Goal: Task Accomplishment & Management: Complete application form

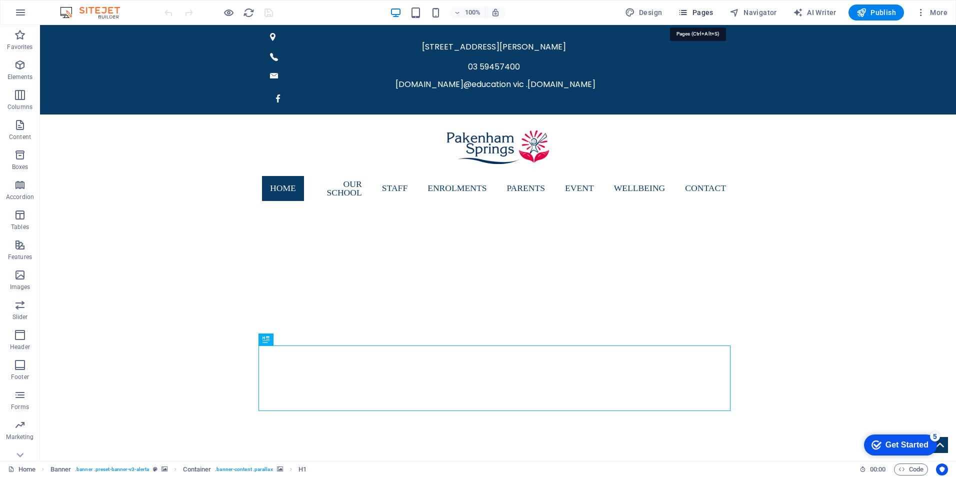
click at [703, 13] on span "Pages" at bounding box center [695, 12] width 35 height 10
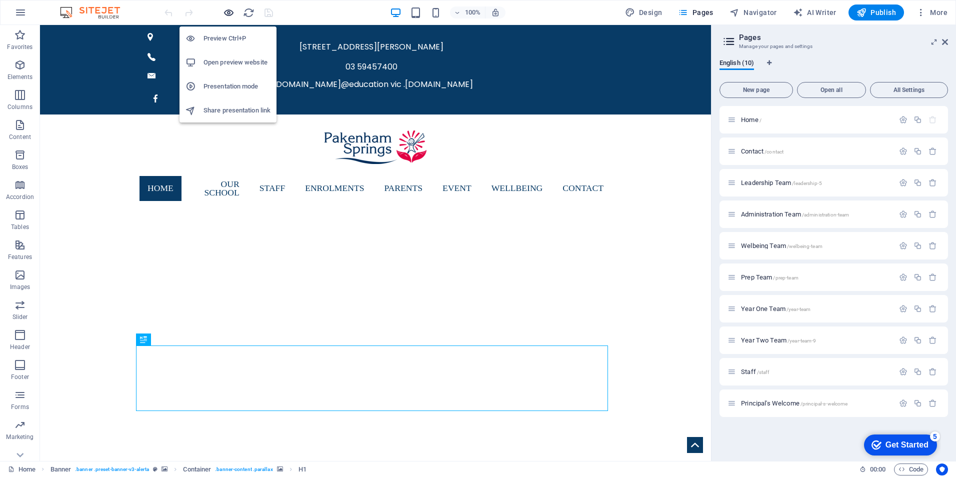
click at [229, 11] on icon "button" at bounding box center [228, 12] width 11 height 11
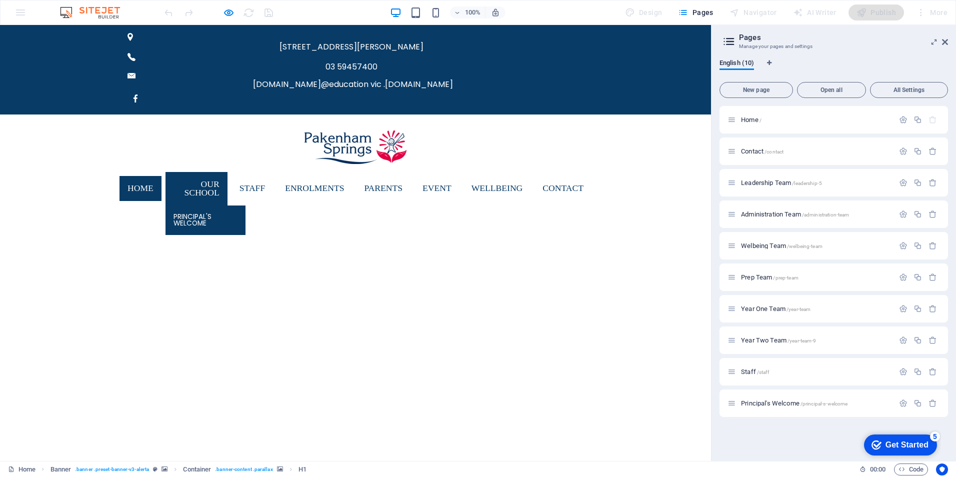
click at [177, 205] on link "Principal's Welcome" at bounding box center [205, 219] width 80 height 29
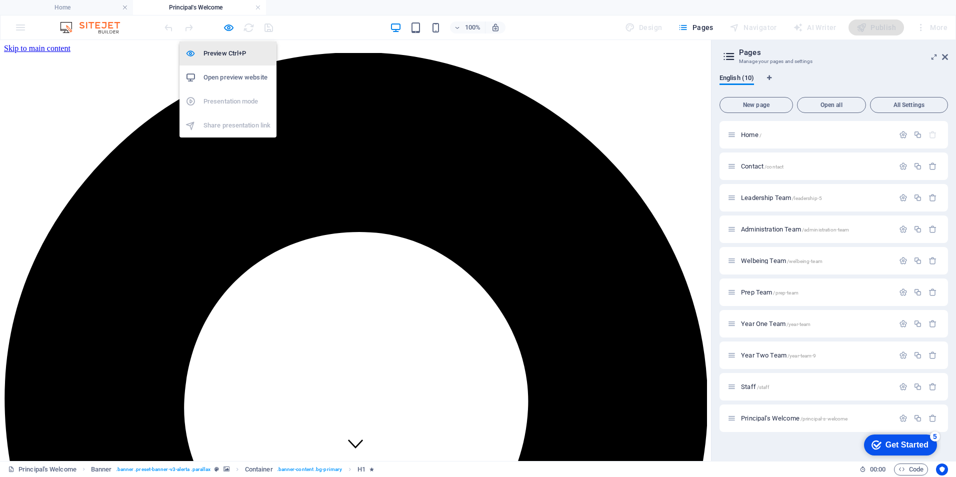
click at [222, 50] on h6 "Preview Ctrl+P" at bounding box center [236, 53] width 67 height 12
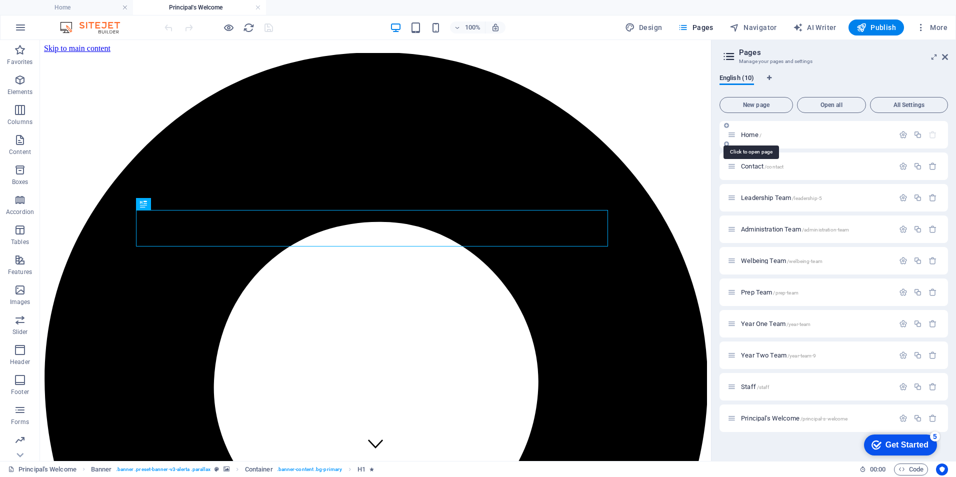
click at [747, 134] on span "Home /" at bounding box center [751, 134] width 20 height 7
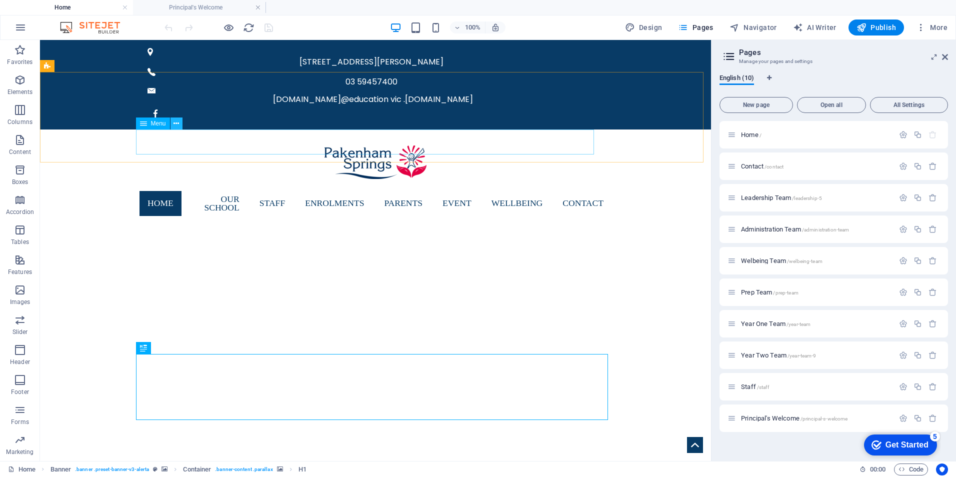
click at [174, 122] on icon at bounding box center [175, 123] width 5 height 10
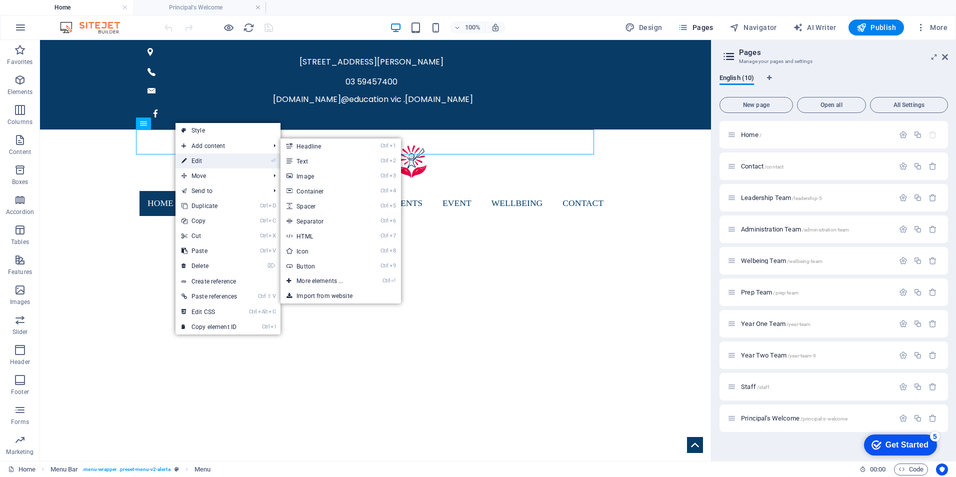
click at [199, 159] on link "⏎ Edit" at bounding box center [208, 160] width 67 height 15
select select
select select "9"
select select
select select "2"
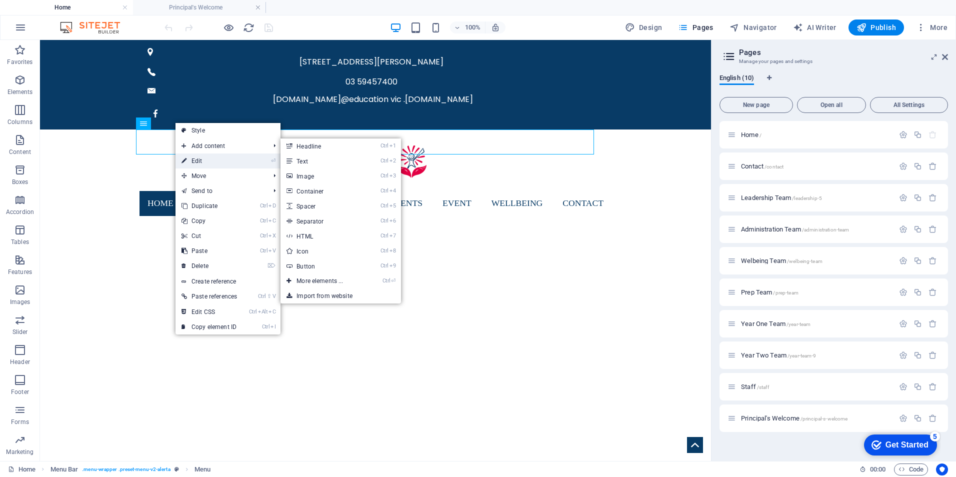
select select
select select "3"
select select
select select "4"
select select
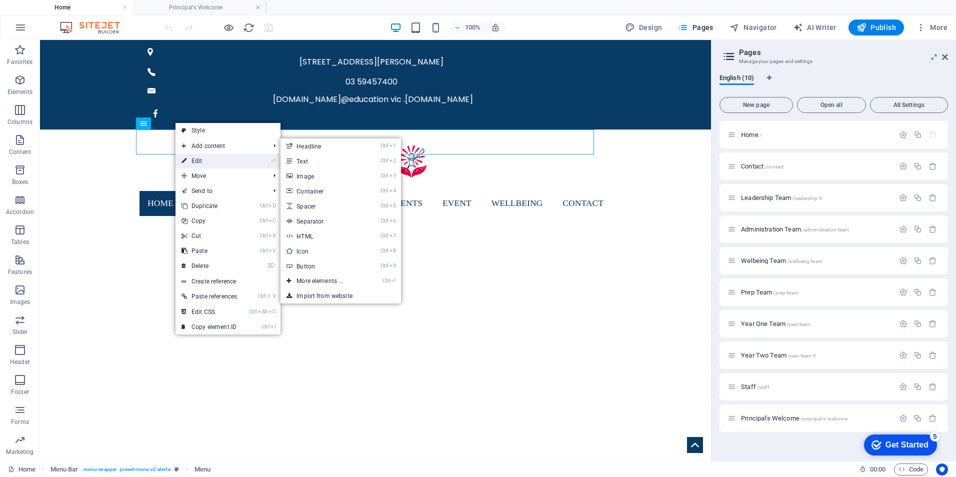
select select "5"
select select
select select "6"
select select
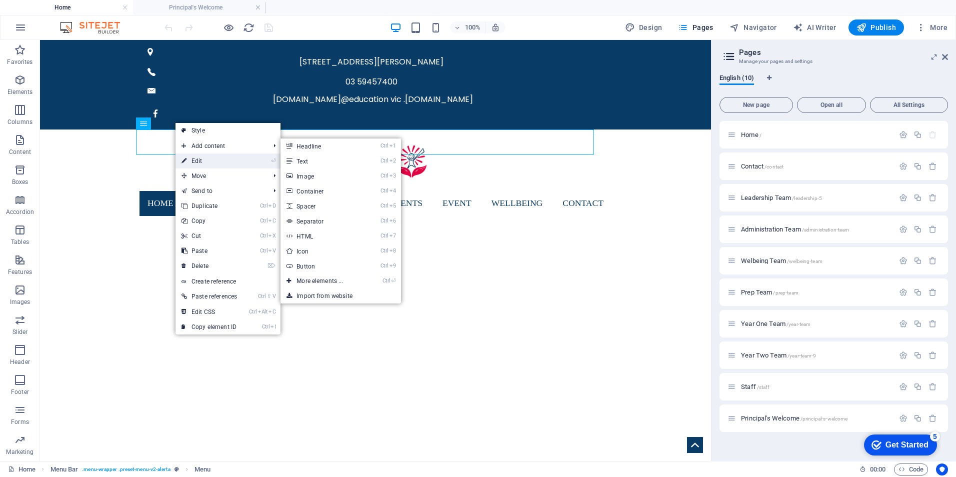
select select "1"
select select
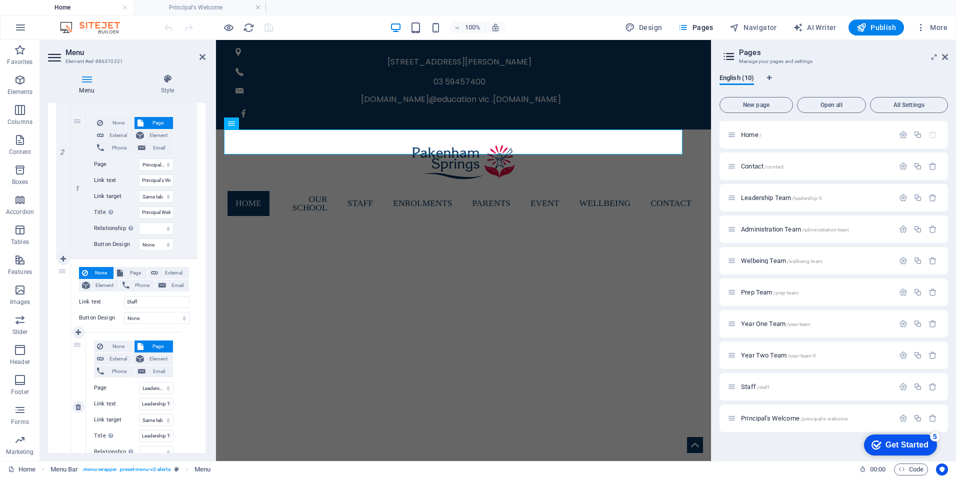
scroll to position [200, 0]
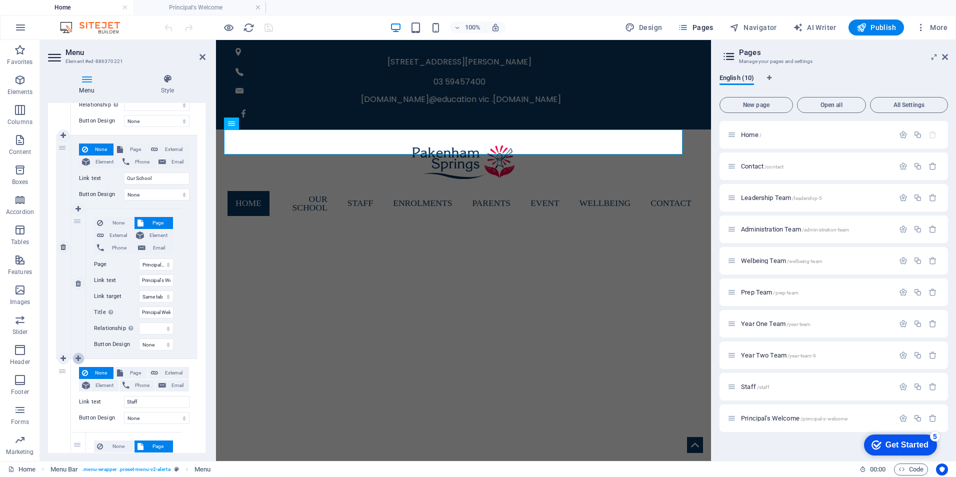
click at [77, 357] on icon at bounding box center [77, 358] width 5 height 7
select select
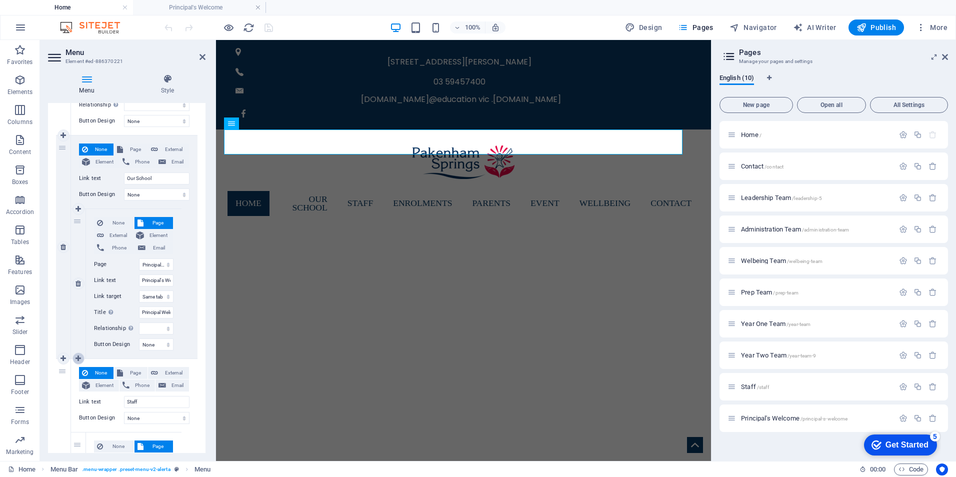
select select
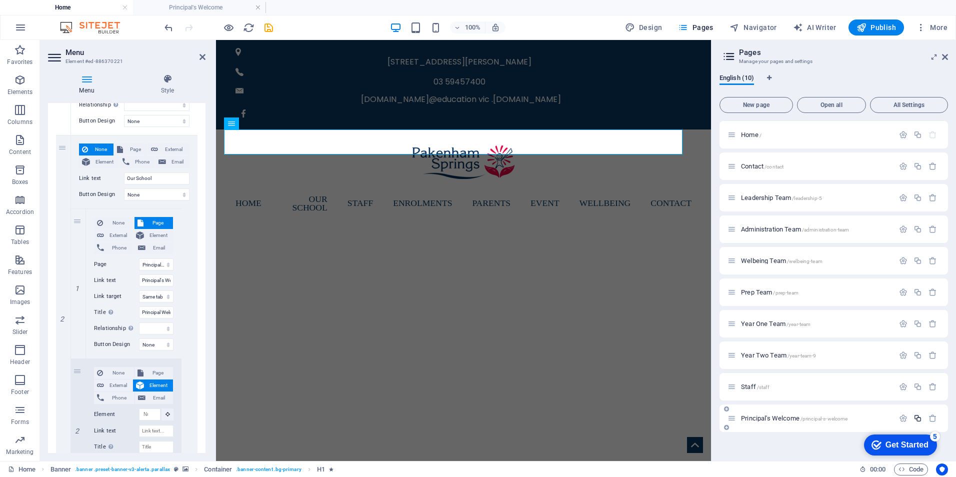
click at [919, 419] on icon "button" at bounding box center [917, 418] width 8 height 8
select select "9"
select select "2"
select select "3"
select select "4"
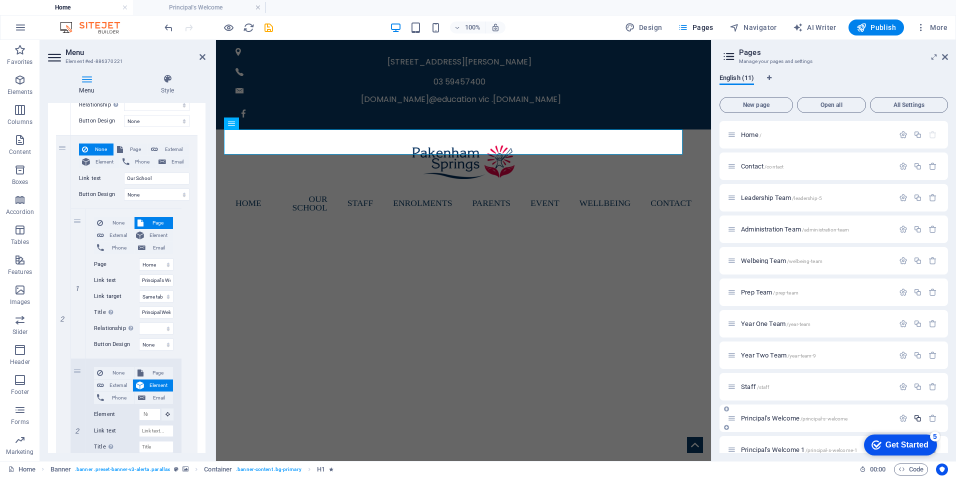
select select "5"
select select "6"
select select "1"
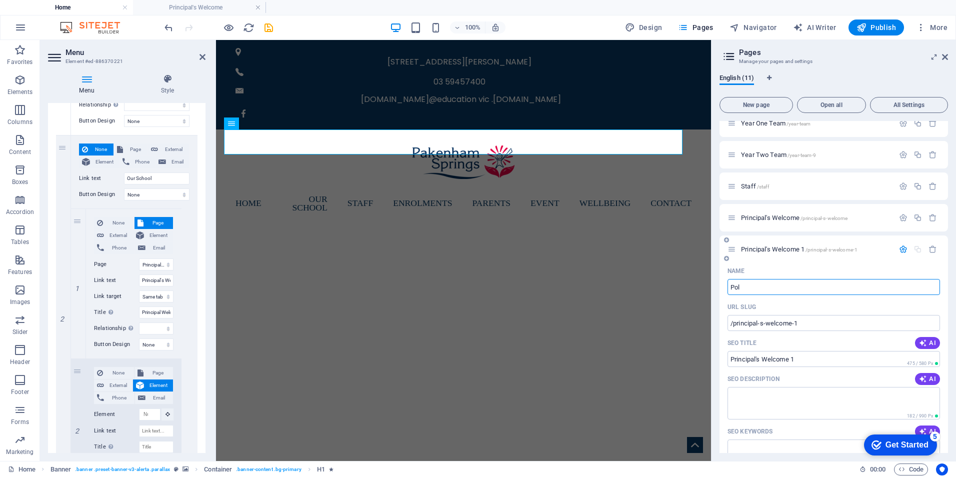
type input "Poli"
type input "/pol"
type input "Pol"
select select "9"
select select "2"
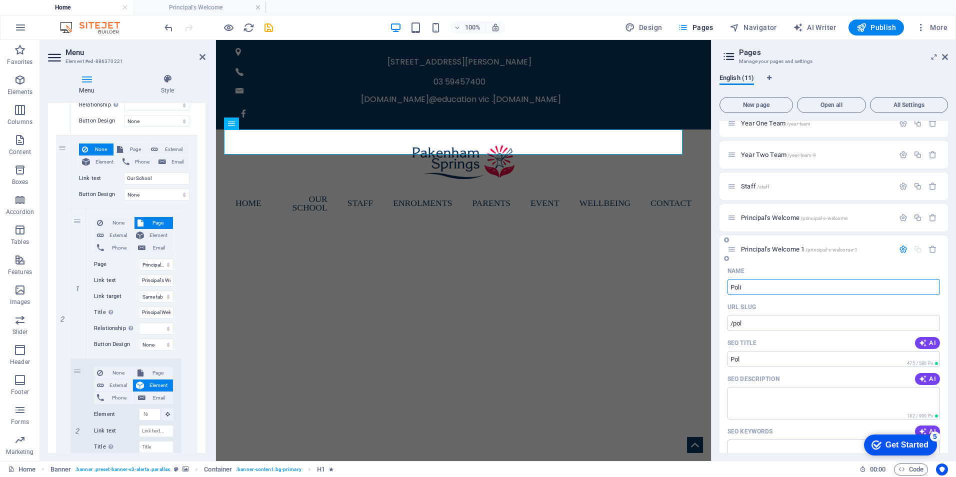
select select "3"
select select "4"
select select "5"
select select "6"
select select "1"
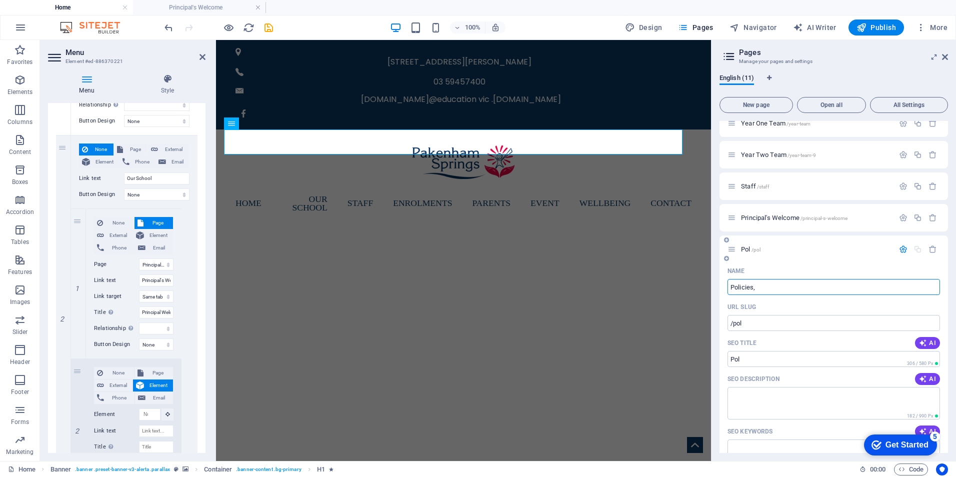
type input "Policies, a"
type input "/policies"
type input "Policies,"
select select "9"
select select "2"
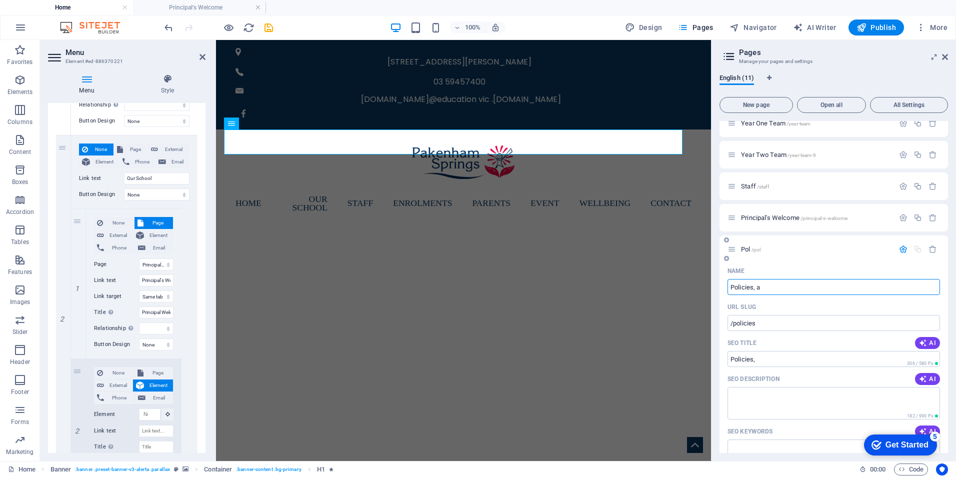
select select "3"
select select "4"
select select "5"
select select "6"
select select "1"
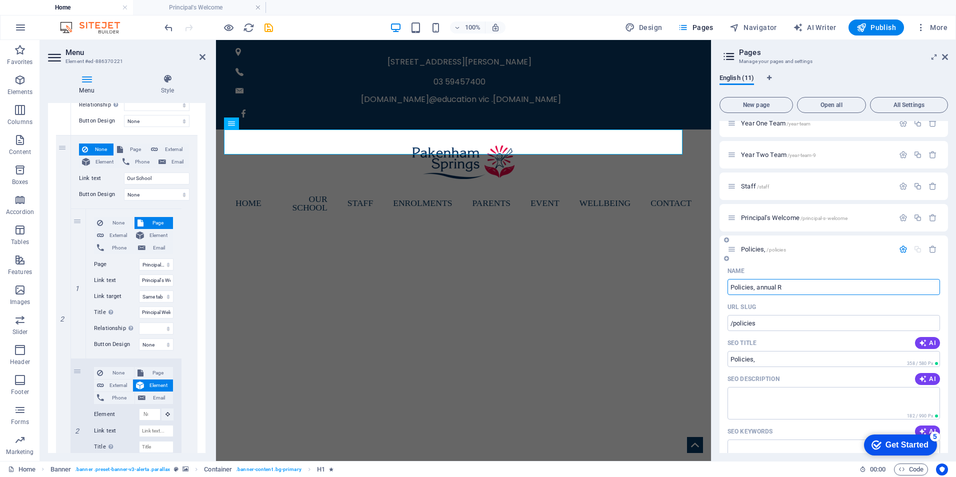
type input "Policies, annual Re"
type input "/policies-annual"
type input "Policies, annual"
select select "9"
select select "2"
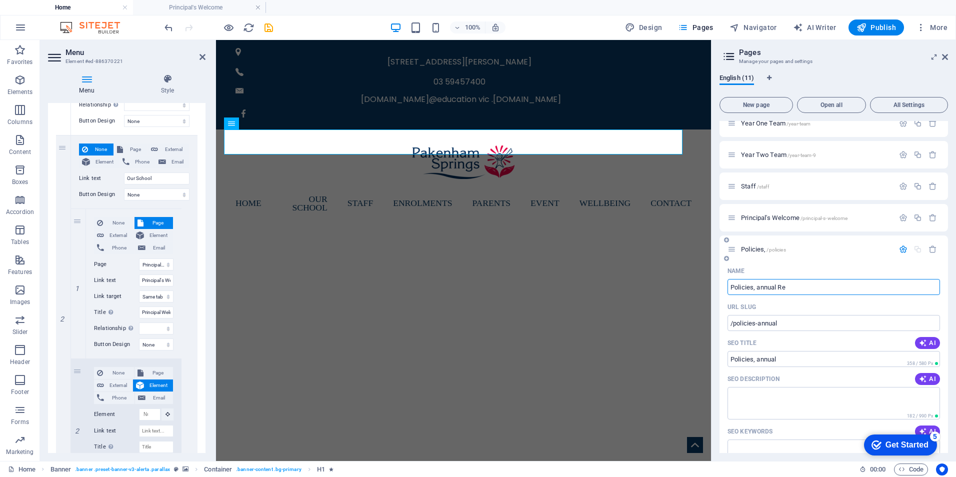
select select "3"
select select "4"
select select "5"
select select "6"
select select "1"
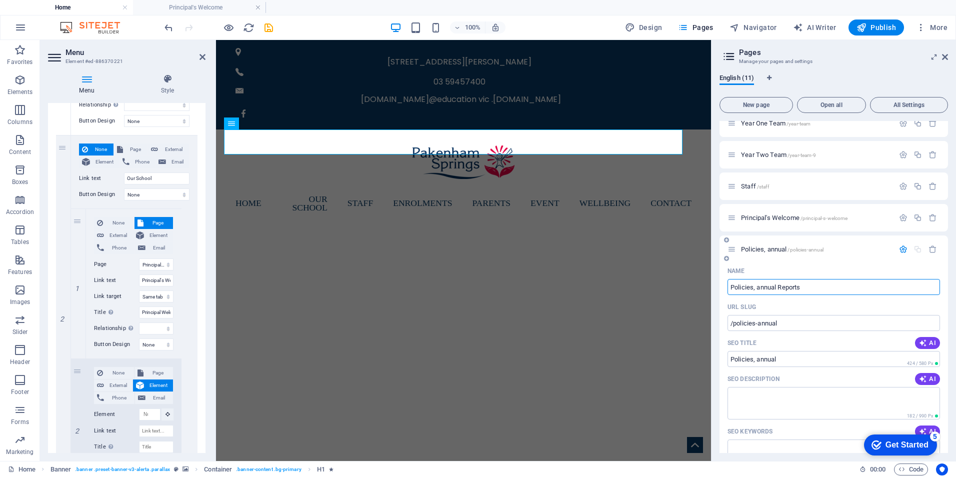
type input "Policies, annual Reports &"
select select "9"
select select "2"
select select "3"
select select "4"
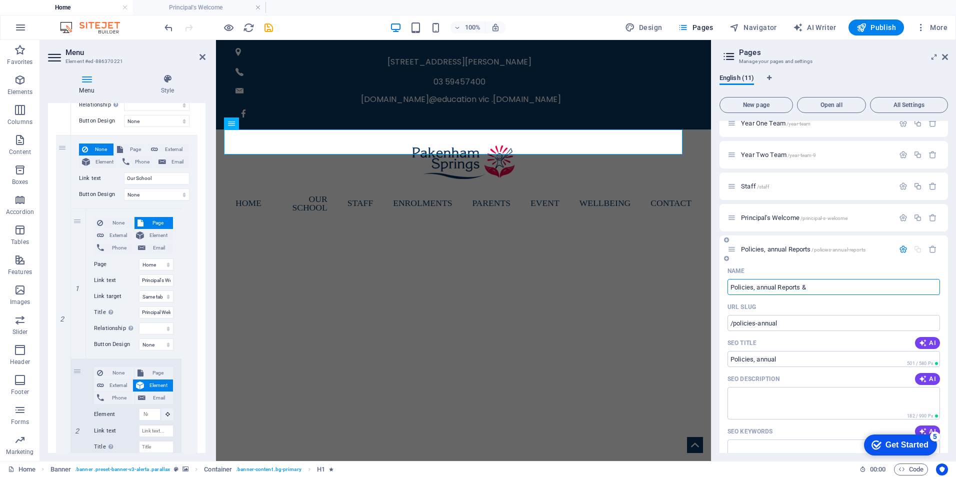
select select "5"
select select "6"
select select "1"
type input "/policies-annual-reports"
type input "Policies, annual Reports"
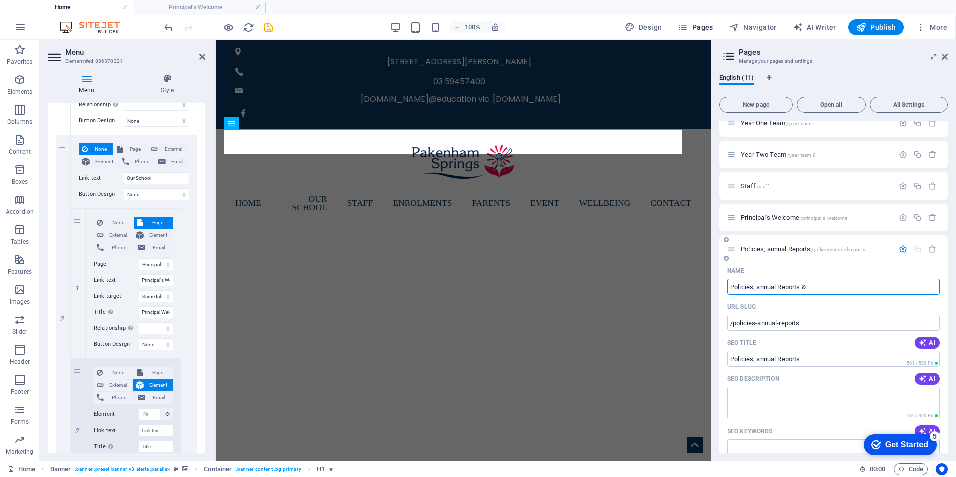
type input "Policies, annual Reports &"
select select "9"
select select "2"
select select "3"
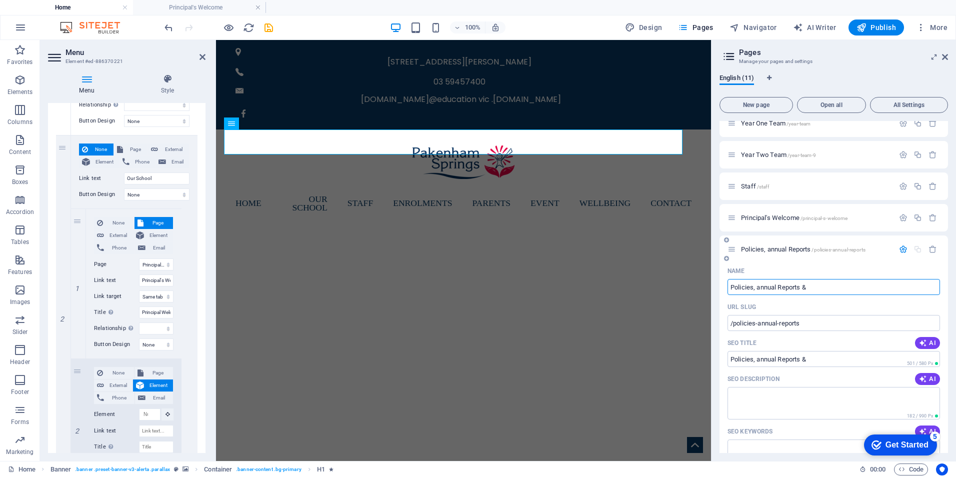
select select "4"
select select "5"
select select "6"
select select "1"
type input "Policies, annual Reports &"
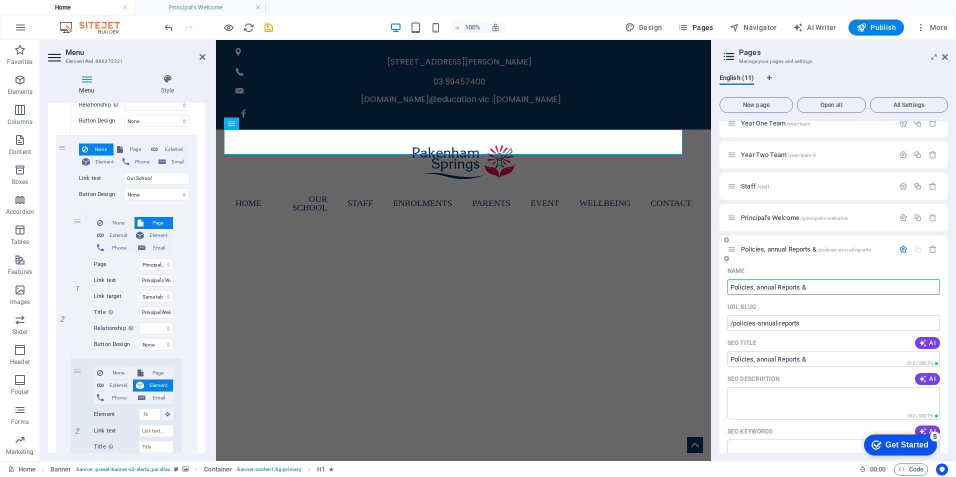
type input "Policies, annual Reports &"
select select "9"
select select "2"
select select "3"
select select "4"
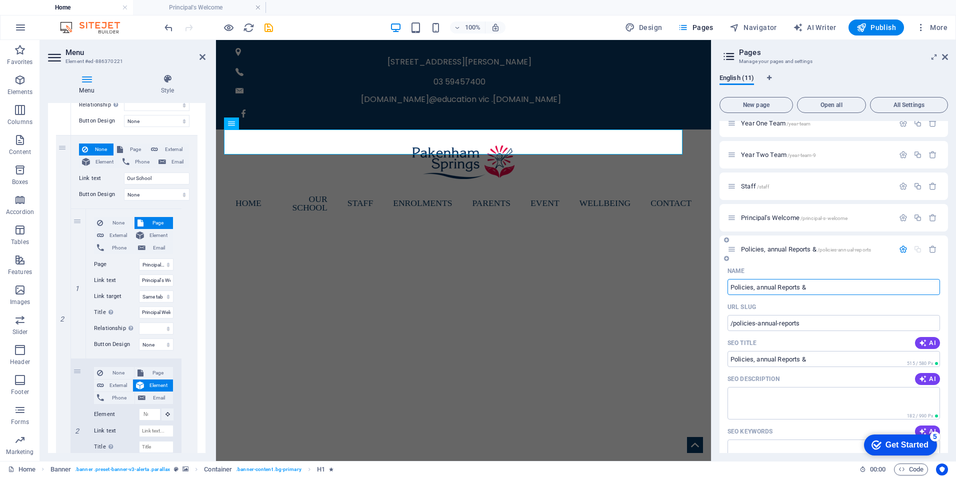
select select "5"
select select "6"
select select "1"
type input "Policies, annual Reports & Han"
type input "/policies-annual-reports-h"
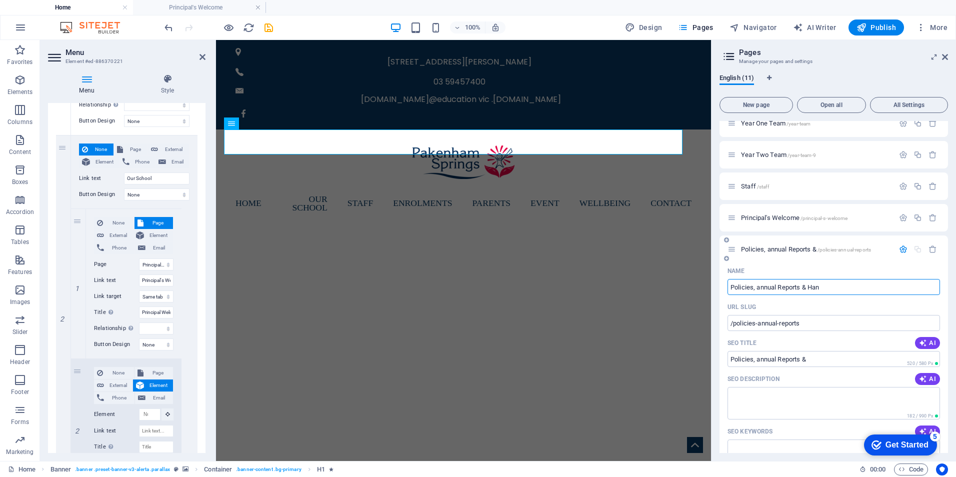
type input "Policies, annual Reports & H"
select select "9"
select select "2"
select select "3"
select select "4"
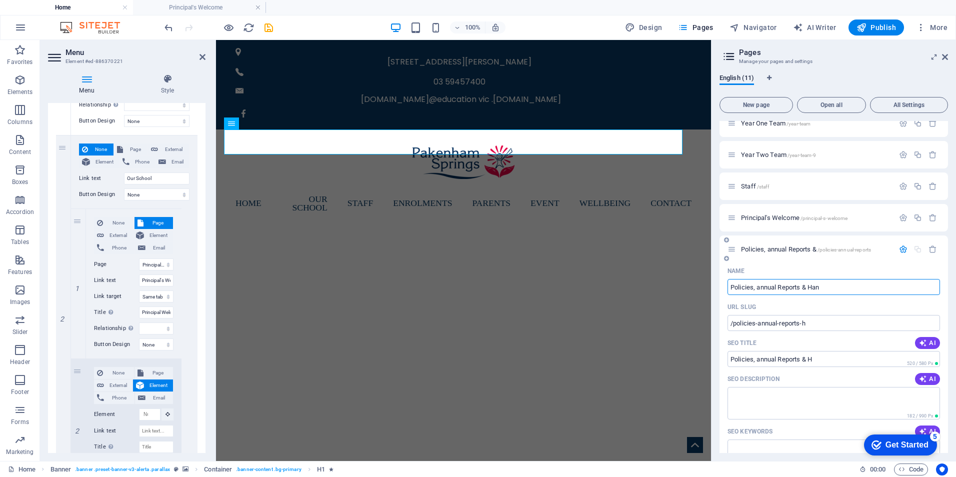
select select "5"
select select "6"
select select "1"
type input "Policies, annual Reports & Handbo"
type input "/policies-annual-reports-hand"
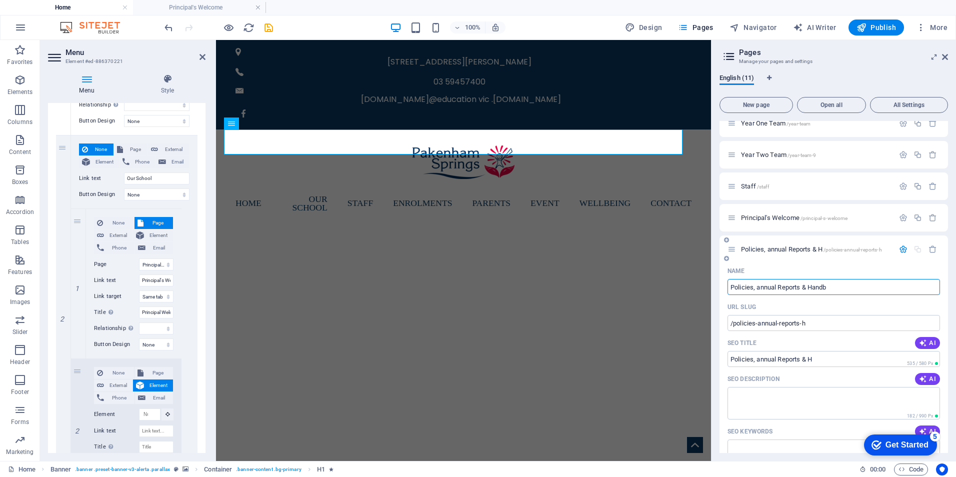
type input "Policies, annual Reports & Hand"
select select "9"
select select "2"
select select "3"
select select "4"
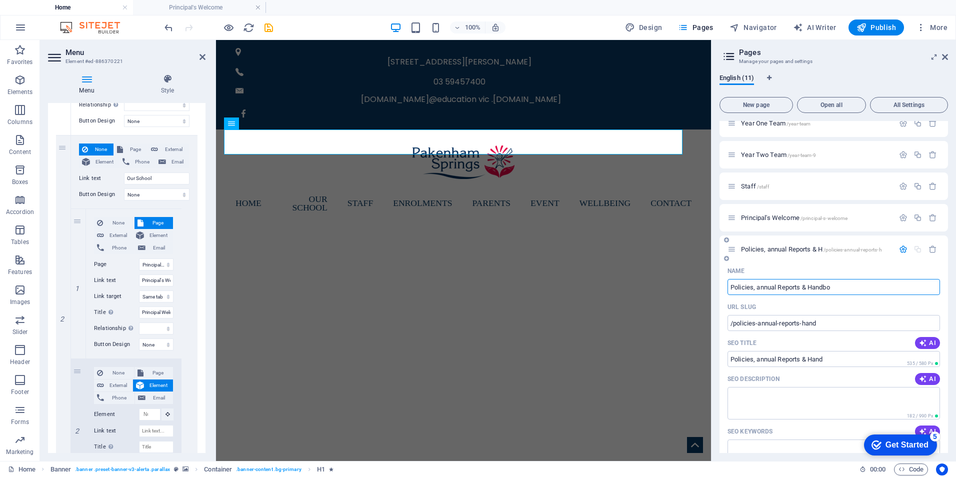
select select "5"
select select "6"
select select "1"
type input "Policies, annual Reports & Handbooks"
type input "/policies-annual-reports-handbooks"
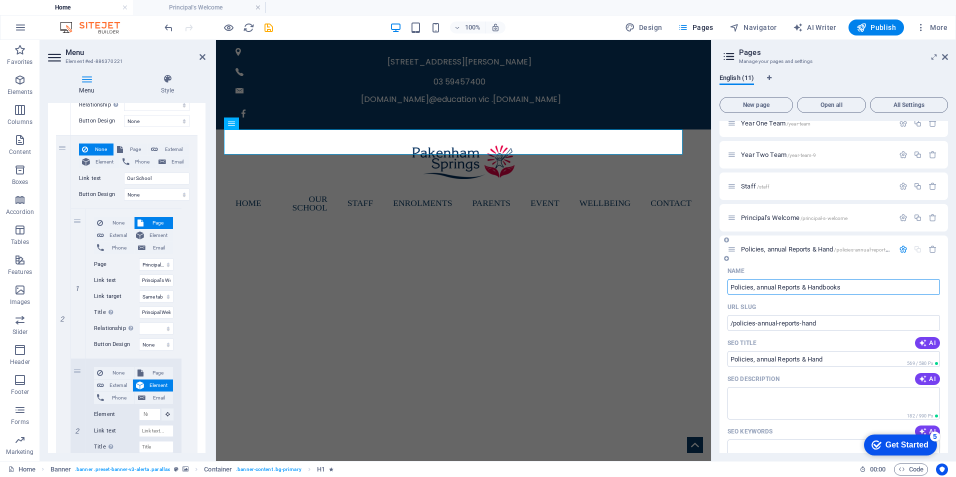
type input "Policies, annual Reports & Handbooks"
select select "9"
select select "2"
select select "3"
select select "4"
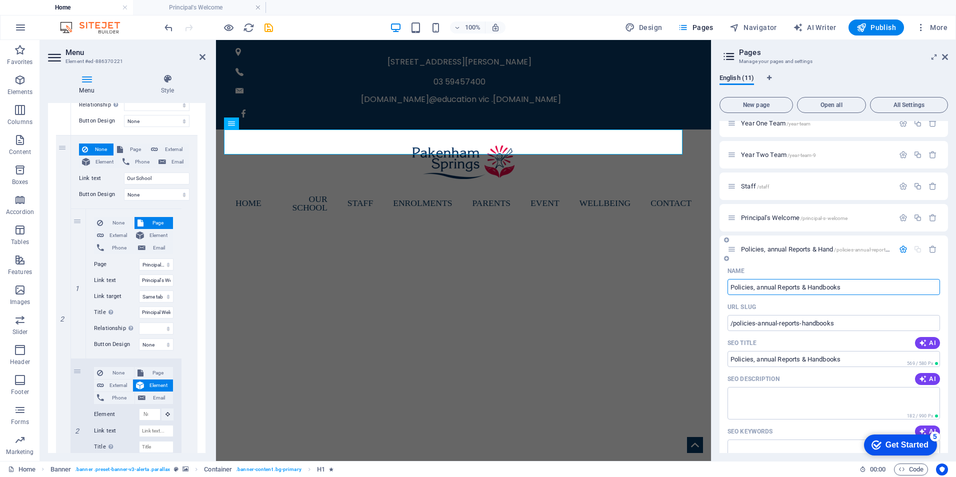
select select "5"
select select "6"
select select "1"
select select
type input "Policies, annual Reports & Handbooks"
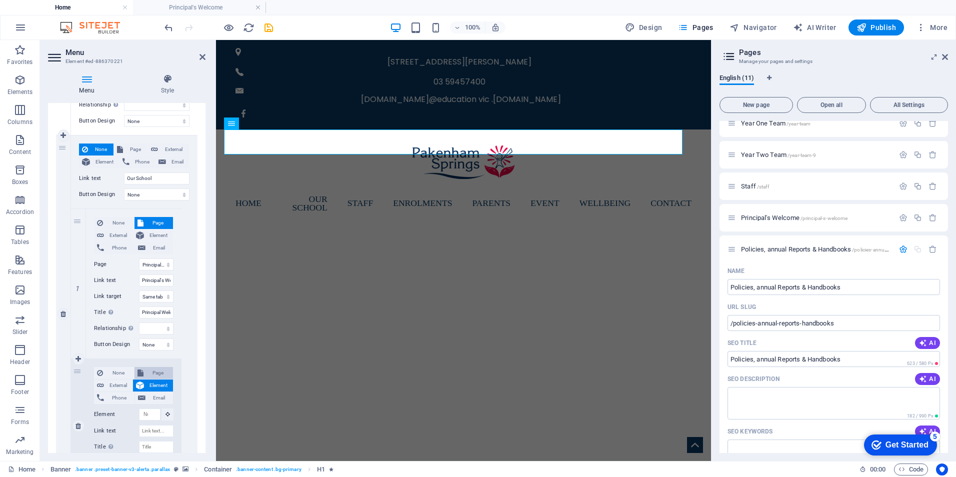
click at [154, 372] on span "Page" at bounding box center [158, 373] width 24 height 12
select select
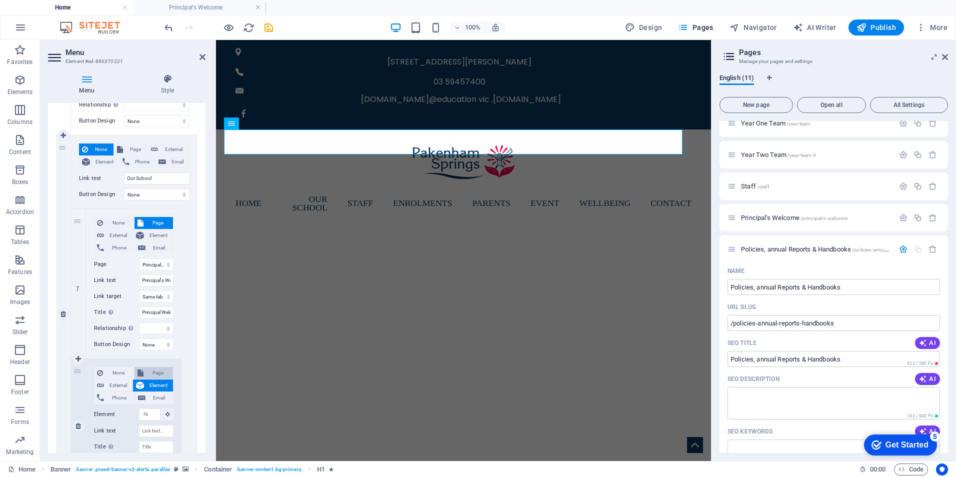
select select
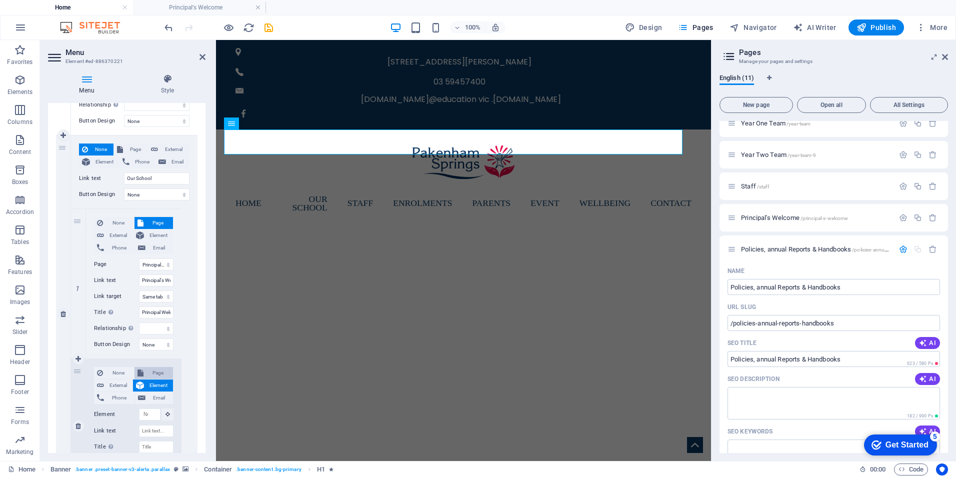
select select
click at [154, 414] on select "Home Contact Leadership Team Administration Team Welbeing Team Prep Team Year O…" at bounding box center [156, 414] width 34 height 12
select select "10"
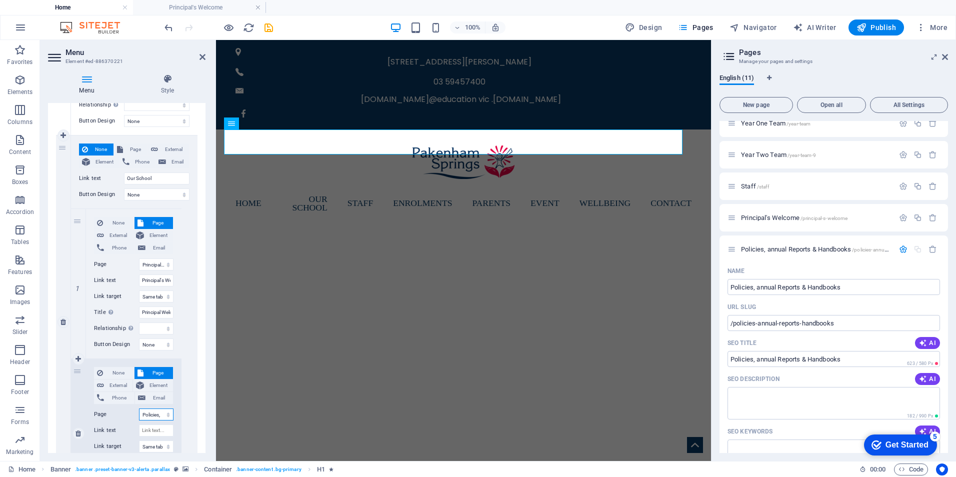
click at [139, 408] on select "Home Contact Leadership Team Administration Team Welbeing Team Prep Team Year O…" at bounding box center [156, 414] width 34 height 12
select select
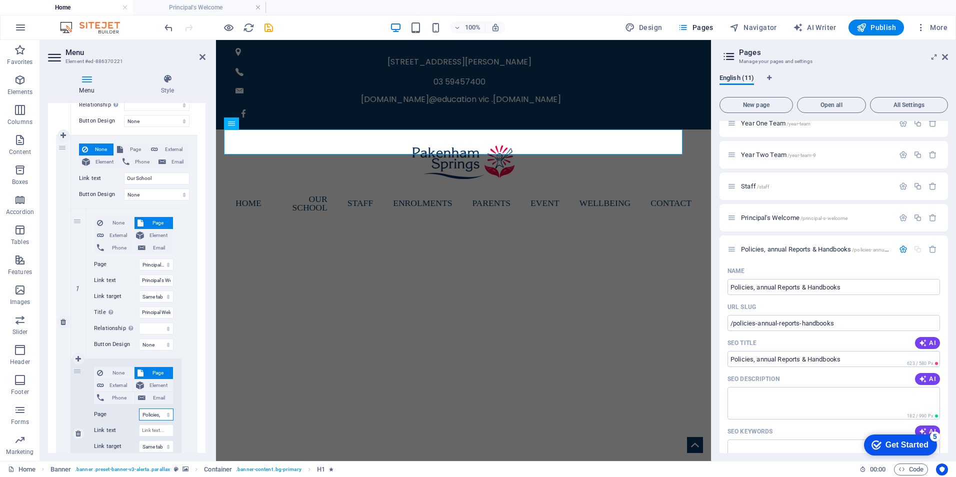
select select
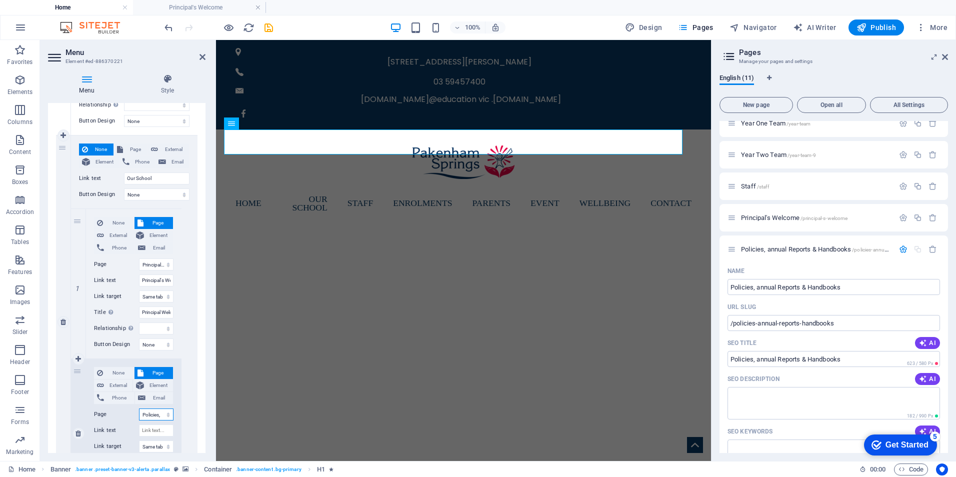
select select
click at [156, 432] on input "Link text" at bounding box center [156, 430] width 34 height 12
type input "Poli"
select select
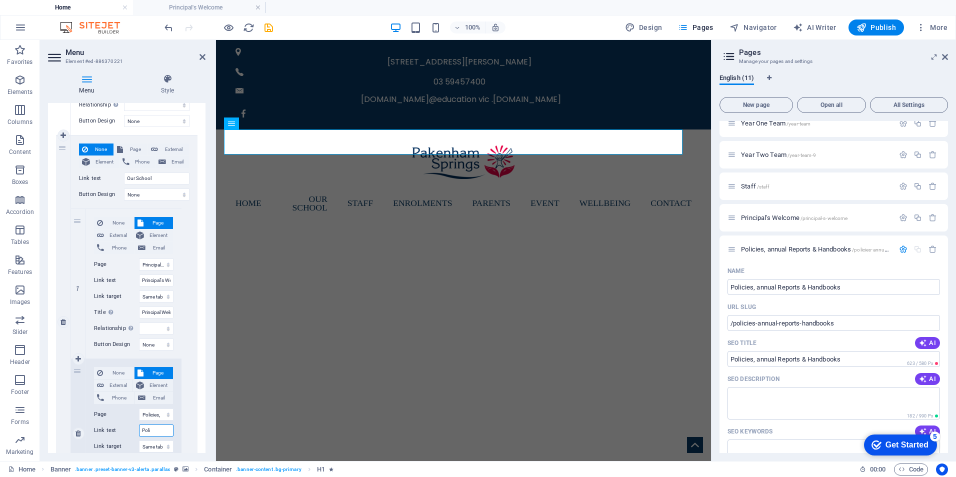
select select
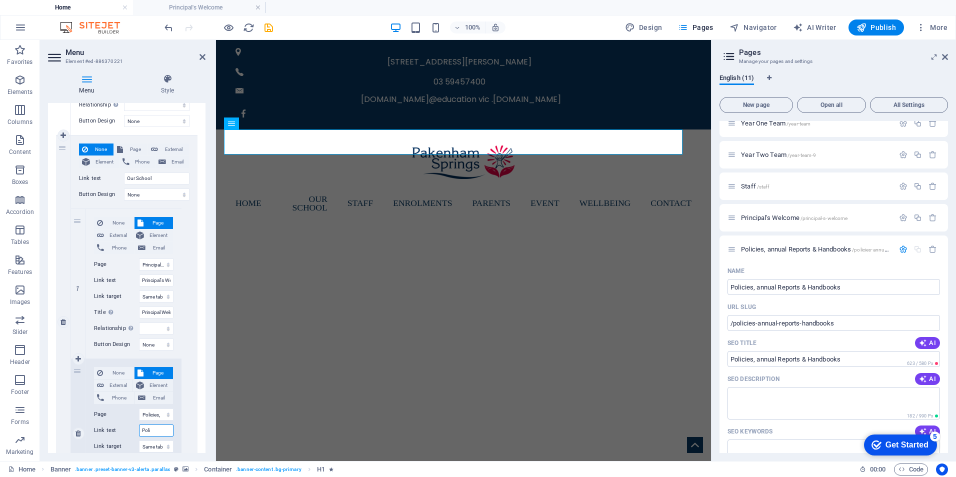
select select
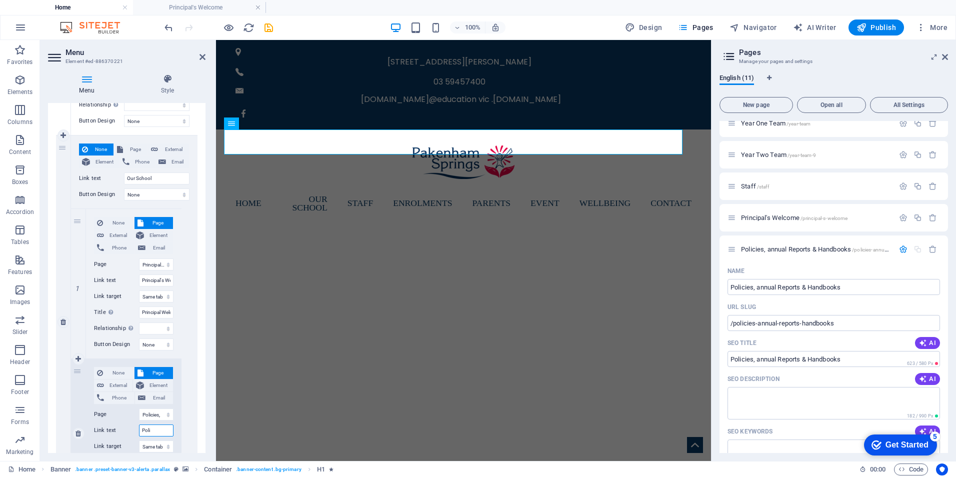
click at [154, 429] on input "Poli" at bounding box center [156, 430] width 34 height 12
drag, startPoint x: 153, startPoint y: 429, endPoint x: 140, endPoint y: 429, distance: 13.5
click at [140, 429] on input "Poli" at bounding box center [156, 430] width 34 height 12
paste input "cies, annual Reports & Handbooks"
type input "Policies, annual Reports & Handbooks"
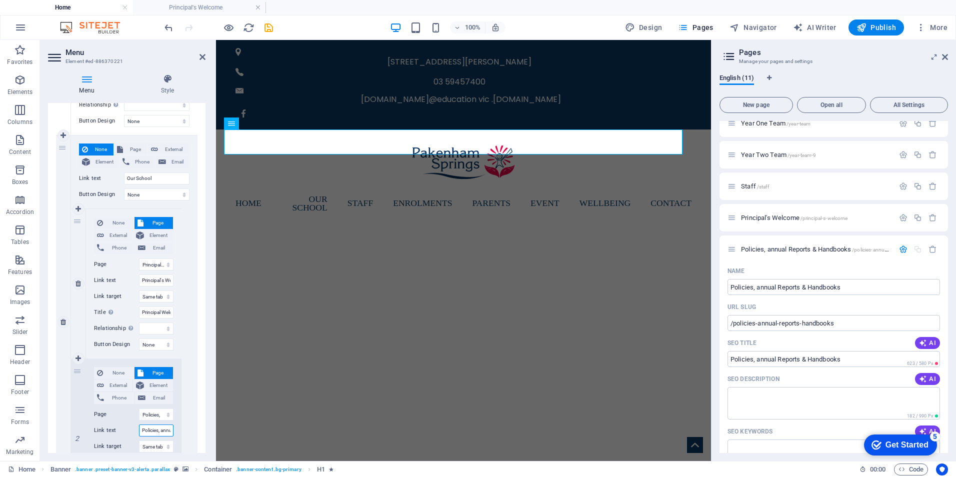
scroll to position [0, 57]
select select
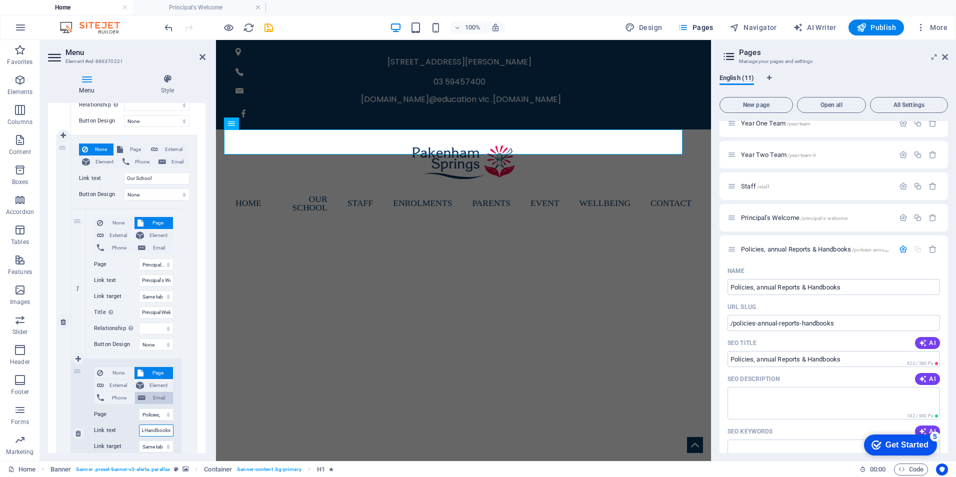
select select
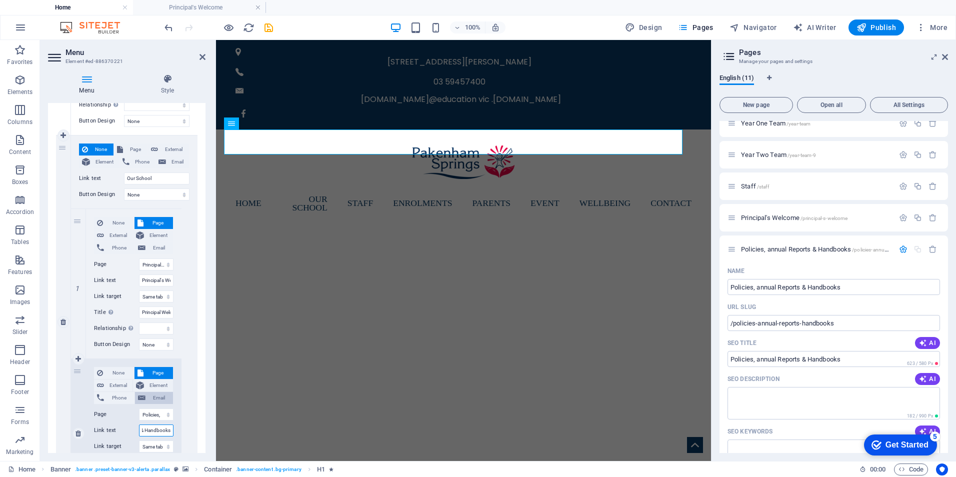
select select
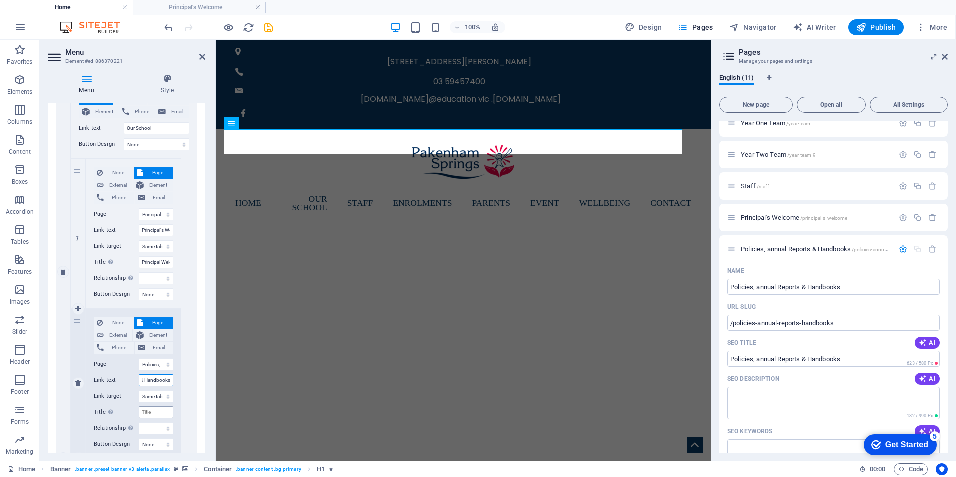
type input "Policies, annual Reports & Handbooks"
click at [154, 413] on input "Title Additional link description, should not be the same as the link text. The…" at bounding box center [156, 412] width 34 height 12
paste input "Policies, annual Reports & Handbooks"
select select
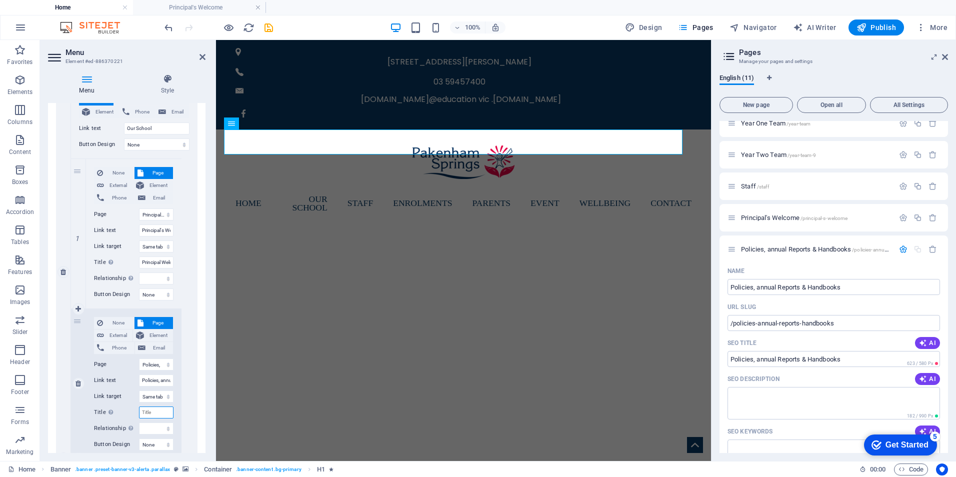
select select
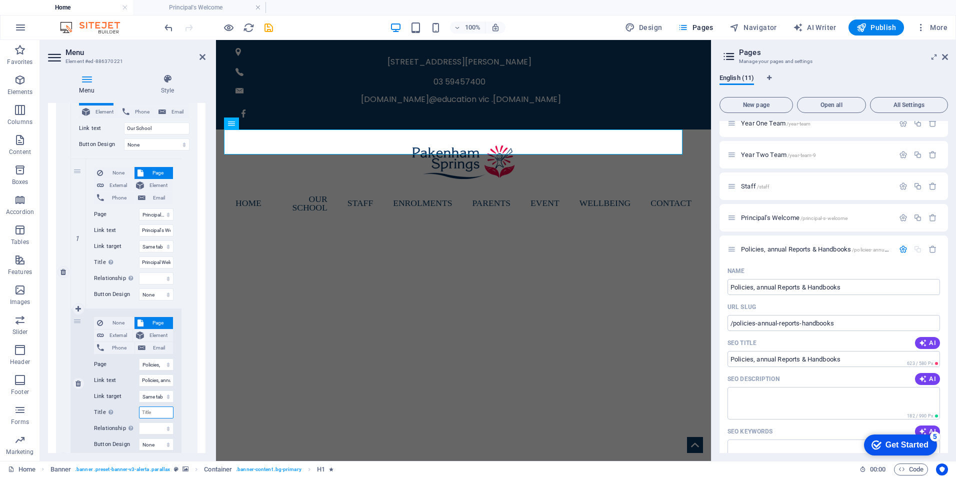
select select
type input "Policies, annual Reports & Handbooks"
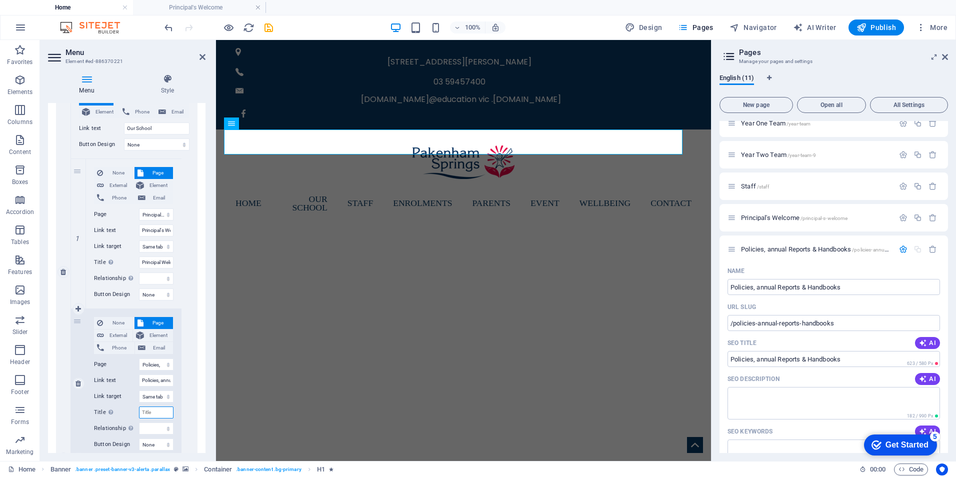
select select
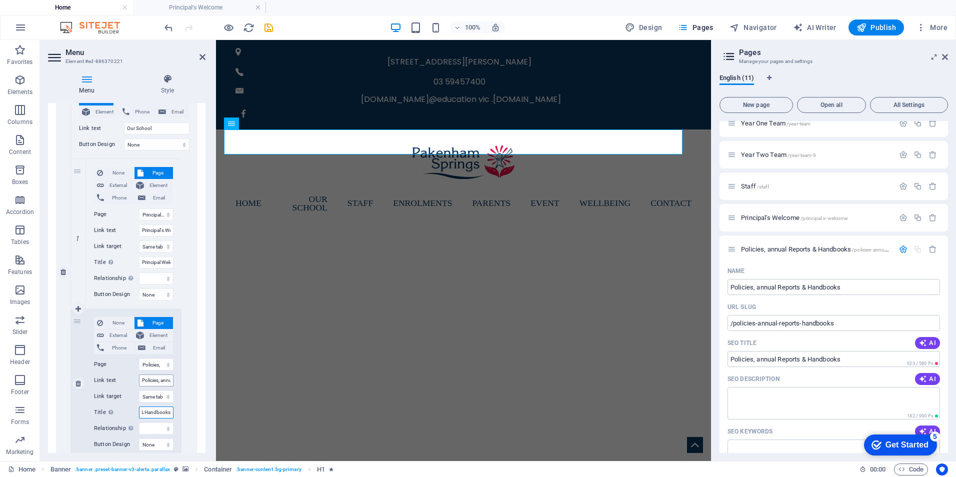
select select
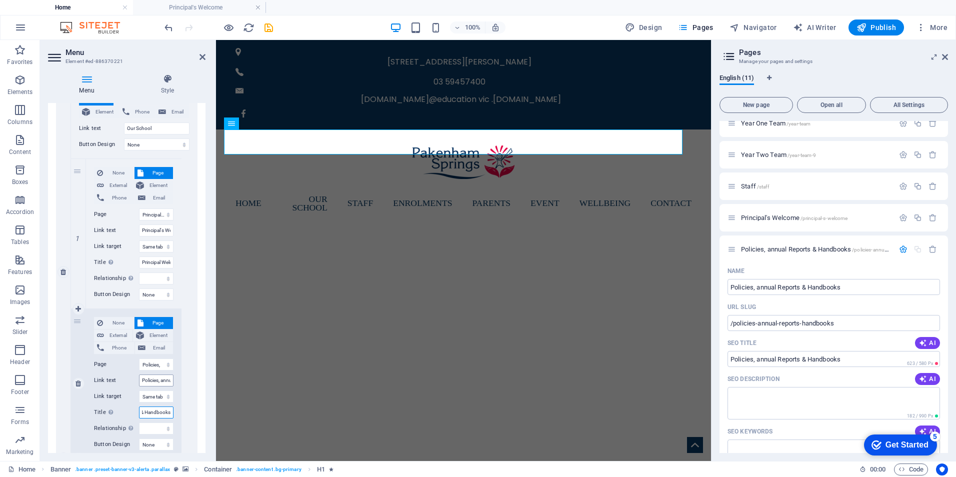
select select
type input "Policies, annual Reports & Handbooks"
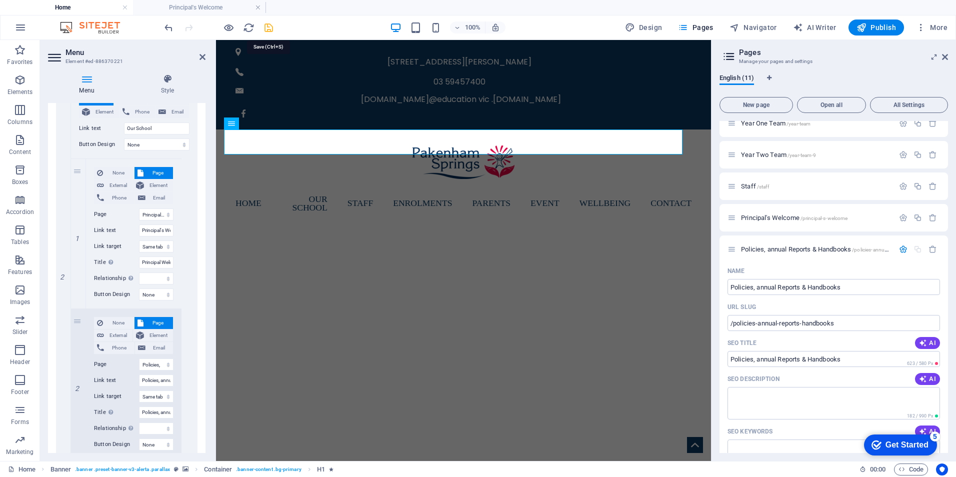
click at [268, 27] on icon "save" at bounding box center [268, 27] width 11 height 11
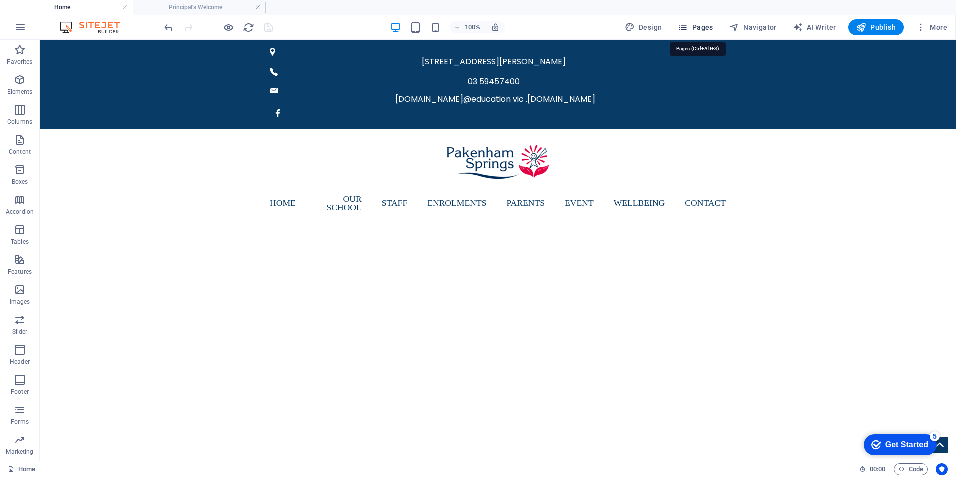
click at [700, 25] on span "Pages" at bounding box center [695, 27] width 35 height 10
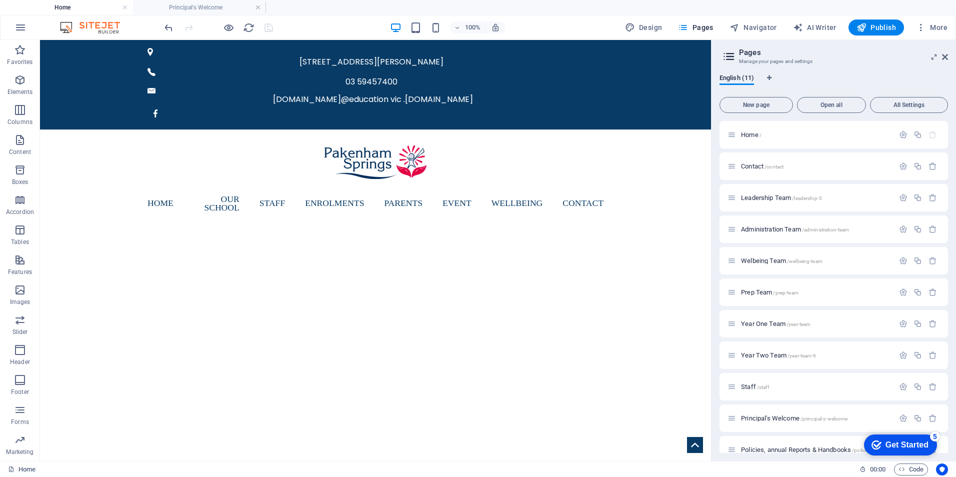
scroll to position [14, 0]
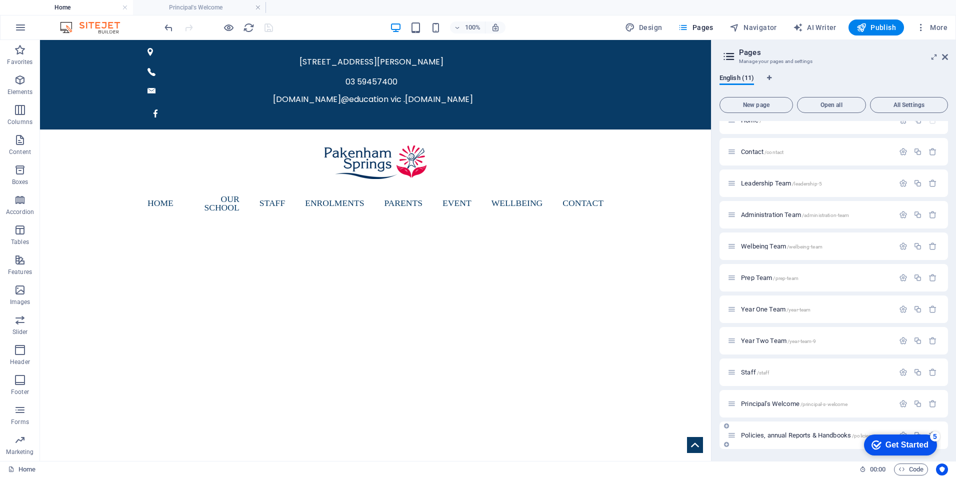
click at [730, 435] on icon at bounding box center [731, 435] width 8 height 8
click at [769, 431] on div "Policies, annual Reports & Handbooks /policies-annual-reports-handbooks" at bounding box center [810, 434] width 166 height 11
click at [770, 435] on span "Policies, annual Reports & Handbooks /policies-annual-reports-handbooks" at bounding box center [837, 434] width 192 height 7
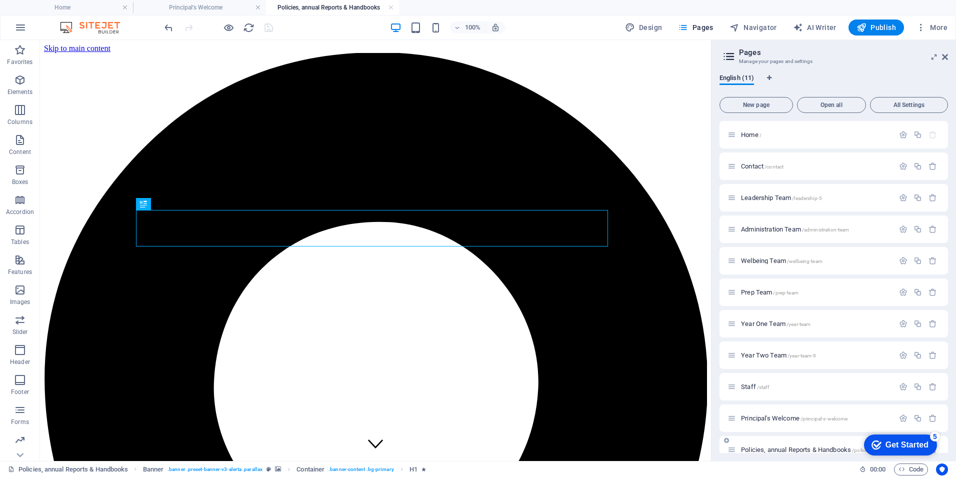
scroll to position [0, 0]
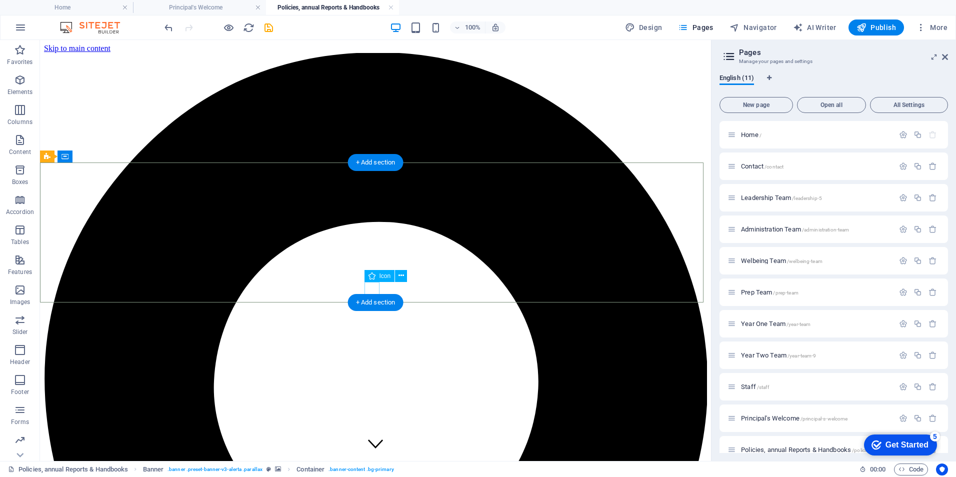
click at [372, 436] on figure at bounding box center [375, 444] width 15 height 17
click at [17, 89] on p "Elements" at bounding box center [19, 92] width 25 height 8
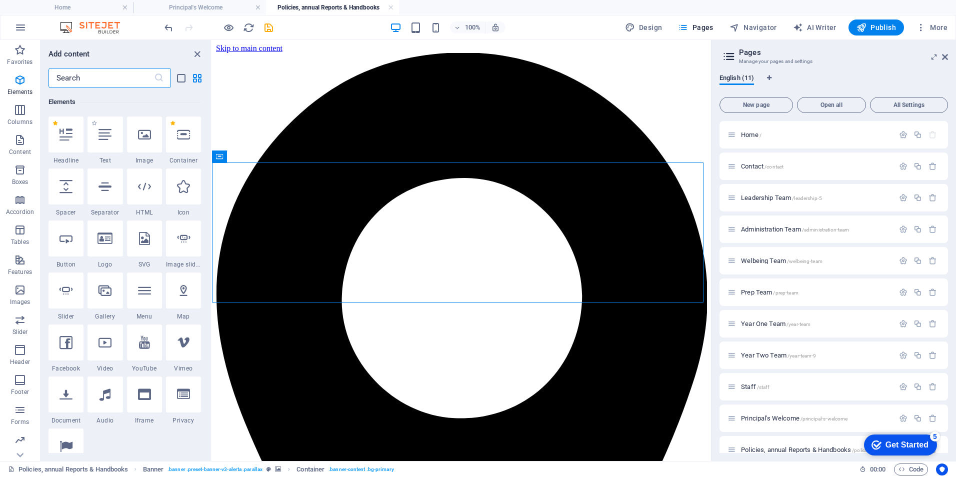
scroll to position [106, 0]
click at [103, 145] on div at bounding box center [104, 134] width 35 height 36
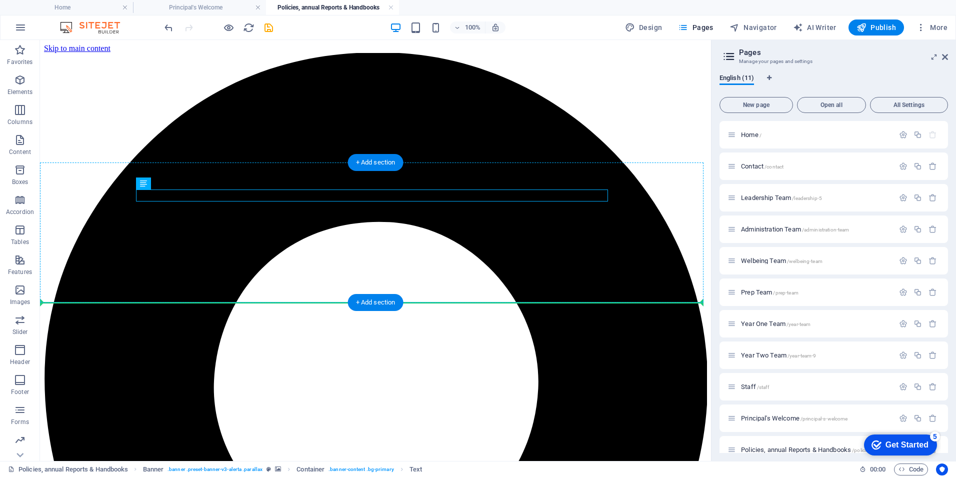
drag, startPoint x: 192, startPoint y: 224, endPoint x: 160, endPoint y: 290, distance: 74.0
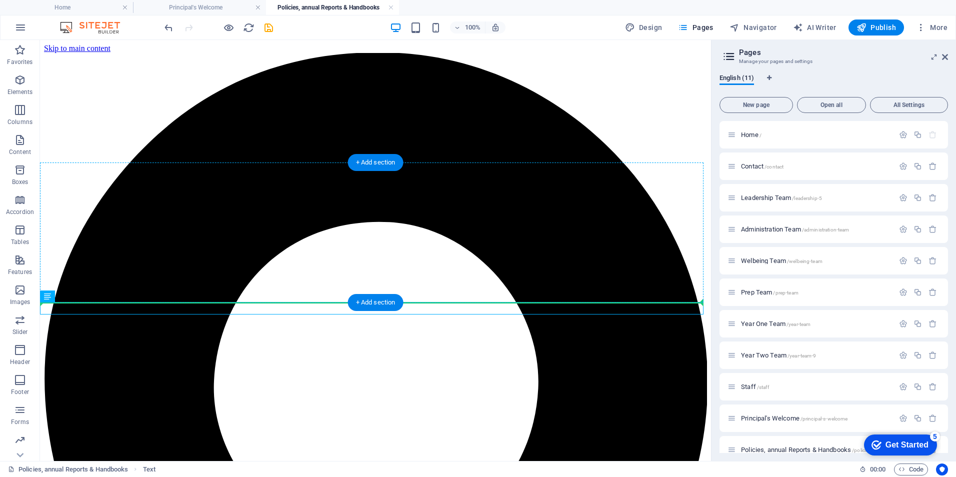
drag, startPoint x: 86, startPoint y: 336, endPoint x: 48, endPoint y: 286, distance: 62.5
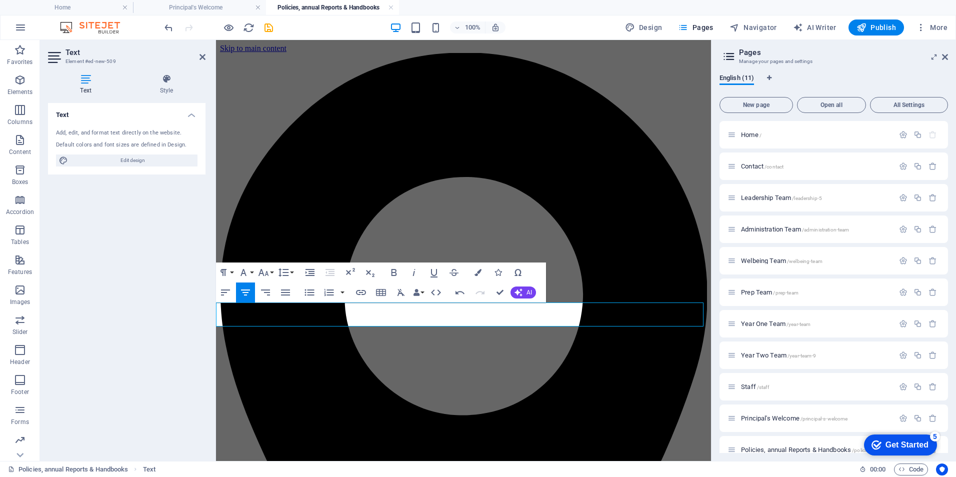
drag, startPoint x: 216, startPoint y: 305, endPoint x: 696, endPoint y: 324, distance: 480.1
click at [83, 81] on icon at bounding box center [85, 79] width 75 height 10
click at [122, 159] on span "Edit design" at bounding box center [132, 160] width 123 height 12
select select "px"
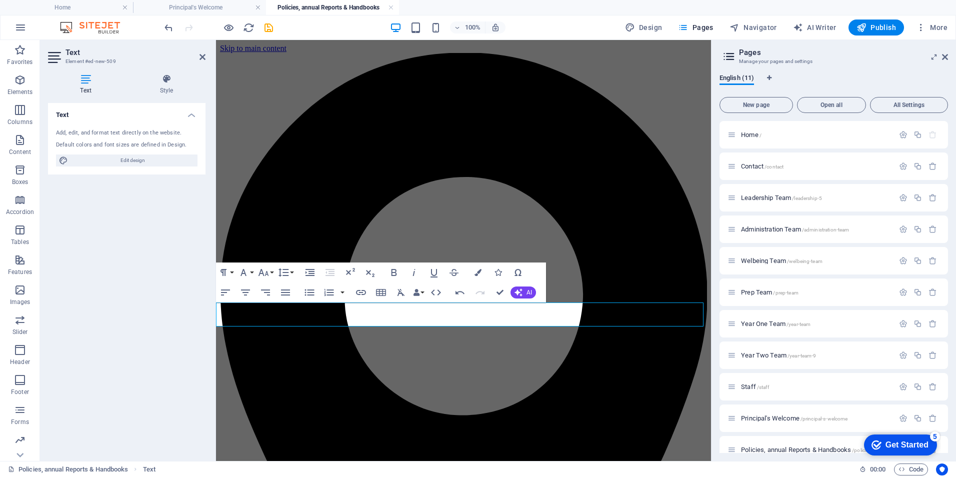
select select "500"
select select "px"
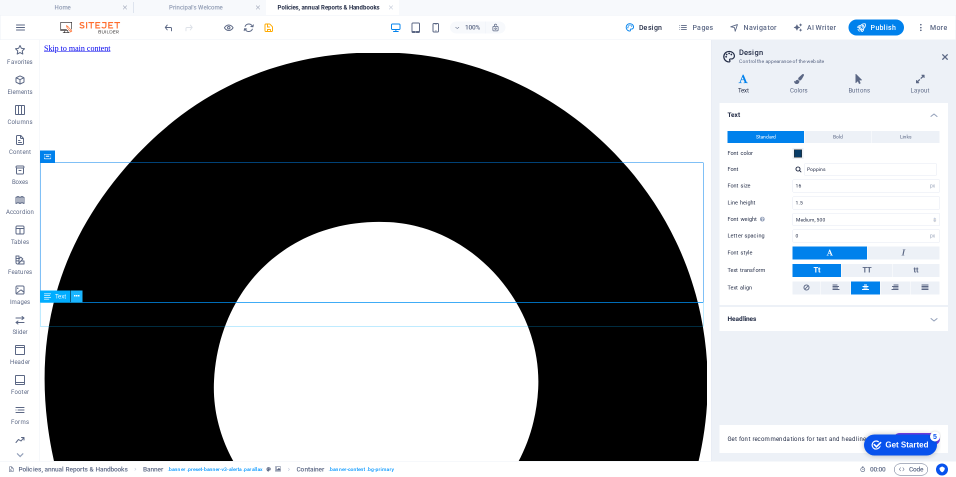
click at [75, 293] on icon at bounding box center [76, 296] width 5 height 10
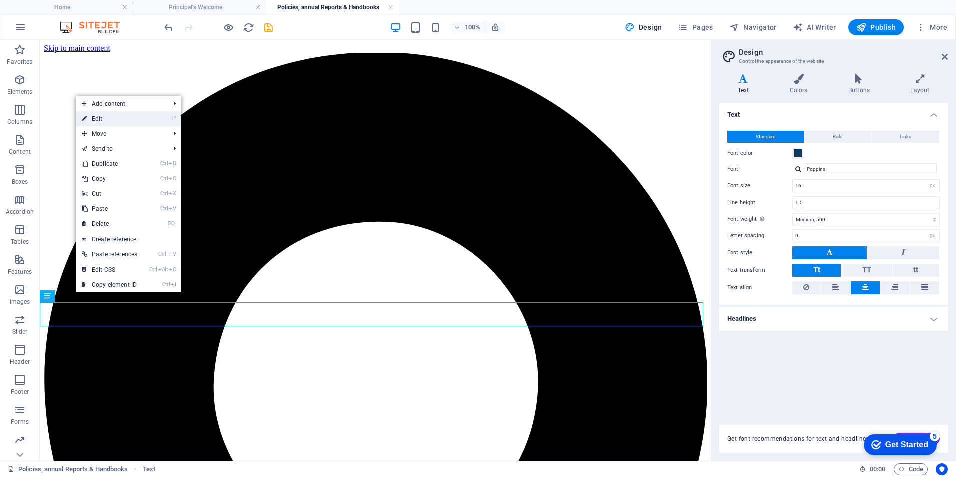
click at [103, 120] on link "⏎ Edit" at bounding box center [109, 118] width 67 height 15
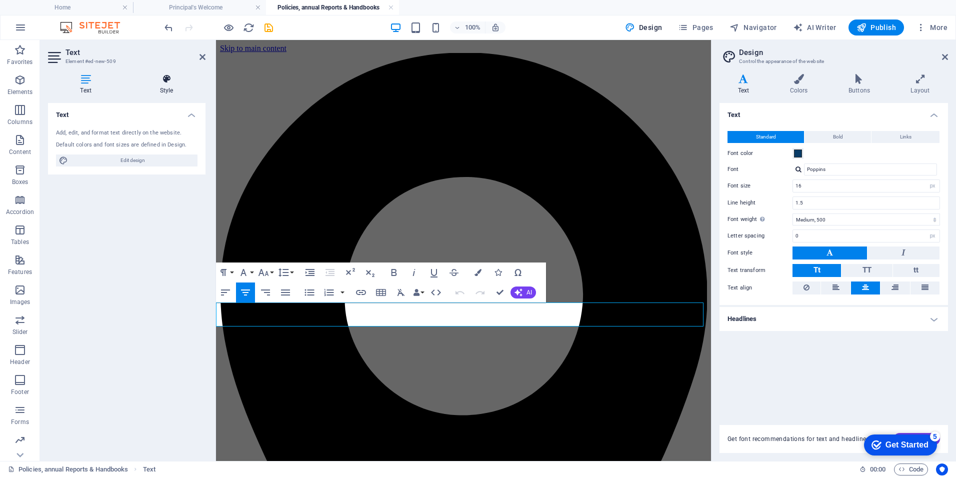
click at [170, 81] on icon at bounding box center [166, 79] width 78 height 10
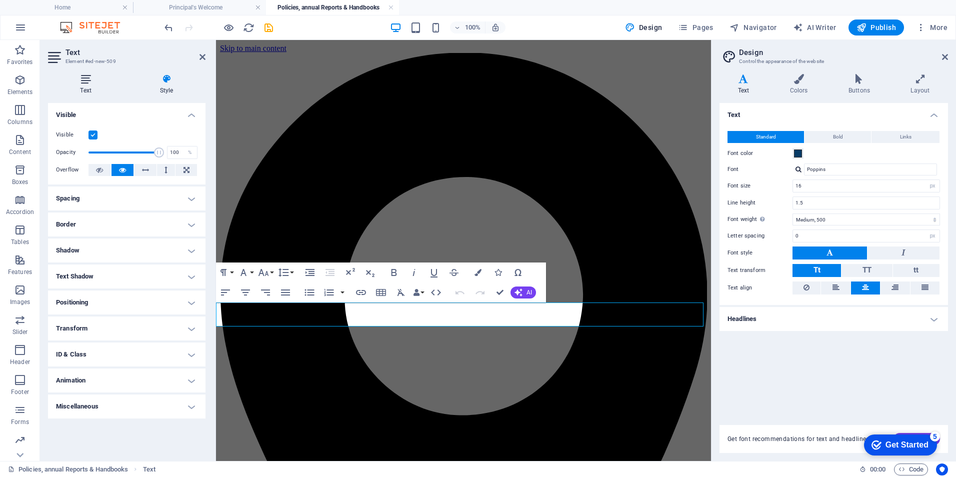
click at [78, 79] on icon at bounding box center [85, 79] width 75 height 10
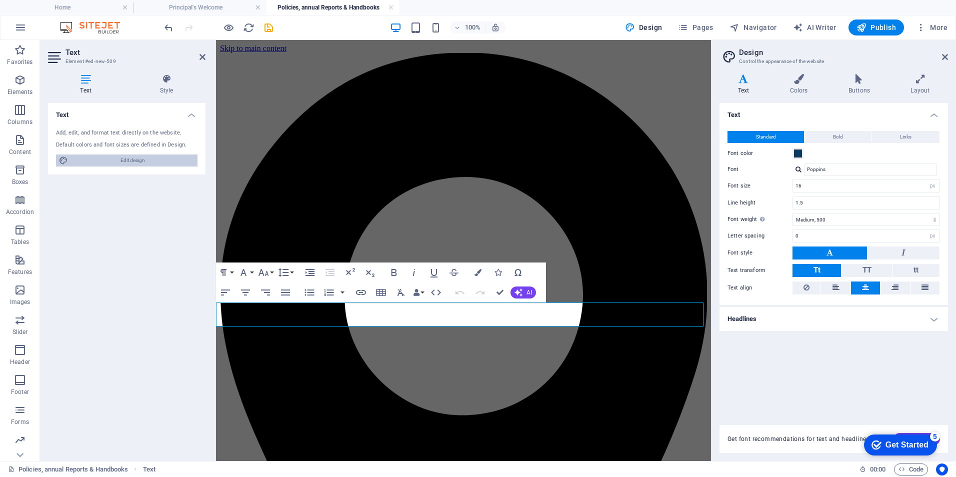
click at [134, 161] on span "Edit design" at bounding box center [132, 160] width 123 height 12
drag, startPoint x: 698, startPoint y: 322, endPoint x: 422, endPoint y: 343, distance: 276.2
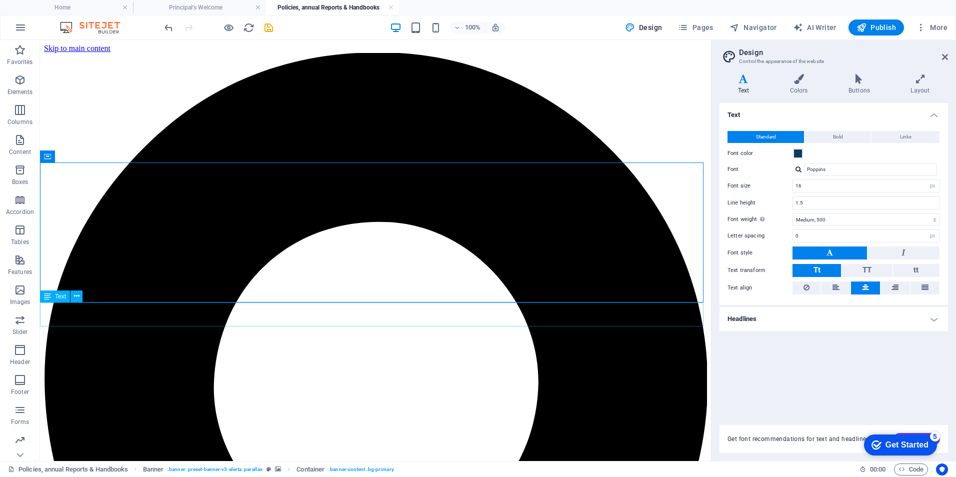
click at [51, 296] on div "Text" at bounding box center [55, 296] width 30 height 12
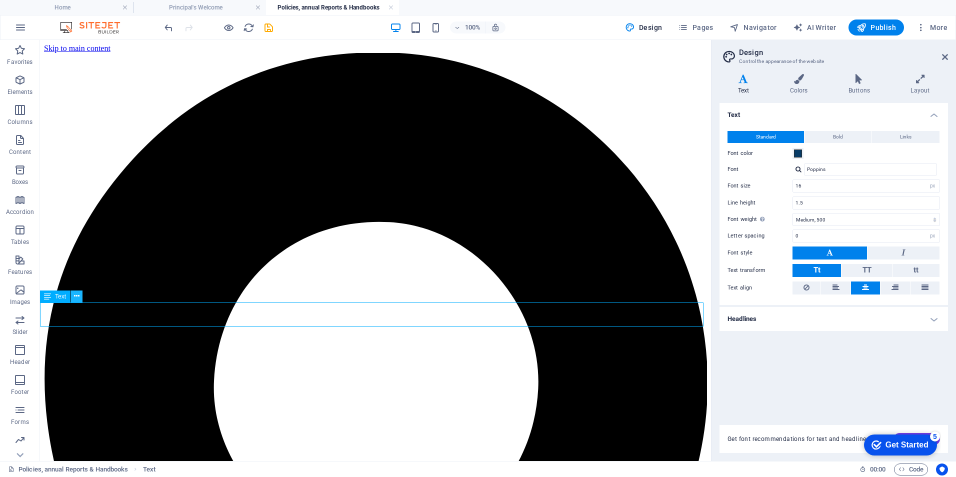
click at [73, 295] on button at bounding box center [76, 296] width 12 height 12
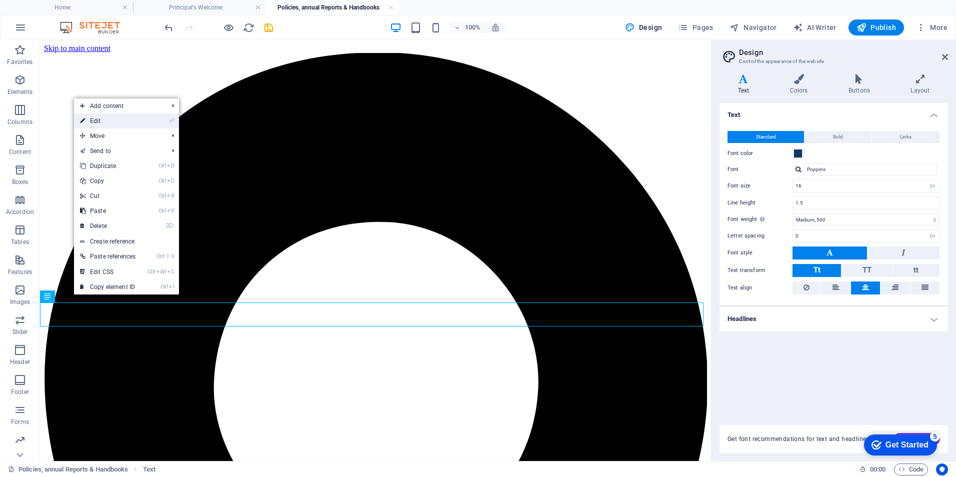
click at [94, 119] on link "⏎ Edit" at bounding box center [107, 120] width 67 height 15
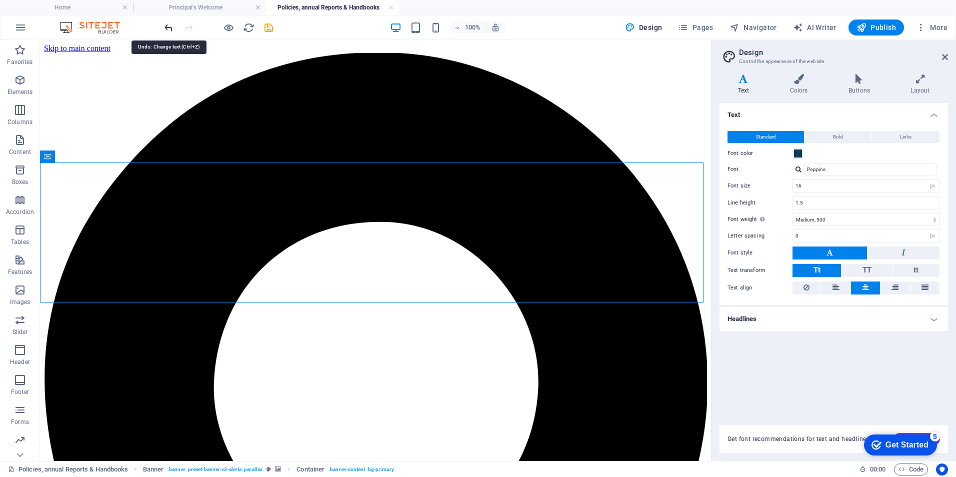
click at [168, 26] on icon "undo" at bounding box center [168, 27] width 11 height 11
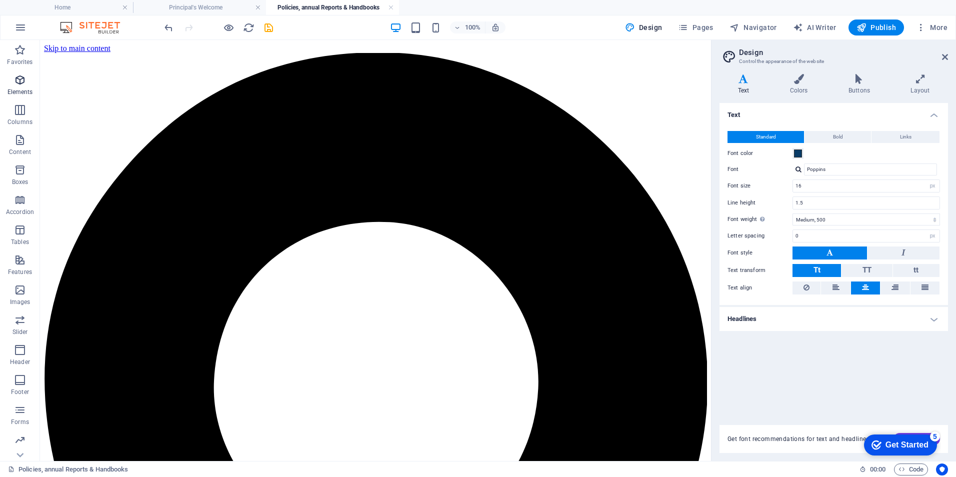
click at [24, 78] on icon "button" at bounding box center [20, 80] width 12 height 12
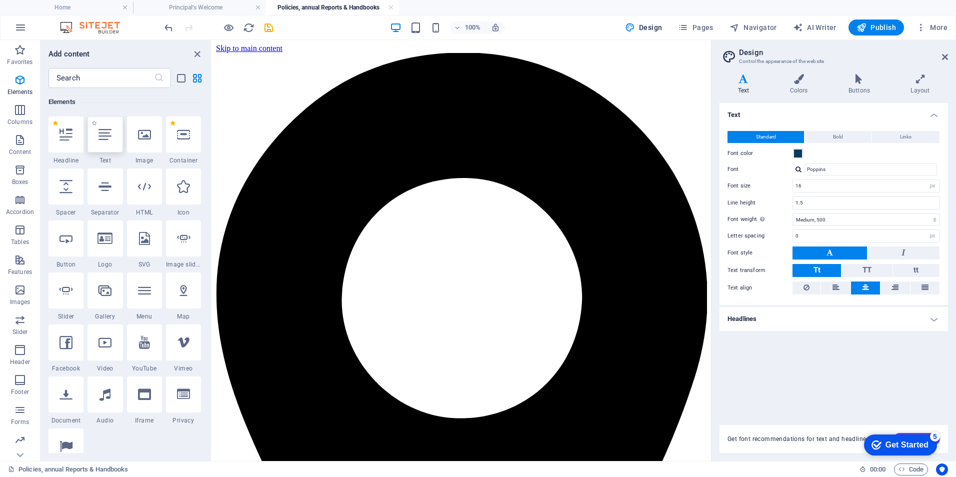
click at [106, 137] on icon at bounding box center [104, 134] width 13 height 13
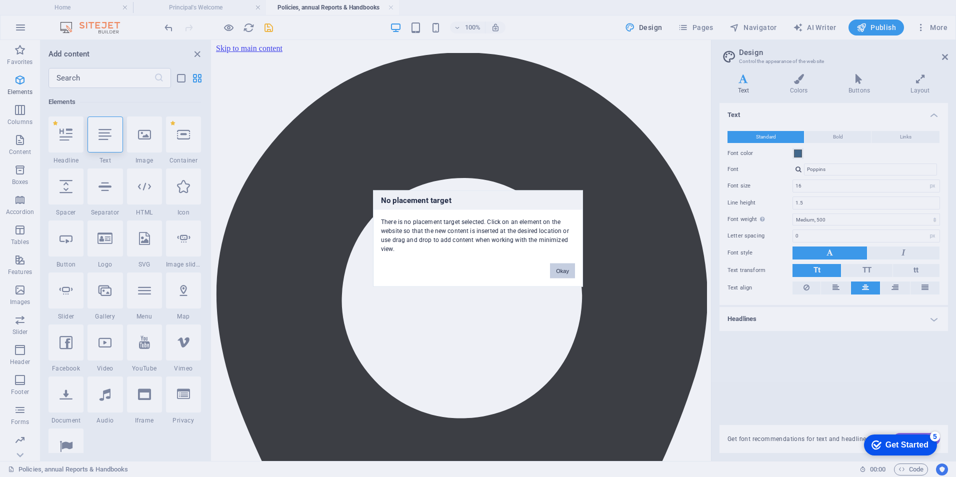
click at [557, 269] on button "Okay" at bounding box center [562, 270] width 25 height 15
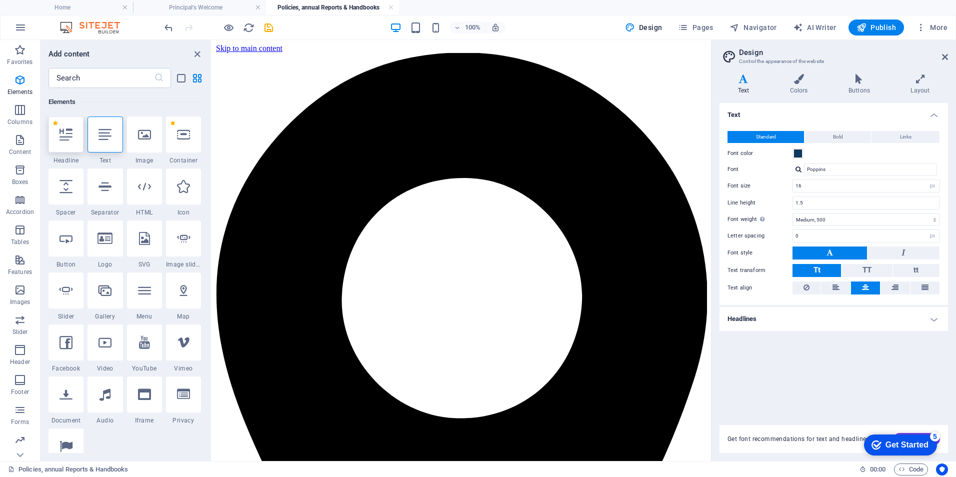
click at [65, 140] on icon at bounding box center [65, 134] width 13 height 13
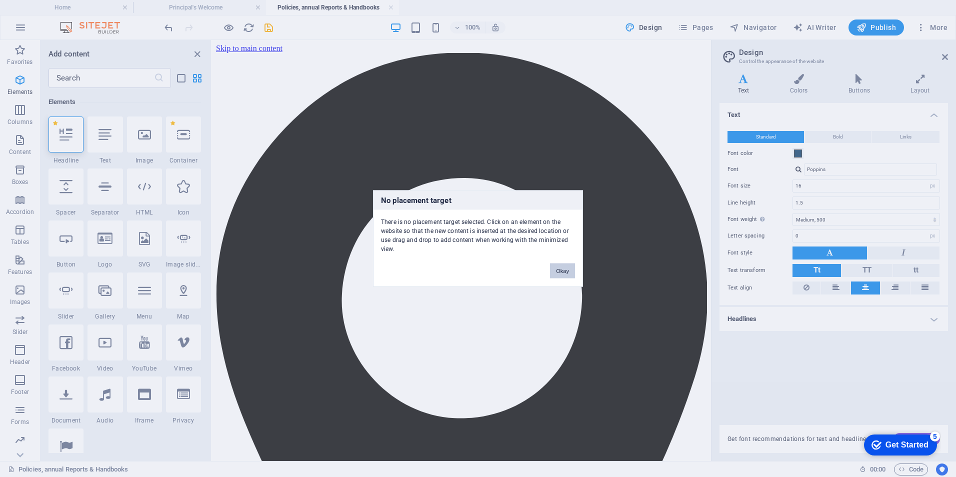
click at [566, 271] on button "Okay" at bounding box center [562, 270] width 25 height 15
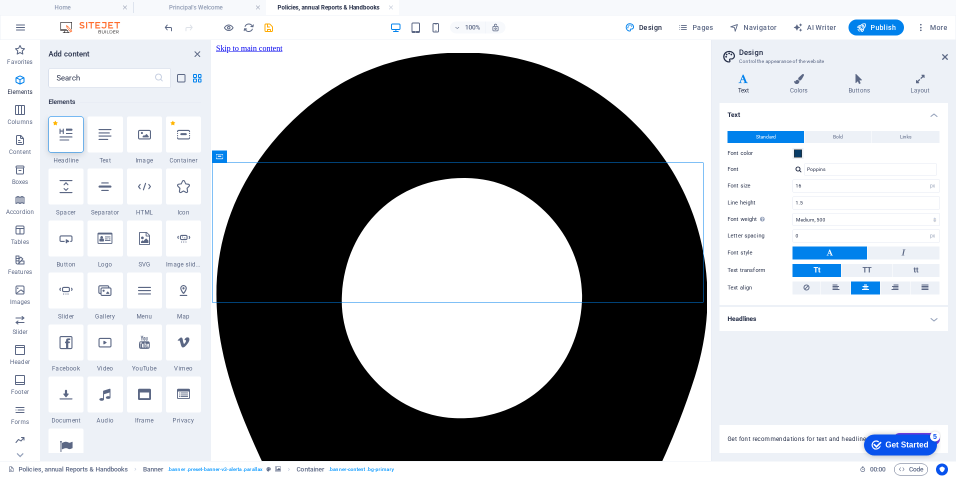
click at [68, 133] on icon at bounding box center [65, 134] width 13 height 13
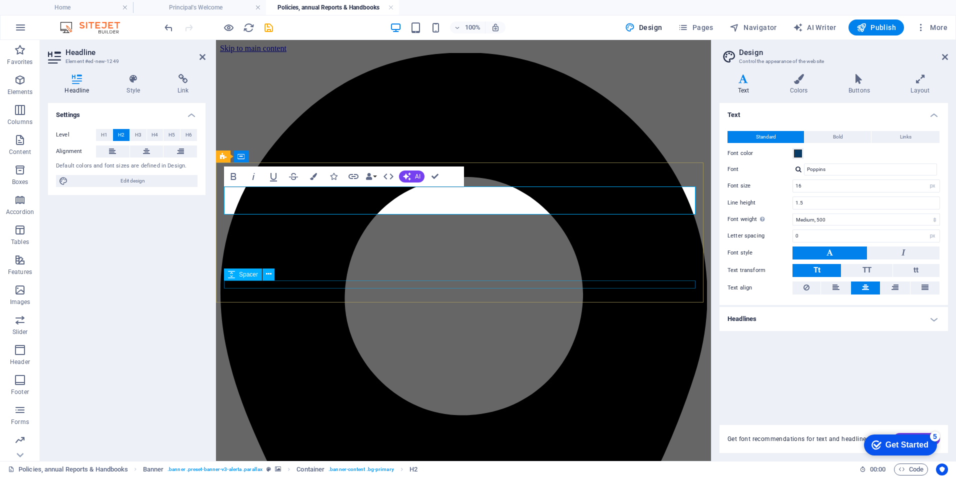
drag, startPoint x: 575, startPoint y: 186, endPoint x: 571, endPoint y: 287, distance: 100.5
drag, startPoint x: 253, startPoint y: 248, endPoint x: 430, endPoint y: 248, distance: 176.9
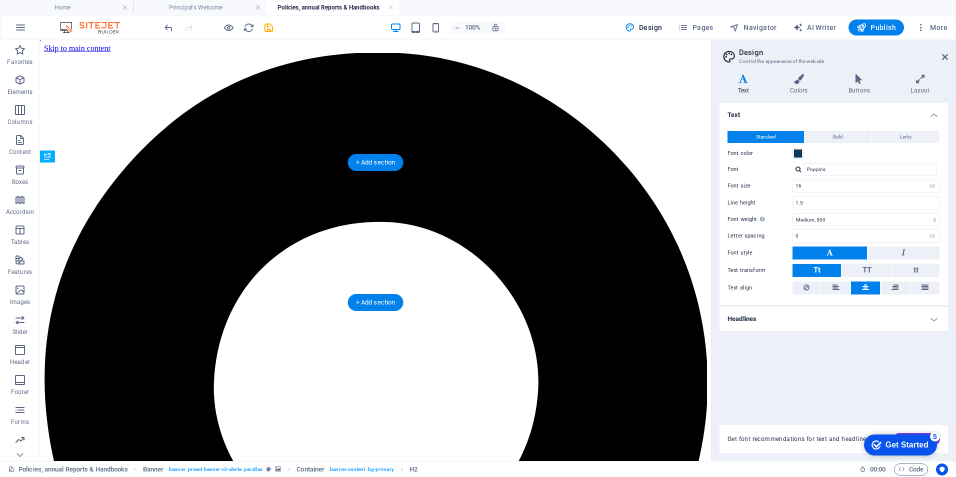
drag, startPoint x: 182, startPoint y: 219, endPoint x: 145, endPoint y: 254, distance: 51.3
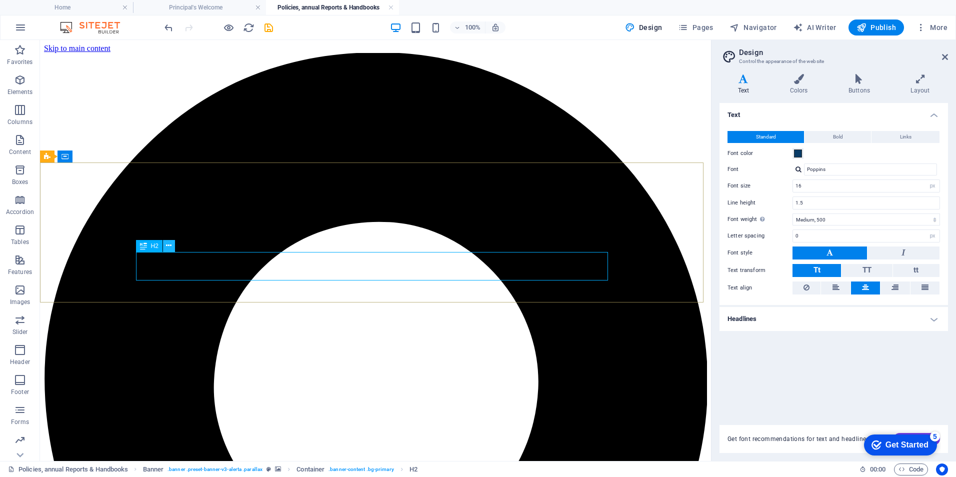
click at [168, 246] on icon at bounding box center [168, 245] width 5 height 10
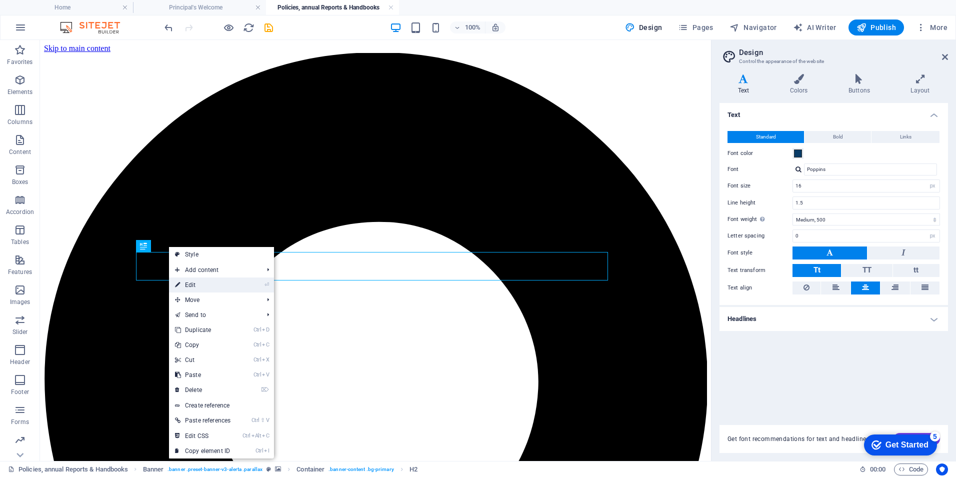
click at [193, 283] on link "⏎ Edit" at bounding box center [202, 284] width 67 height 15
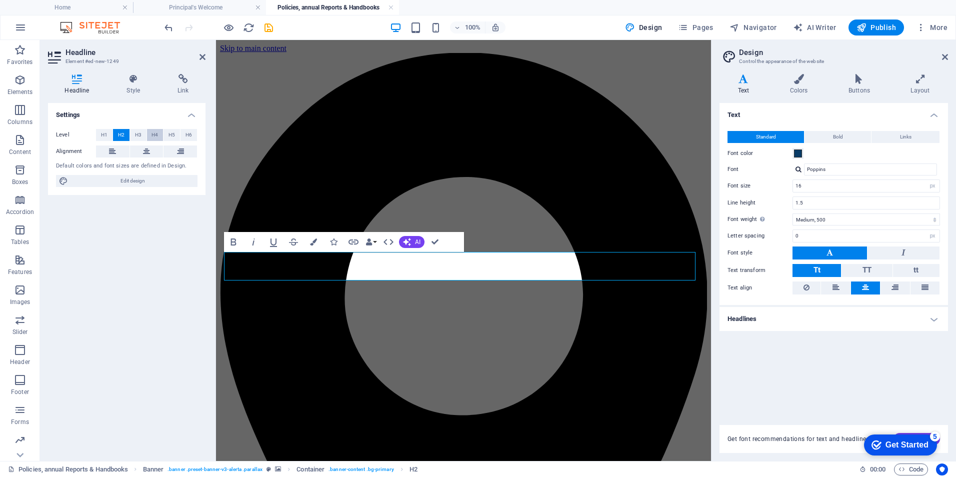
click at [150, 132] on button "H4" at bounding box center [155, 135] width 16 height 12
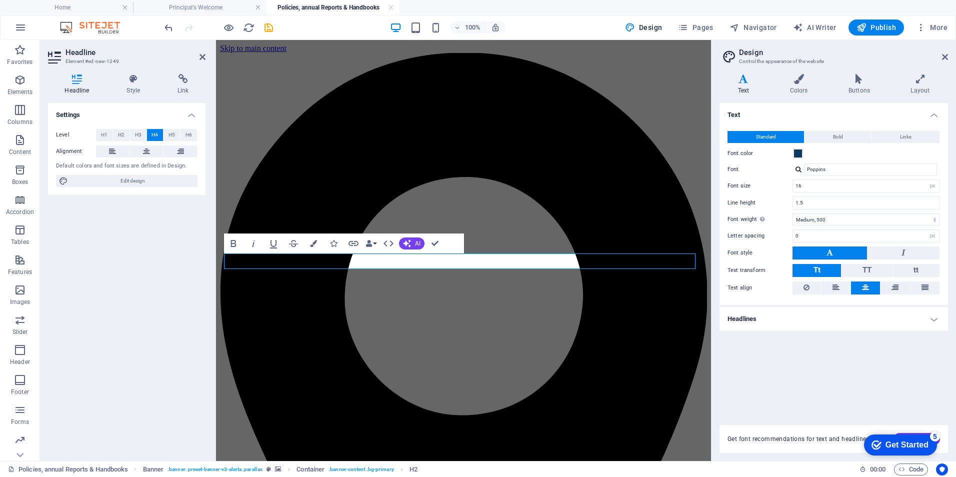
drag, startPoint x: 690, startPoint y: 260, endPoint x: 214, endPoint y: 252, distance: 475.3
click at [171, 132] on span "H5" at bounding box center [171, 135] width 6 height 12
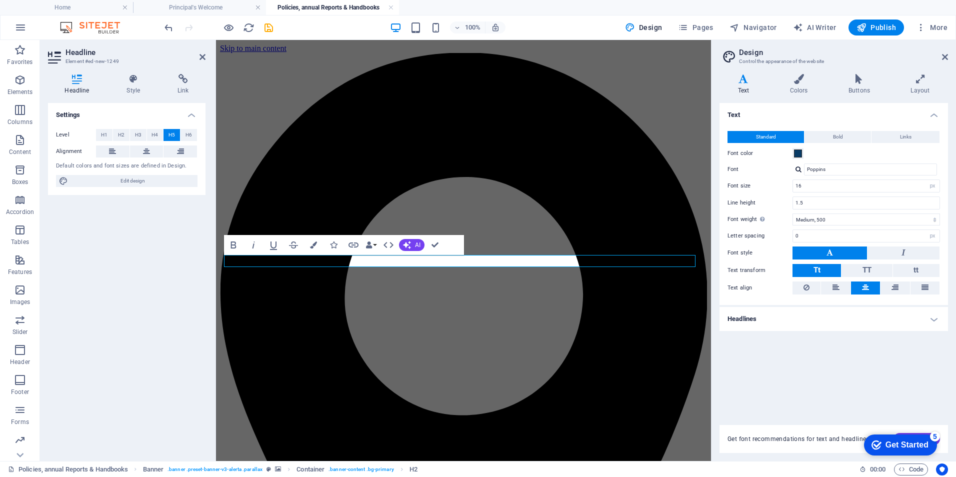
click at [756, 316] on h4 "Headlines" at bounding box center [833, 319] width 228 height 24
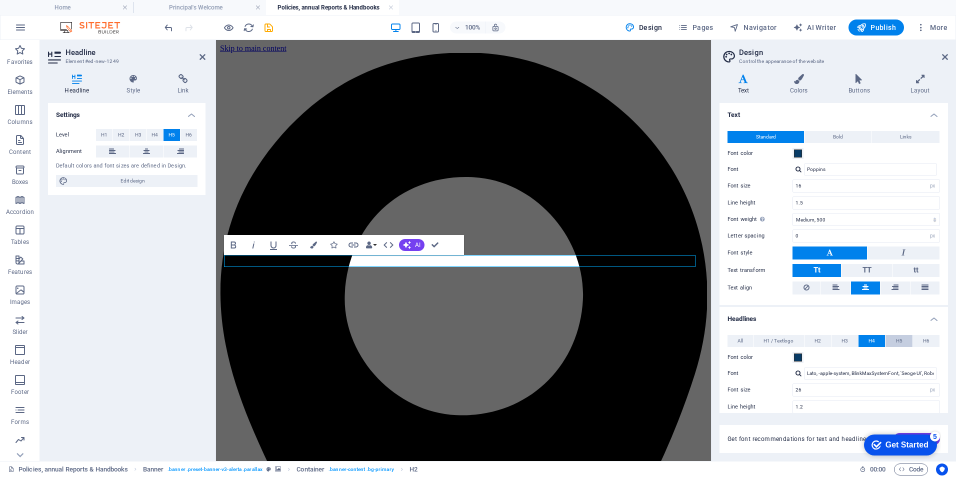
click at [896, 338] on span "H5" at bounding box center [899, 341] width 6 height 12
click at [797, 359] on span at bounding box center [798, 357] width 8 height 8
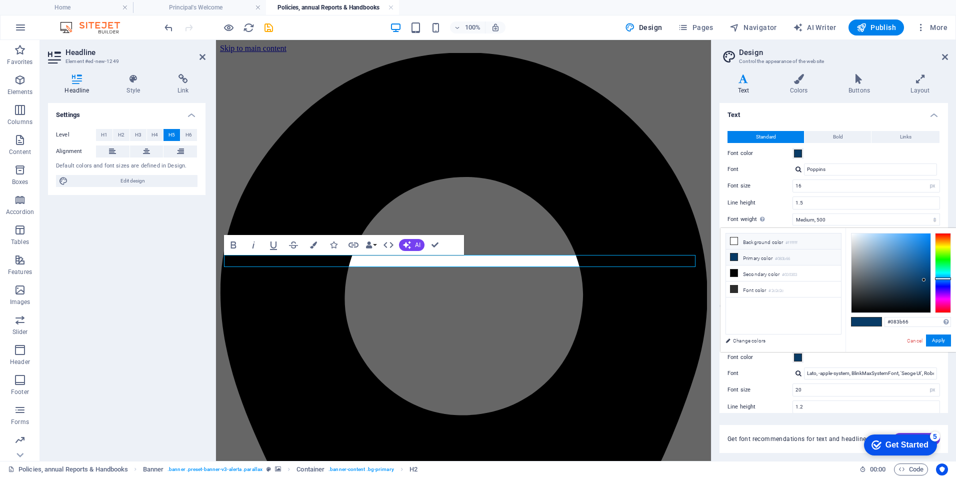
click at [734, 240] on icon at bounding box center [733, 240] width 7 height 7
type input "#ffffff"
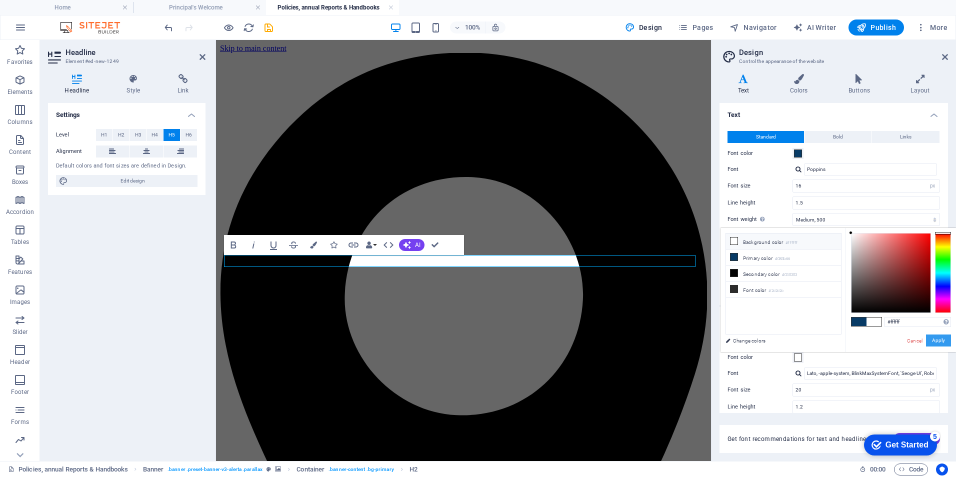
click at [943, 338] on button "Apply" at bounding box center [938, 340] width 25 height 12
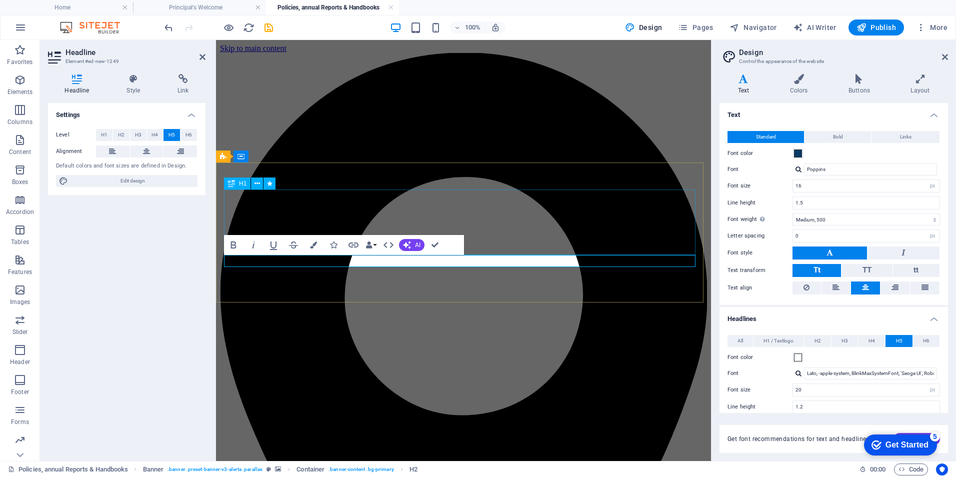
drag, startPoint x: 689, startPoint y: 259, endPoint x: 252, endPoint y: 255, distance: 436.3
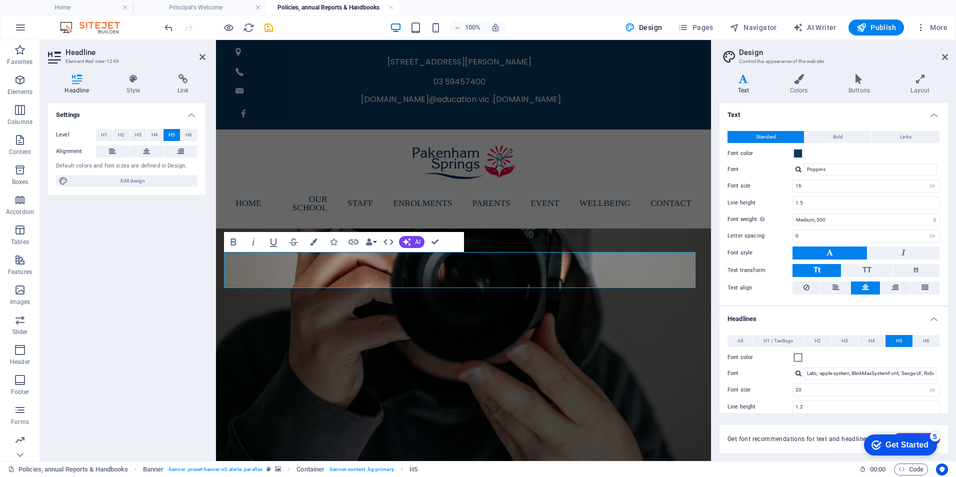
scroll to position [100, 0]
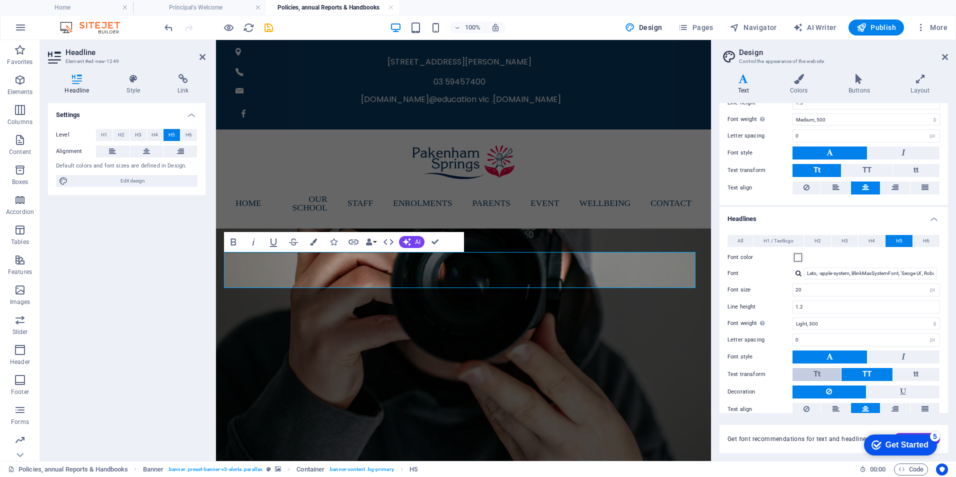
click at [808, 375] on button "Tt" at bounding box center [816, 374] width 48 height 13
drag, startPoint x: 671, startPoint y: 283, endPoint x: 232, endPoint y: 256, distance: 440.1
click at [806, 291] on input "20" at bounding box center [866, 290] width 146 height 12
drag, startPoint x: 806, startPoint y: 291, endPoint x: 793, endPoint y: 291, distance: 13.0
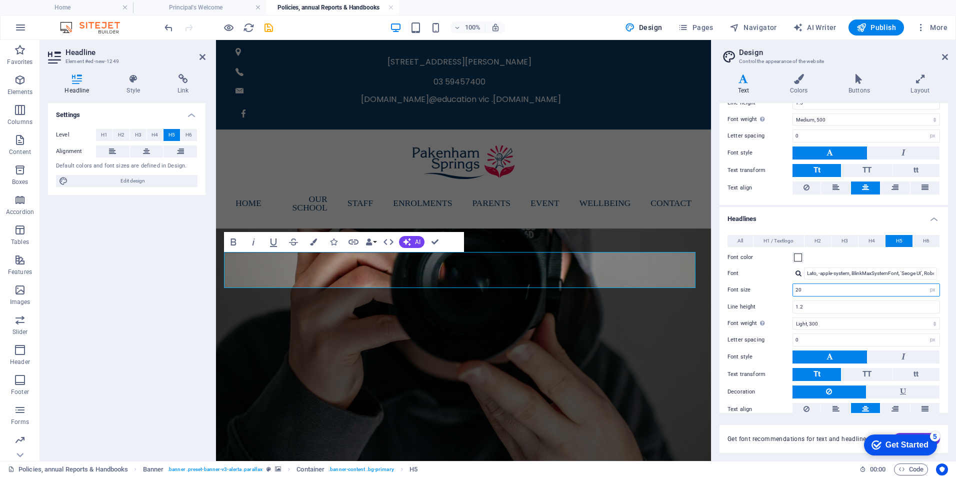
click at [793, 291] on input "20" at bounding box center [866, 290] width 146 height 12
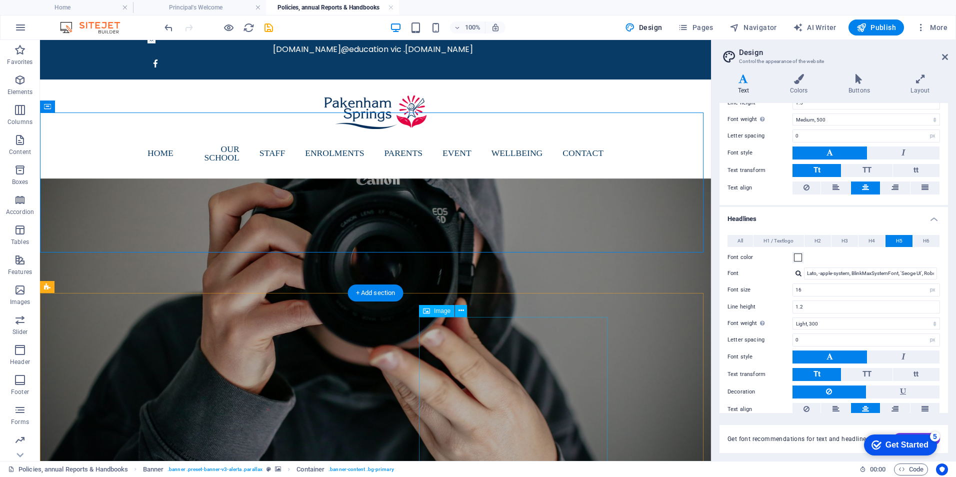
scroll to position [150, 0]
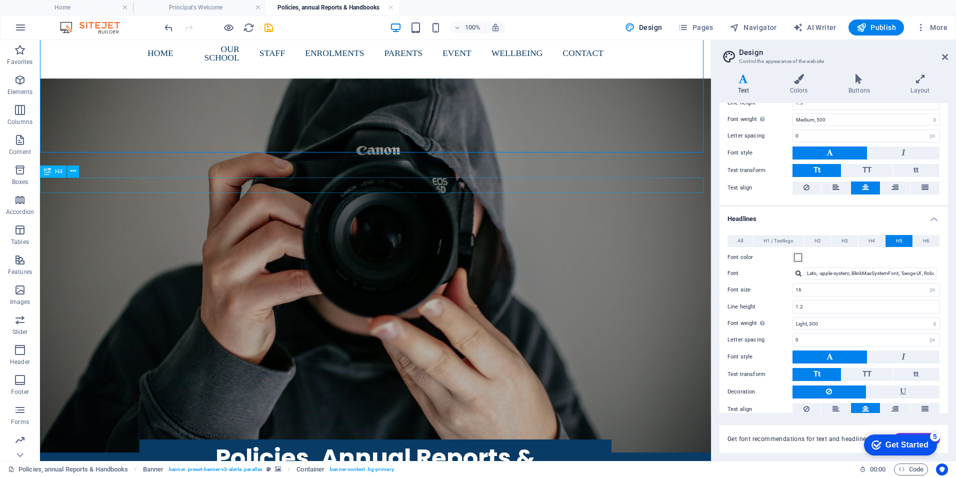
click at [427, 243] on div "We warmly welcome you to [GEOGRAPHIC_DATA]" at bounding box center [375, 250] width 671 height 15
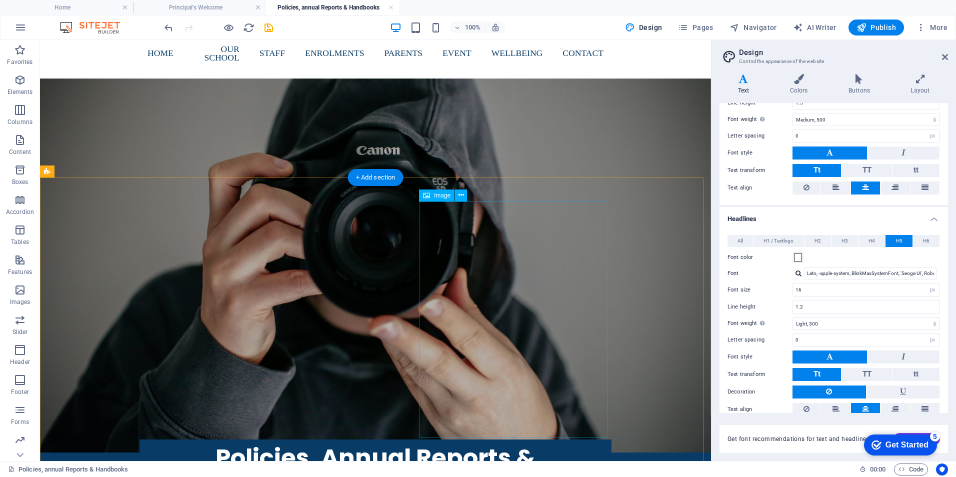
click at [482, 267] on figure at bounding box center [516, 385] width 189 height 236
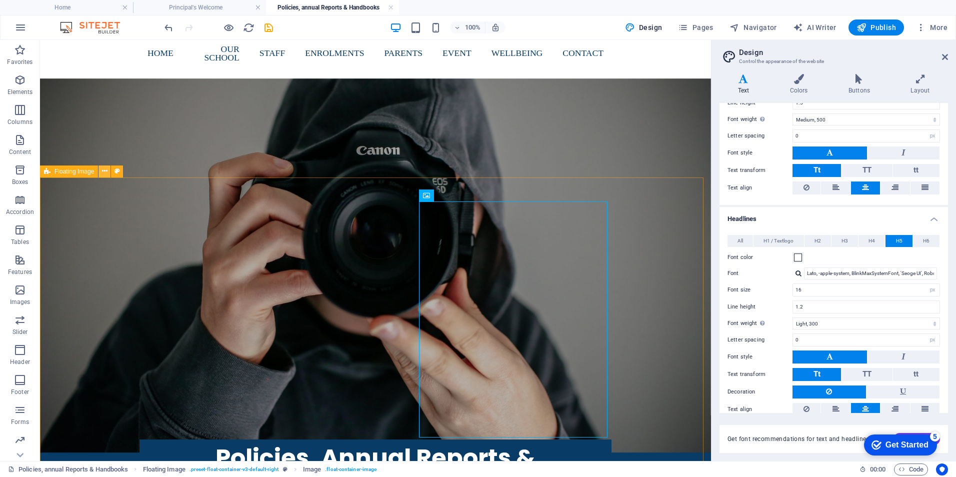
click at [105, 169] on icon at bounding box center [104, 171] width 5 height 10
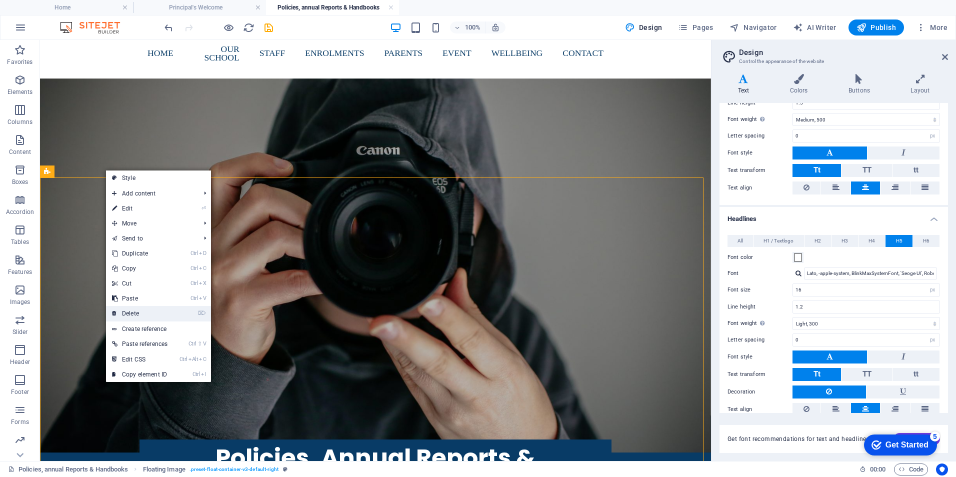
click at [139, 313] on link "⌦ Delete" at bounding box center [139, 313] width 67 height 15
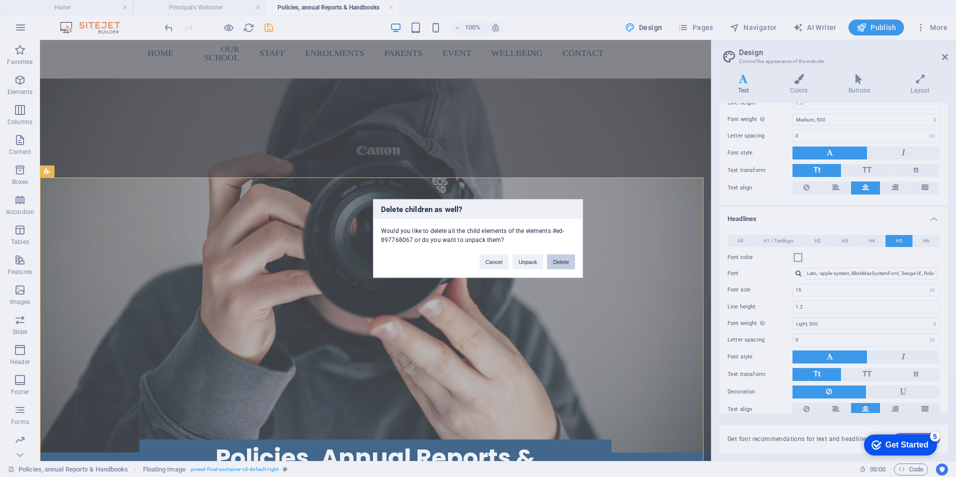
click at [557, 259] on button "Delete" at bounding box center [561, 261] width 28 height 15
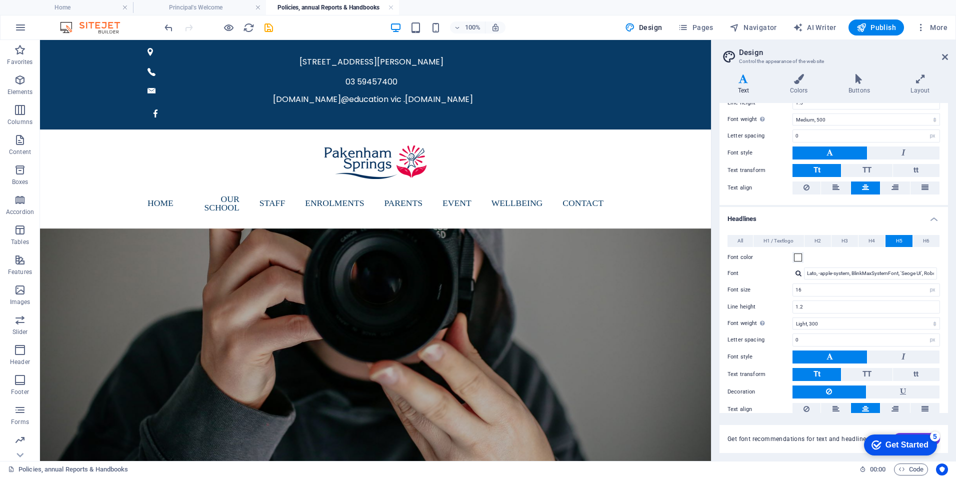
drag, startPoint x: 334, startPoint y: 336, endPoint x: 353, endPoint y: 327, distance: 21.2
click at [338, 335] on html "Skip to main content [STREET_ADDRESS][PERSON_NAME] 03 59457400 [DOMAIN_NAME]@ed…" at bounding box center [375, 216] width 671 height 353
click at [371, 324] on div "+ Add section" at bounding box center [375, 327] width 55 height 17
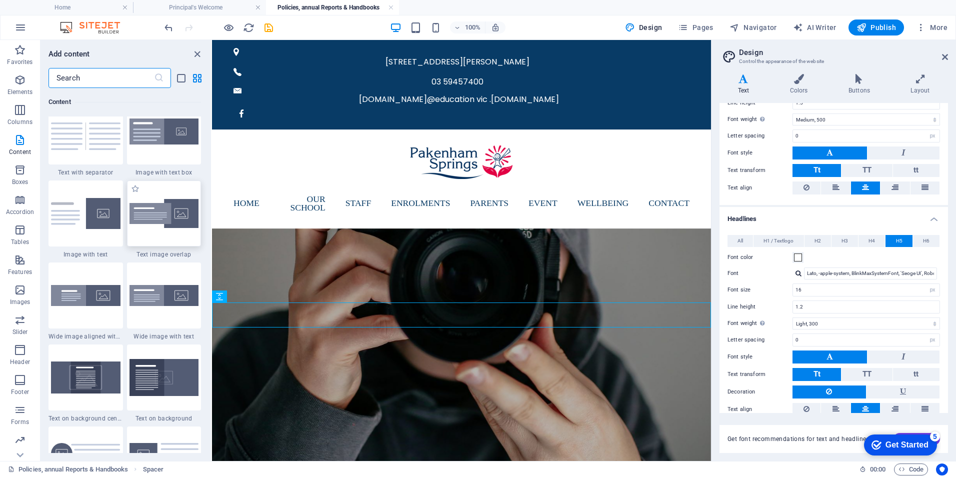
scroll to position [1899, 0]
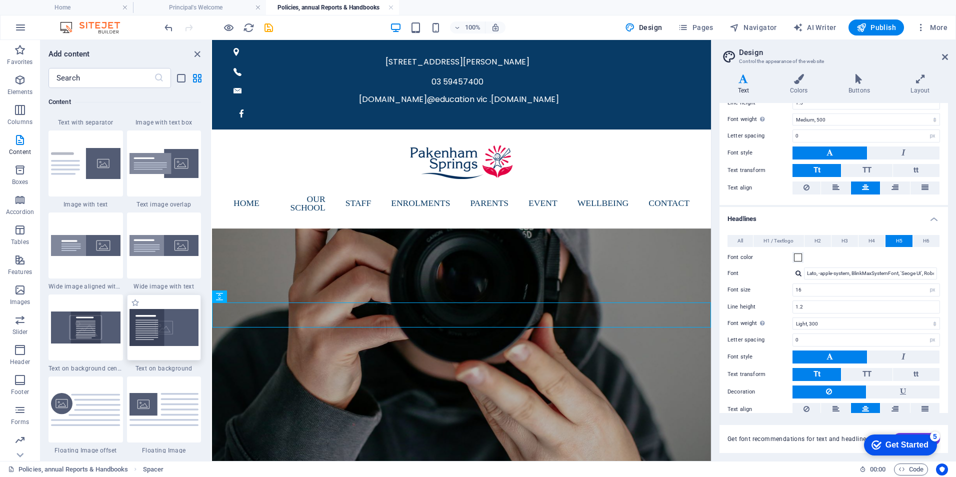
click at [178, 324] on img at bounding box center [163, 327] width 69 height 37
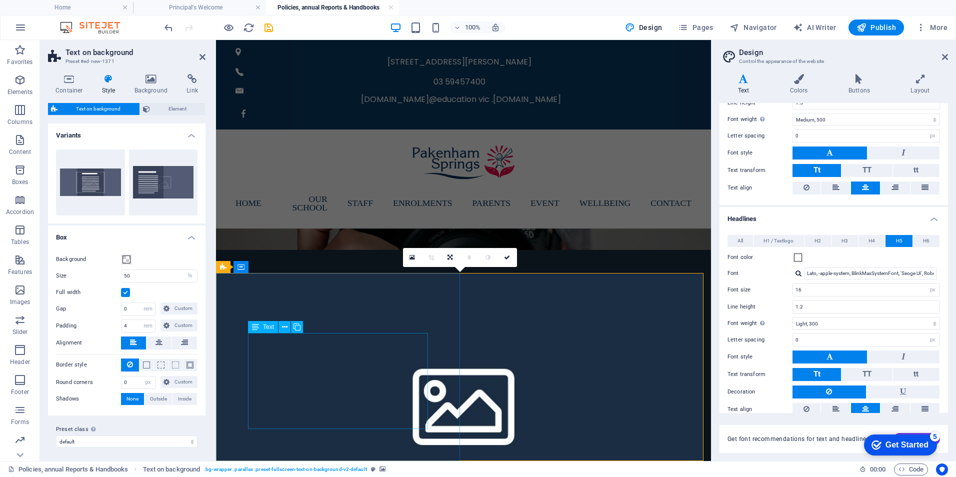
scroll to position [54, 0]
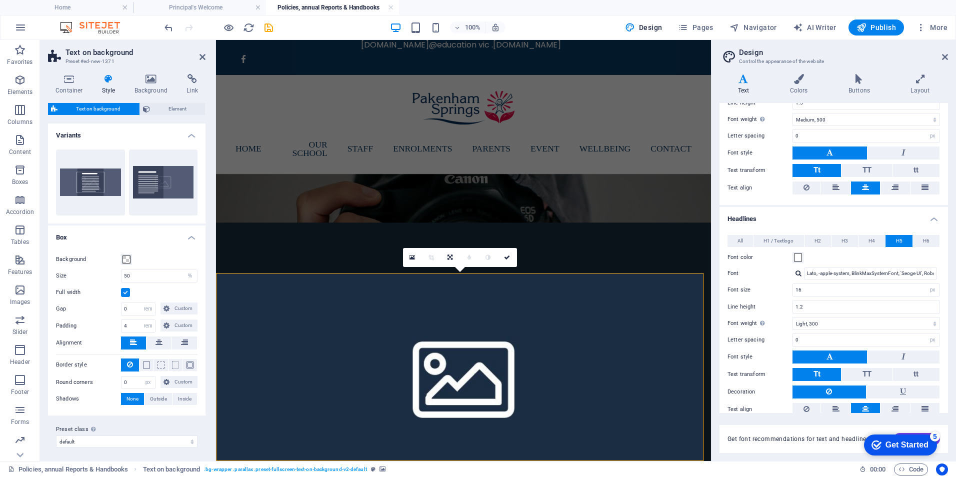
click at [607, 340] on figure at bounding box center [463, 374] width 495 height 305
click at [540, 289] on figure at bounding box center [463, 374] width 495 height 305
click at [529, 276] on figure at bounding box center [463, 374] width 495 height 305
click at [542, 306] on figure at bounding box center [463, 374] width 495 height 305
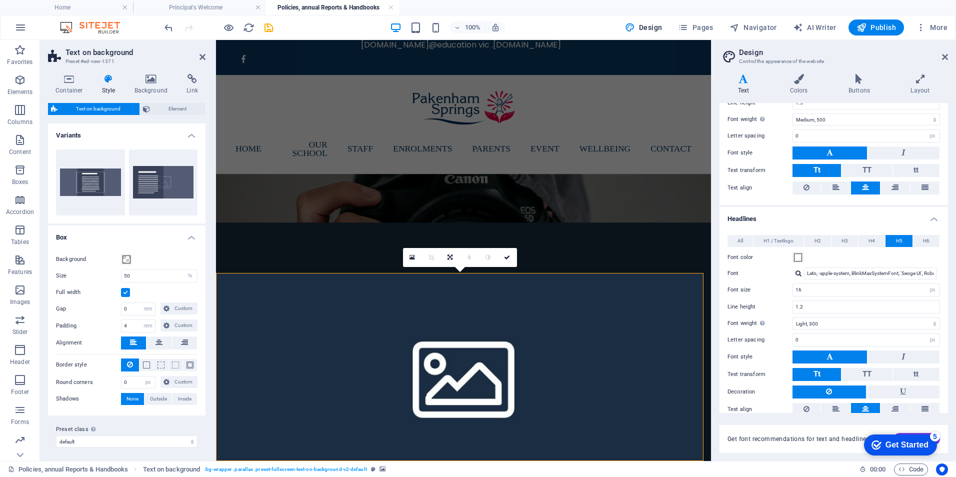
scroll to position [2, 0]
click at [187, 233] on h4 "Box" at bounding box center [126, 232] width 157 height 18
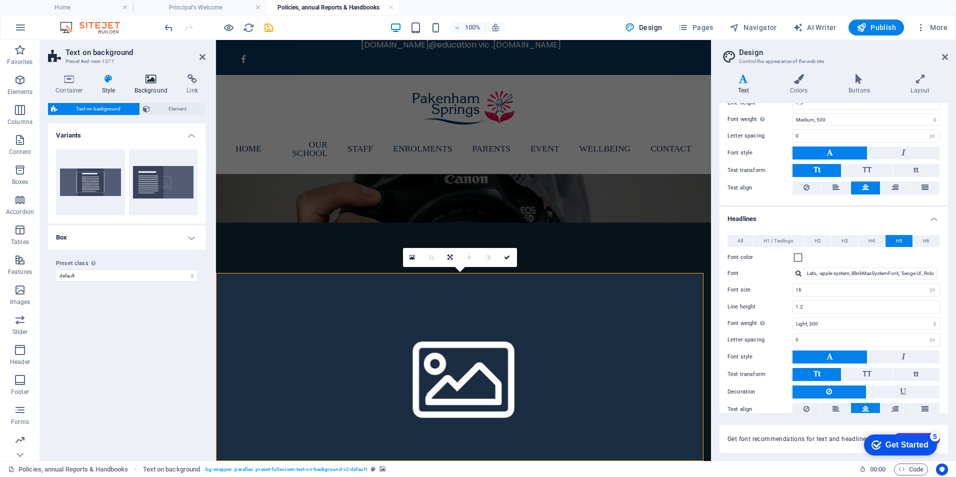
click at [149, 80] on icon at bounding box center [151, 79] width 48 height 10
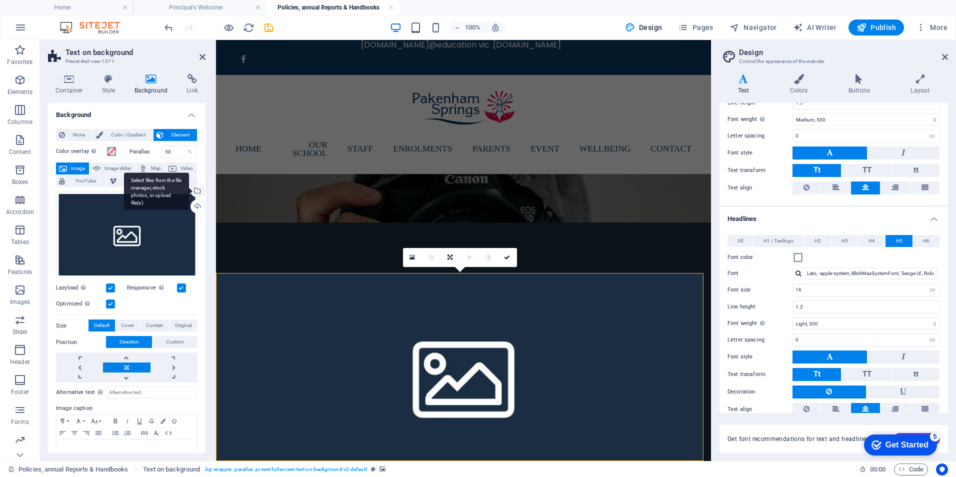
click at [196, 188] on div "Select files from the file manager, stock photos, or upload file(s)" at bounding box center [196, 191] width 15 height 15
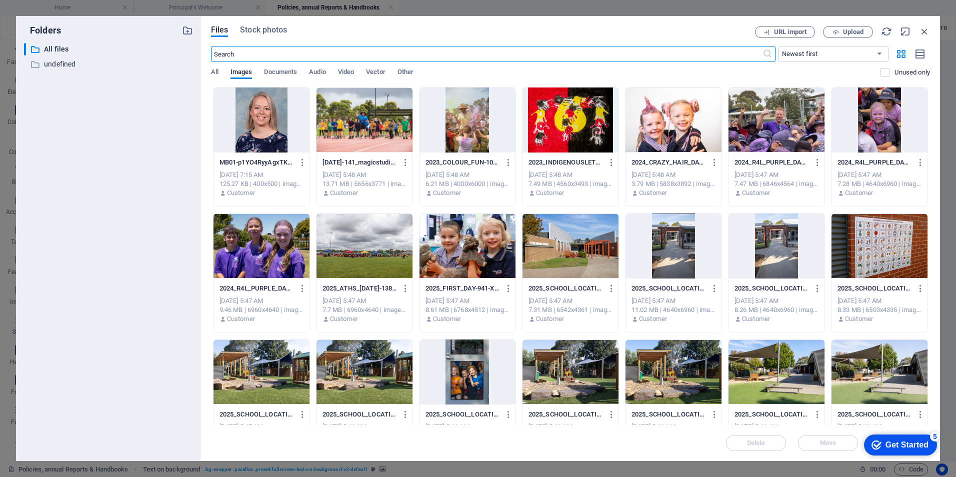
scroll to position [150, 0]
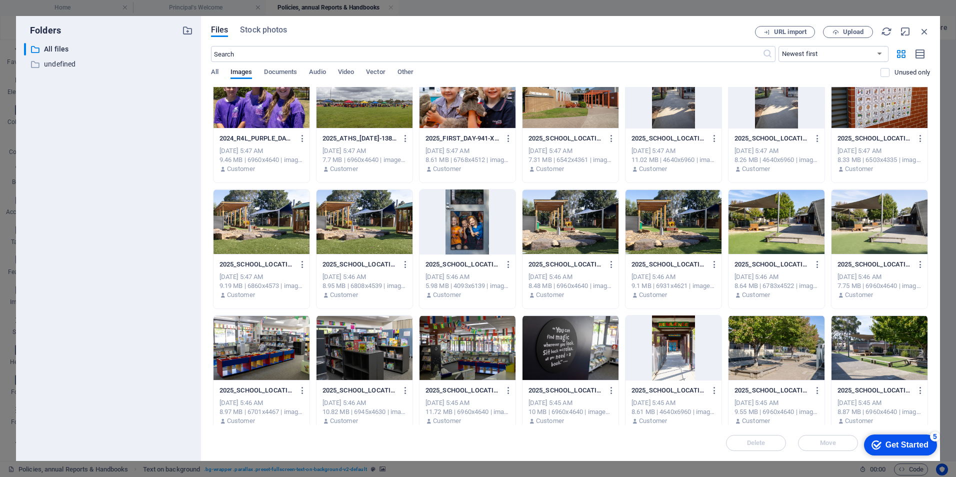
click at [369, 226] on div at bounding box center [364, 221] width 96 height 65
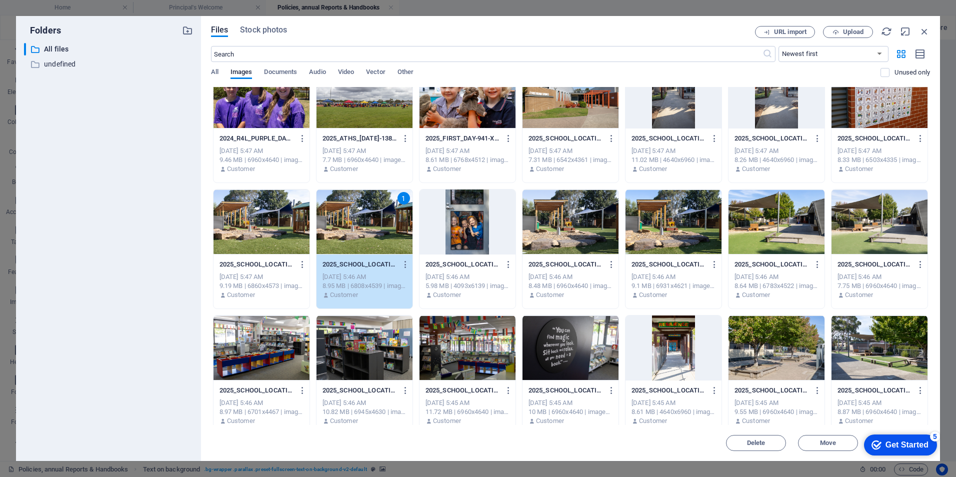
click at [369, 226] on div "1" at bounding box center [364, 221] width 96 height 65
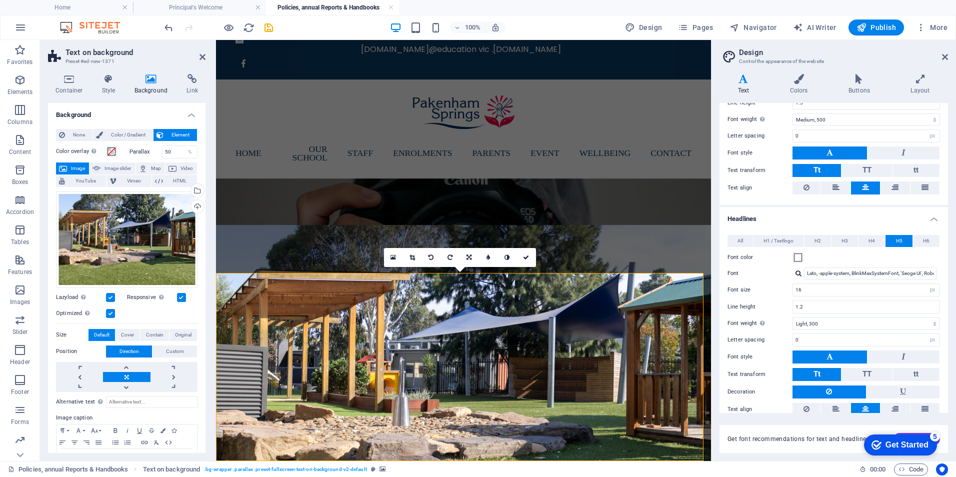
scroll to position [54, 0]
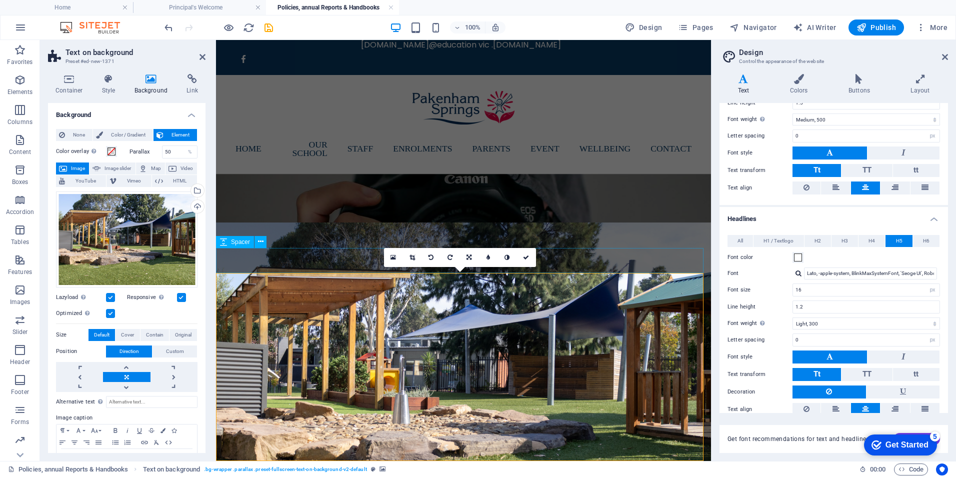
click at [661, 314] on div at bounding box center [463, 326] width 495 height 25
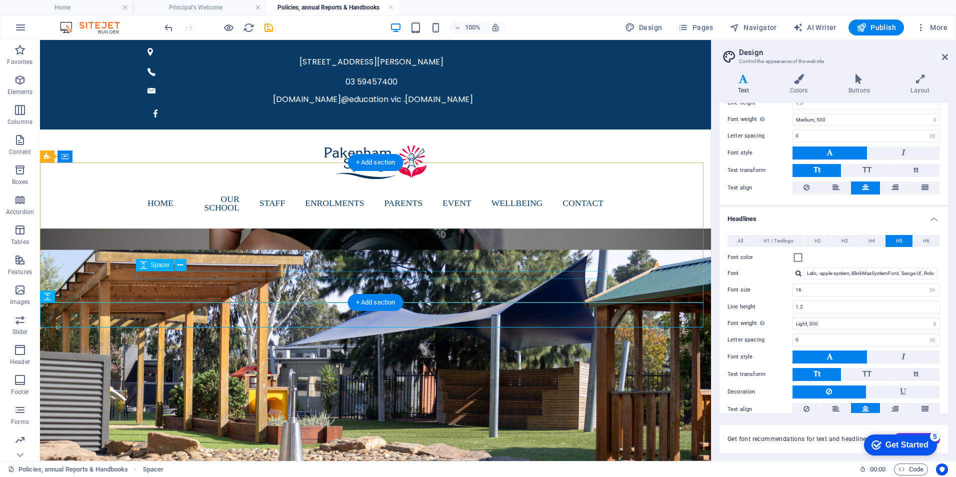
scroll to position [30, 0]
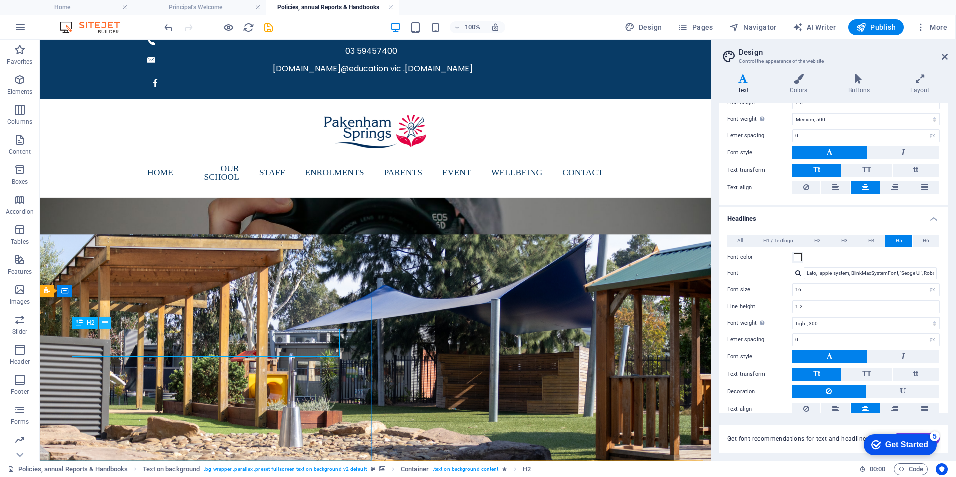
click at [101, 320] on button at bounding box center [105, 323] width 12 height 12
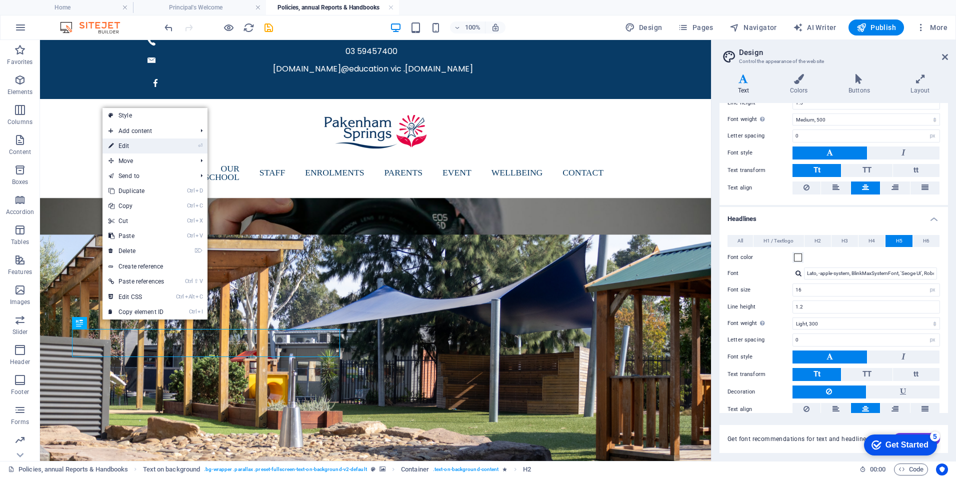
click at [126, 144] on link "⏎ Edit" at bounding box center [135, 145] width 67 height 15
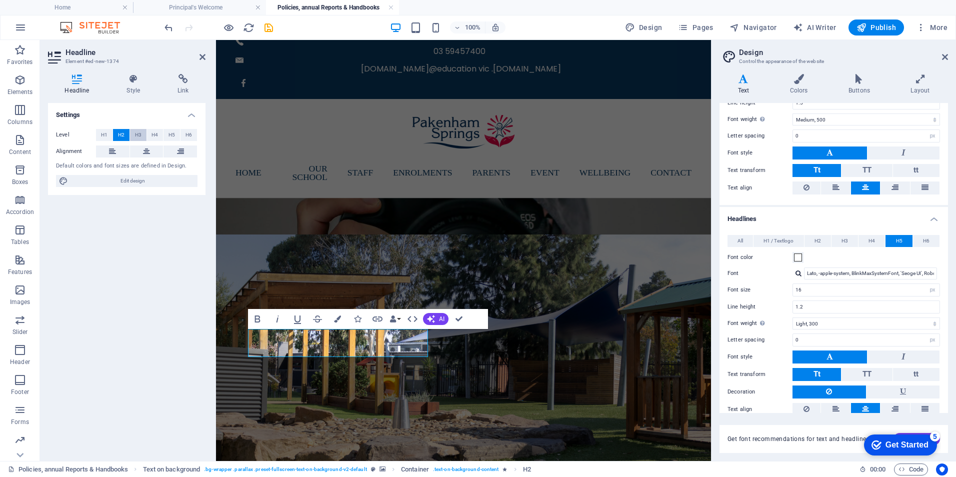
click at [135, 134] on span "H3" at bounding box center [138, 135] width 6 height 12
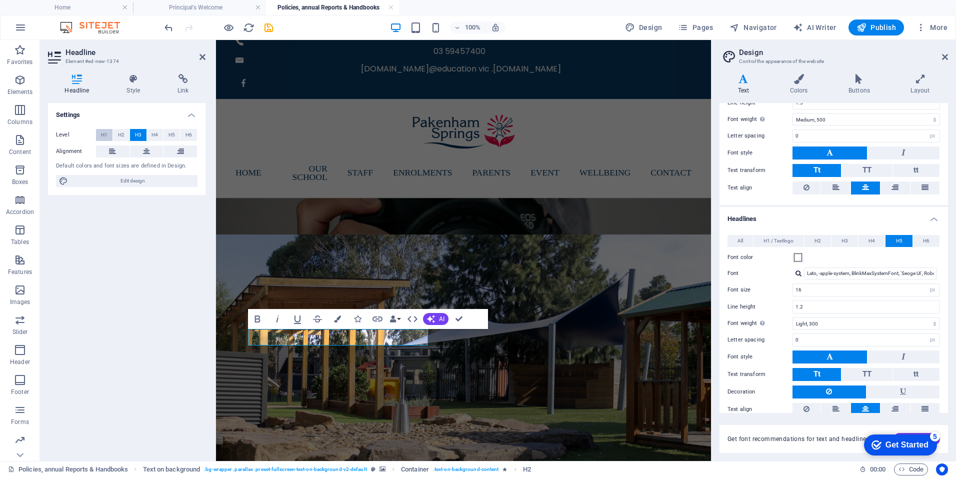
click at [103, 135] on span "H1" at bounding box center [104, 135] width 6 height 12
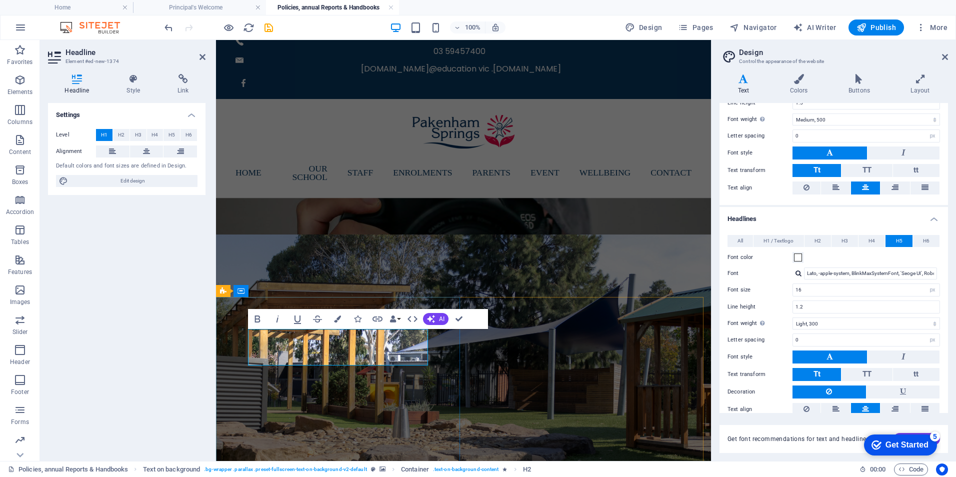
click at [518, 362] on figure at bounding box center [463, 388] width 495 height 309
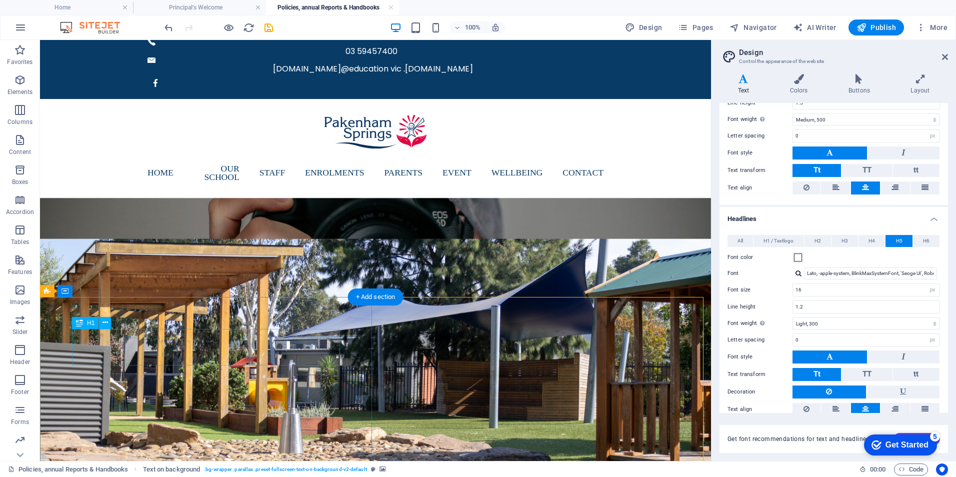
scroll to position [39, 0]
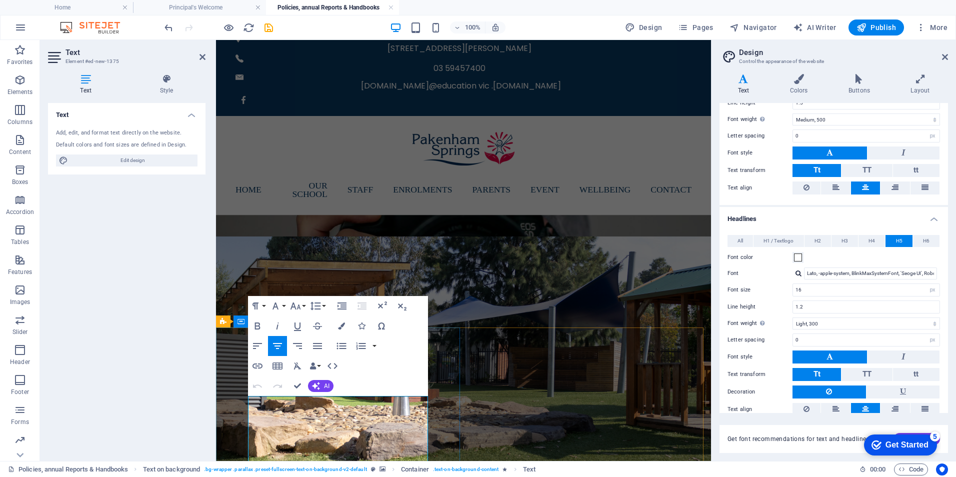
scroll to position [63, 0]
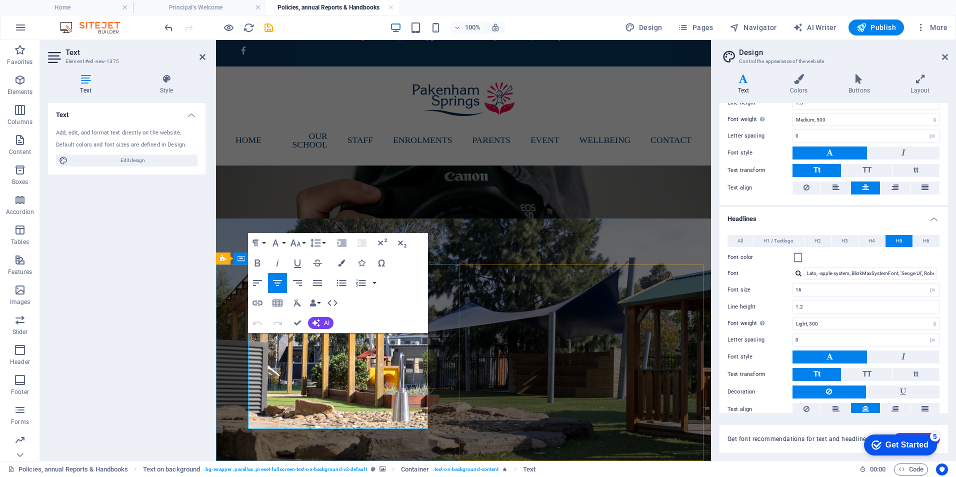
drag, startPoint x: 251, startPoint y: 400, endPoint x: 408, endPoint y: 426, distance: 159.0
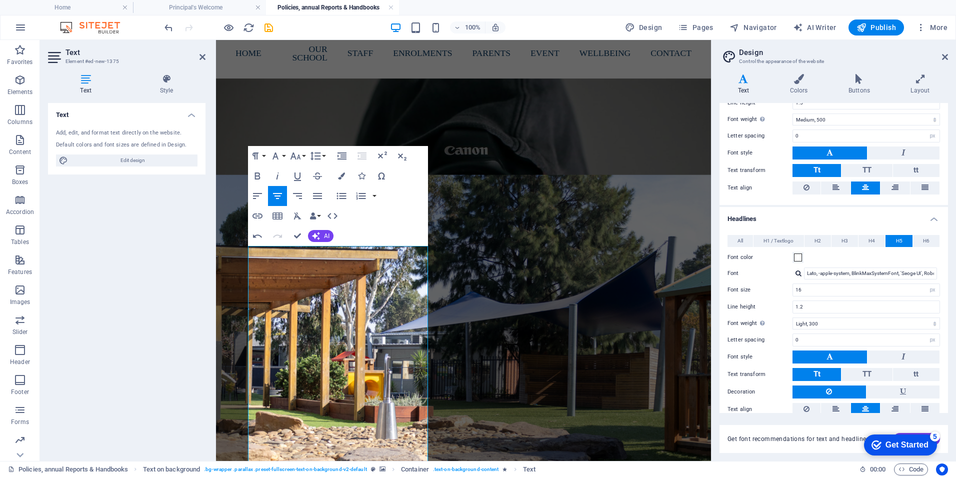
scroll to position [261, 0]
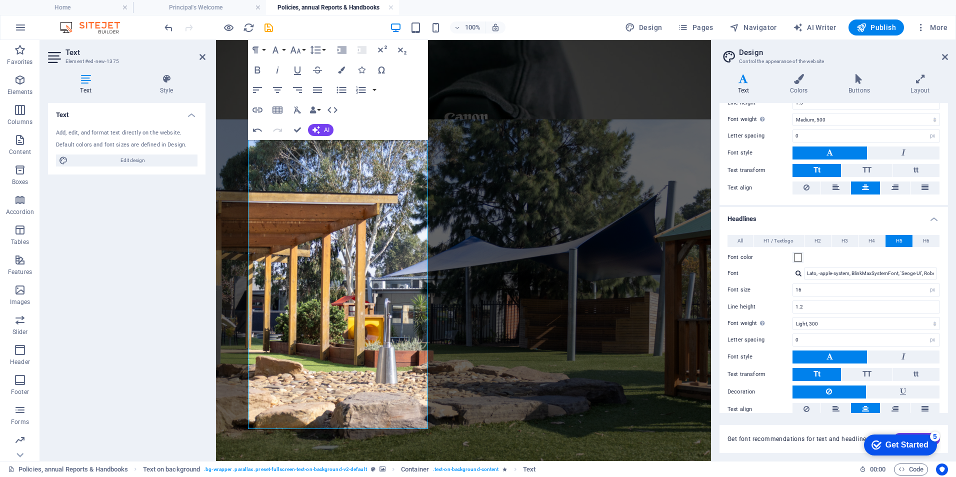
click at [511, 295] on figure at bounding box center [463, 323] width 495 height 408
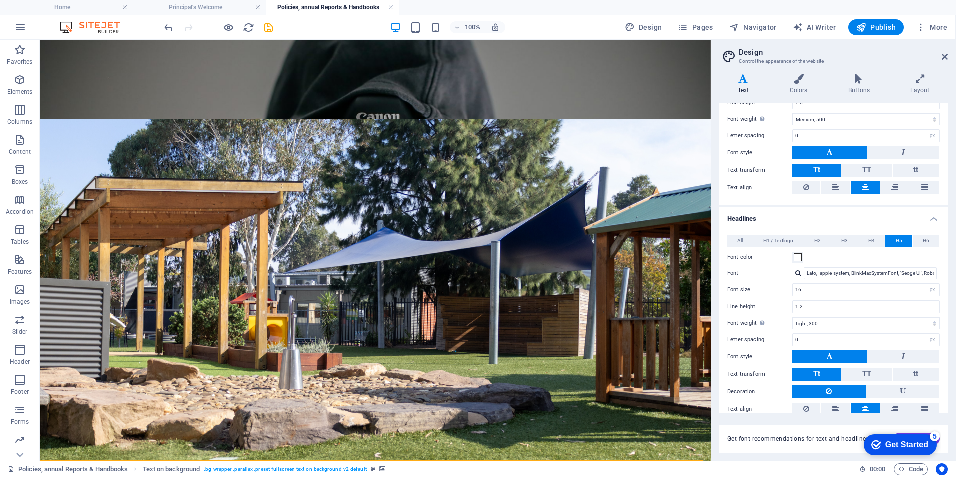
scroll to position [250, 0]
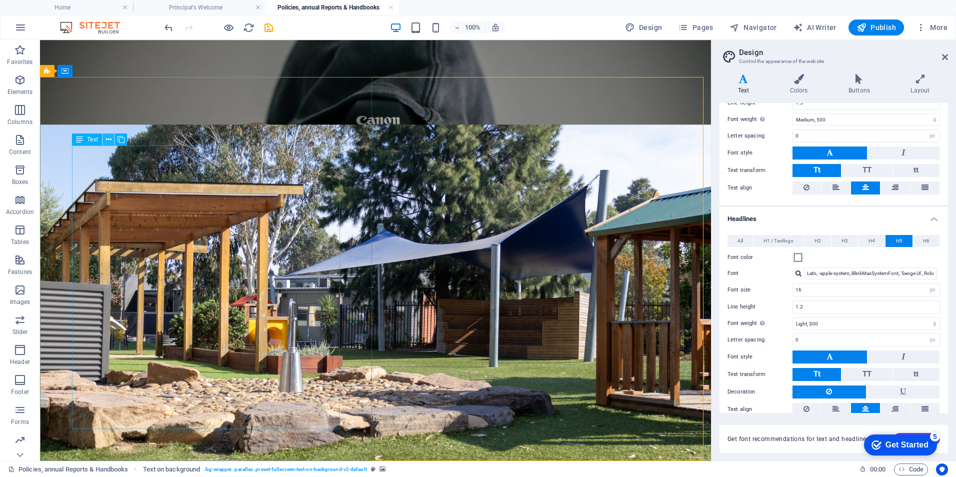
click at [106, 140] on icon at bounding box center [108, 139] width 5 height 10
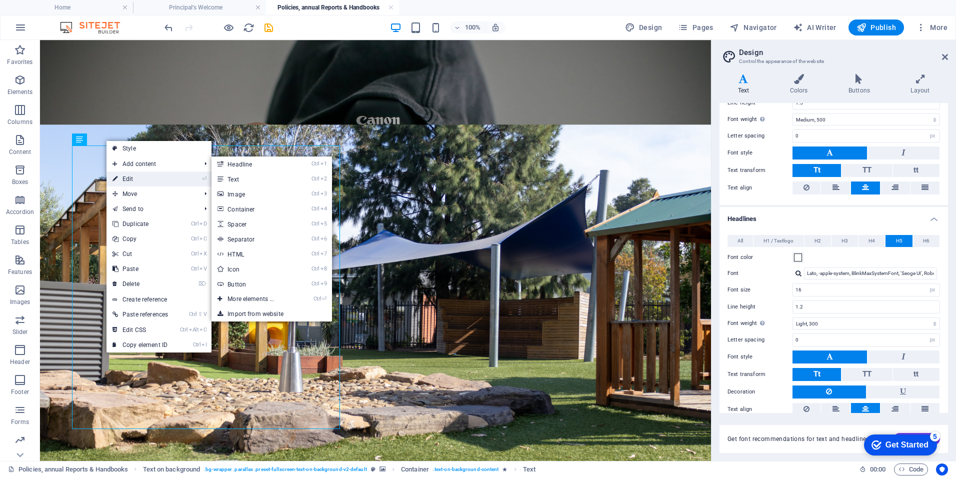
click at [127, 176] on link "⏎ Edit" at bounding box center [139, 178] width 67 height 15
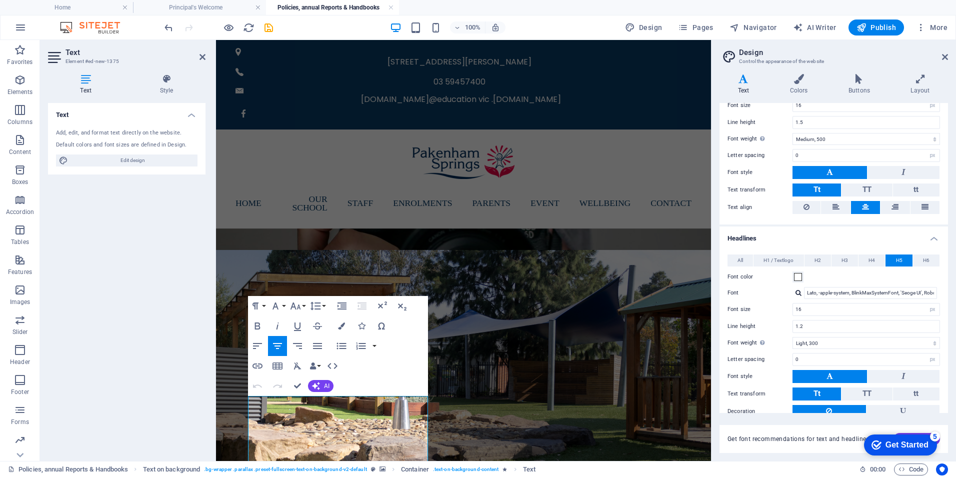
scroll to position [0, 0]
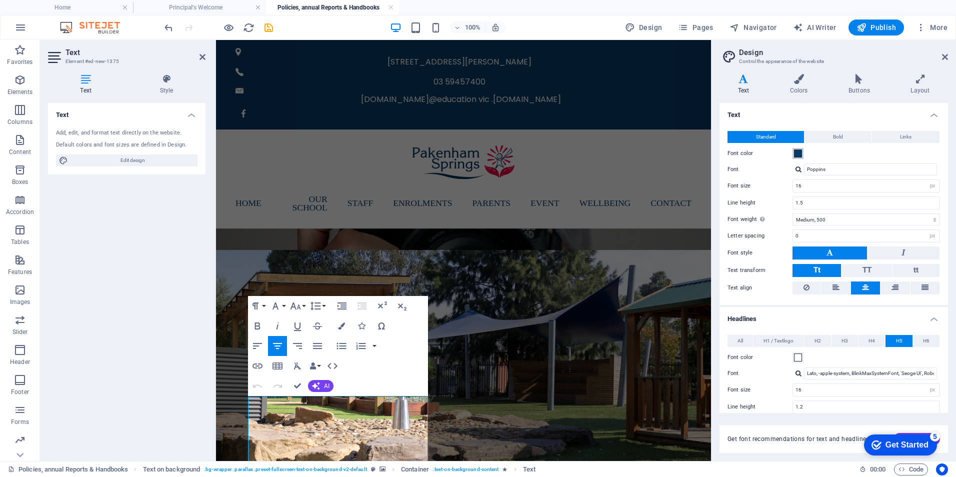
click at [797, 153] on span at bounding box center [798, 153] width 8 height 8
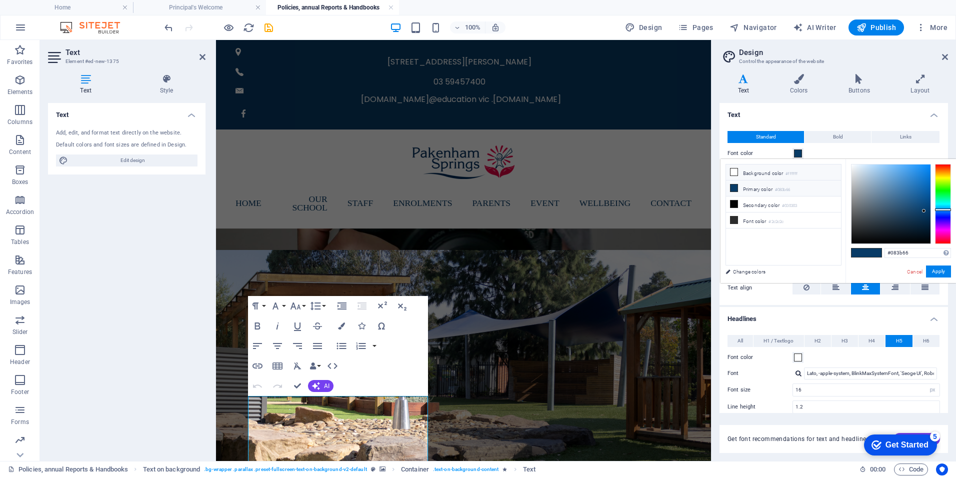
click at [732, 171] on icon at bounding box center [733, 171] width 7 height 7
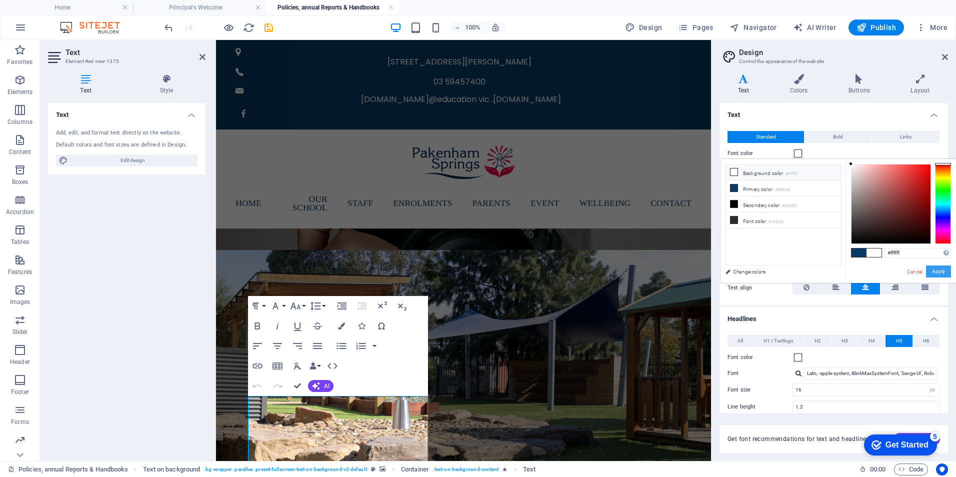
click at [937, 271] on button "Apply" at bounding box center [938, 271] width 25 height 12
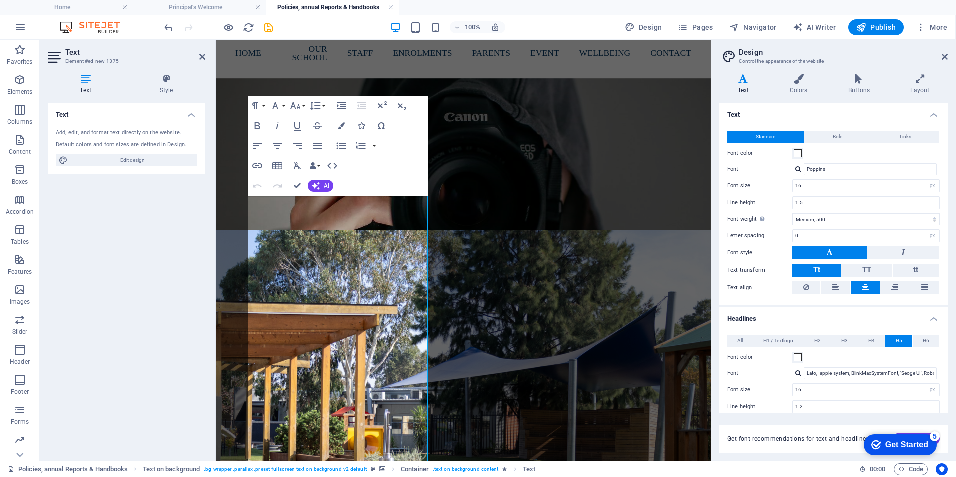
scroll to position [261, 0]
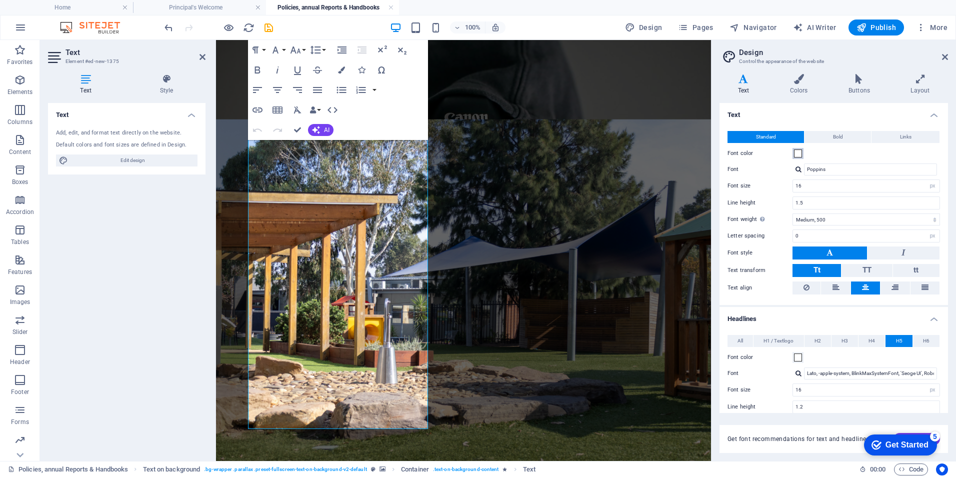
click at [796, 155] on span at bounding box center [798, 153] width 8 height 8
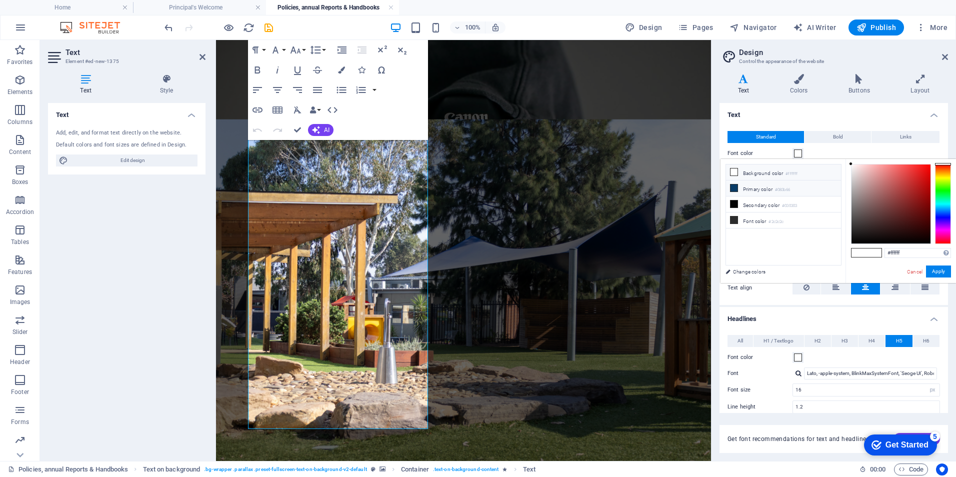
click at [733, 187] on icon at bounding box center [733, 187] width 7 height 7
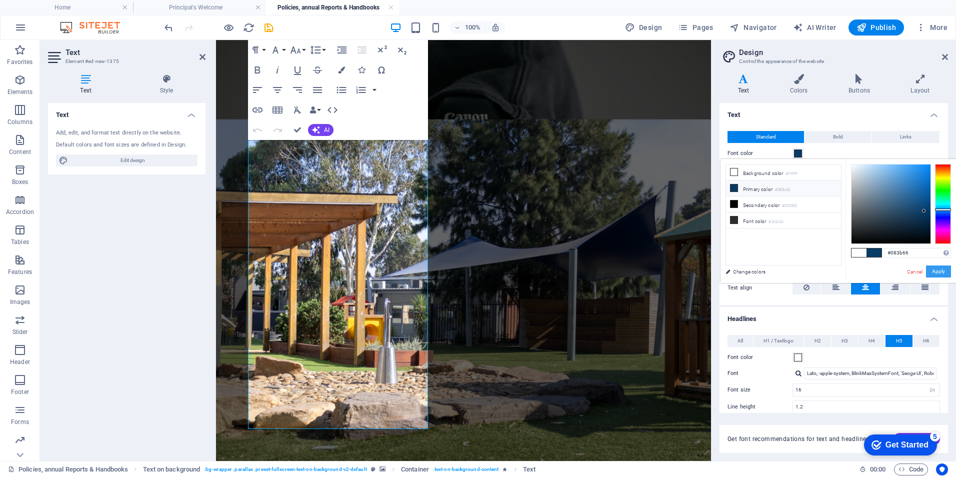
click at [945, 270] on button "Apply" at bounding box center [938, 271] width 25 height 12
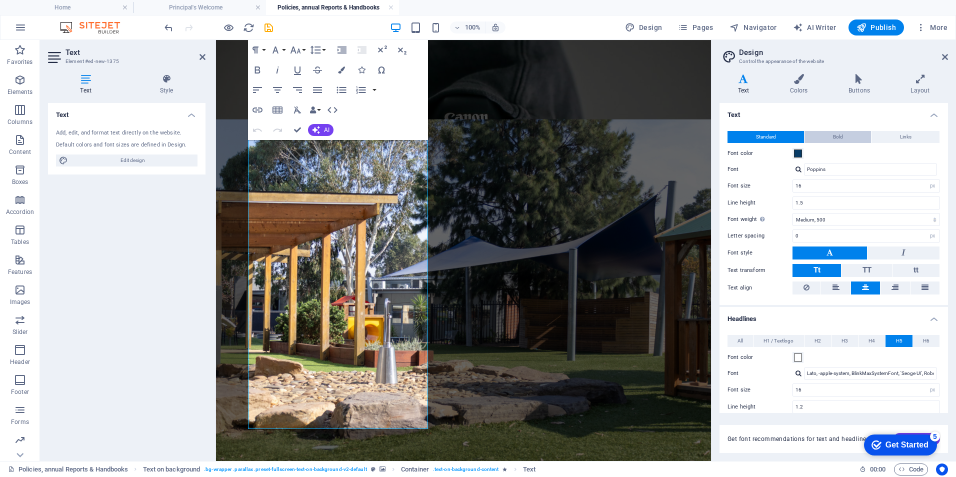
click at [842, 136] on button "Bold" at bounding box center [837, 137] width 66 height 12
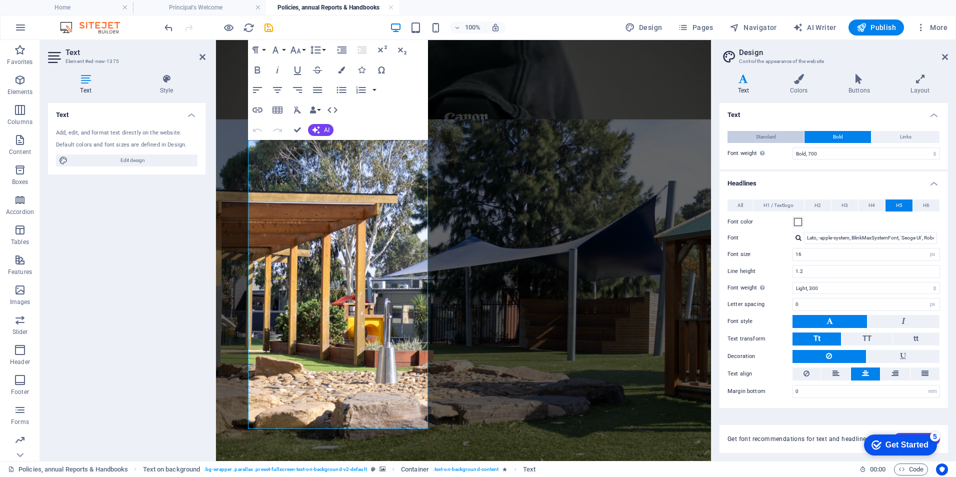
click at [771, 139] on span "Standard" at bounding box center [766, 137] width 20 height 12
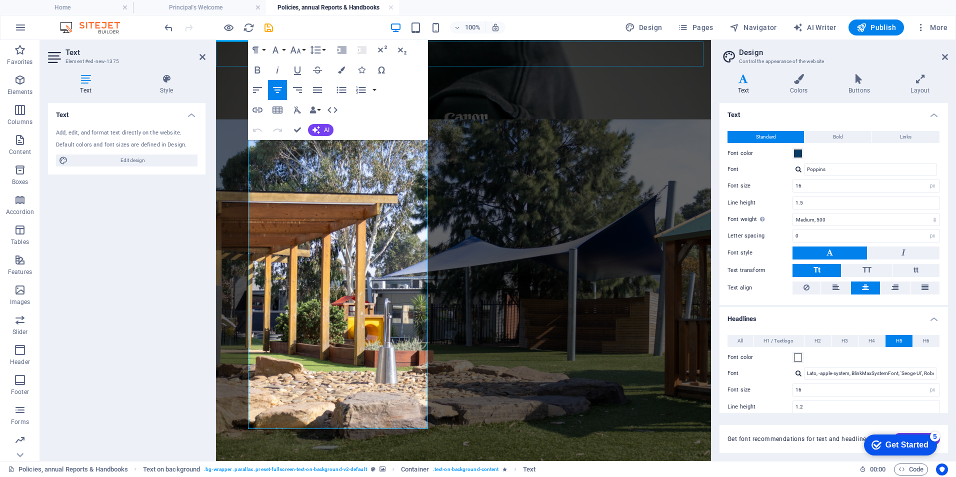
drag, startPoint x: 395, startPoint y: 424, endPoint x: 216, endPoint y: 60, distance: 405.2
click at [216, 60] on div "[STREET_ADDRESS][PERSON_NAME] 03 59457400 [DOMAIN_NAME][GEOGRAPHIC_DATA] vic .[…" at bounding box center [463, 346] width 495 height 1134
click at [797, 154] on span at bounding box center [798, 153] width 8 height 8
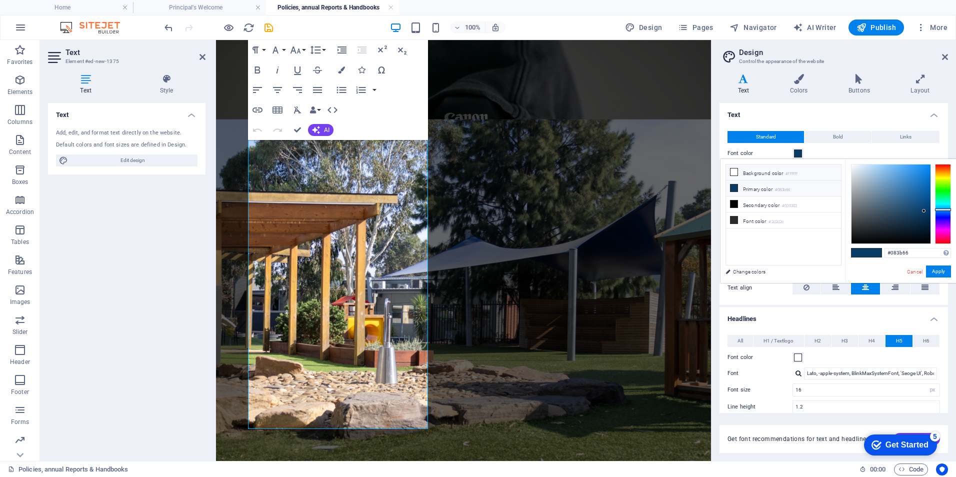
click at [733, 172] on icon at bounding box center [733, 171] width 7 height 7
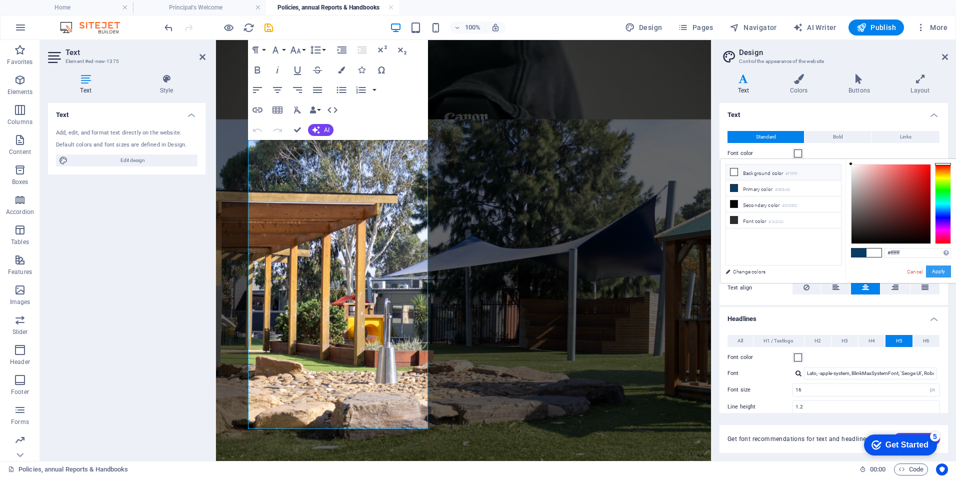
click at [931, 271] on button "Apply" at bounding box center [938, 271] width 25 height 12
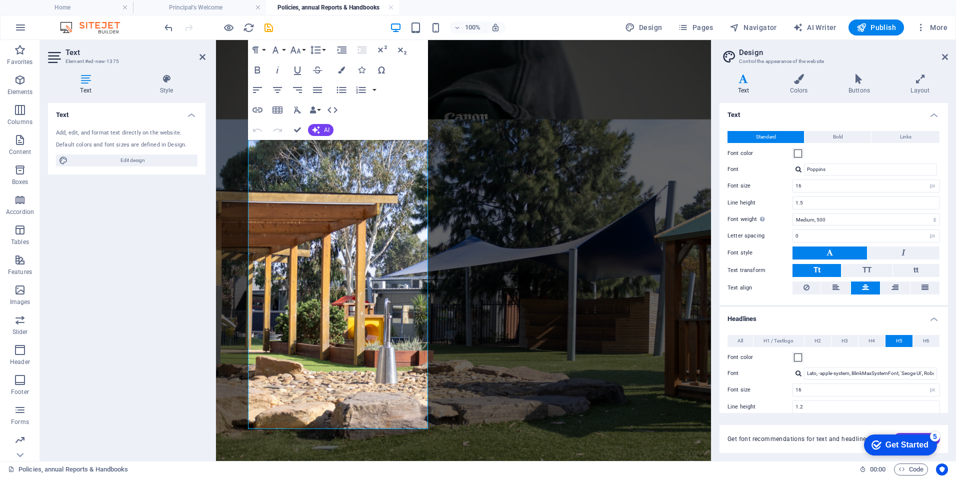
click at [499, 302] on figure at bounding box center [463, 323] width 495 height 408
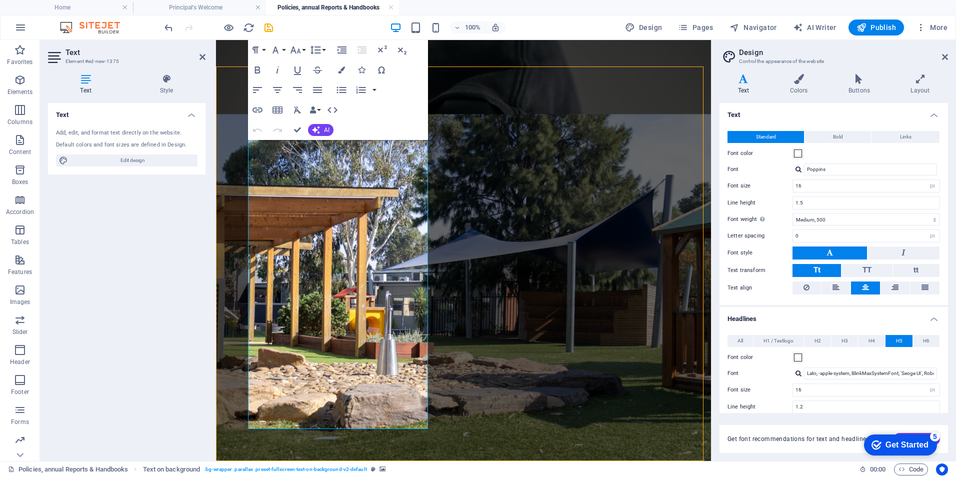
scroll to position [250, 0]
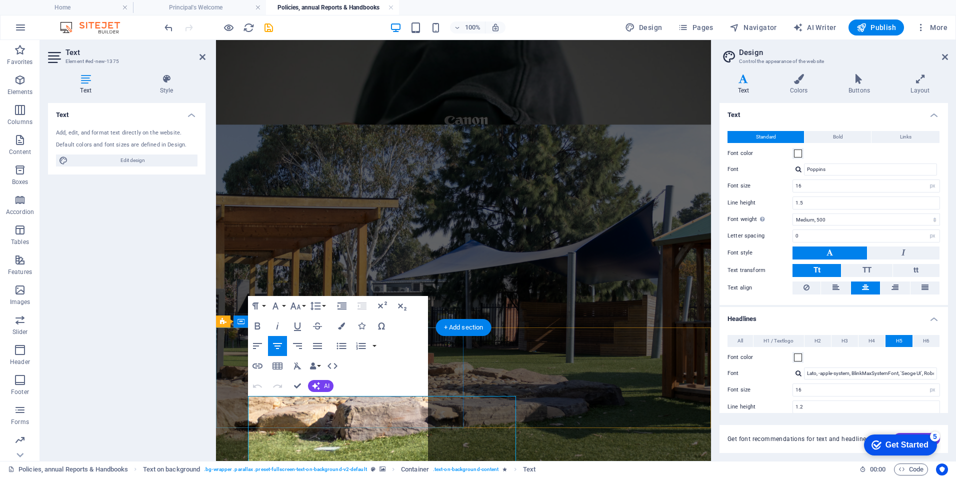
scroll to position [0, 0]
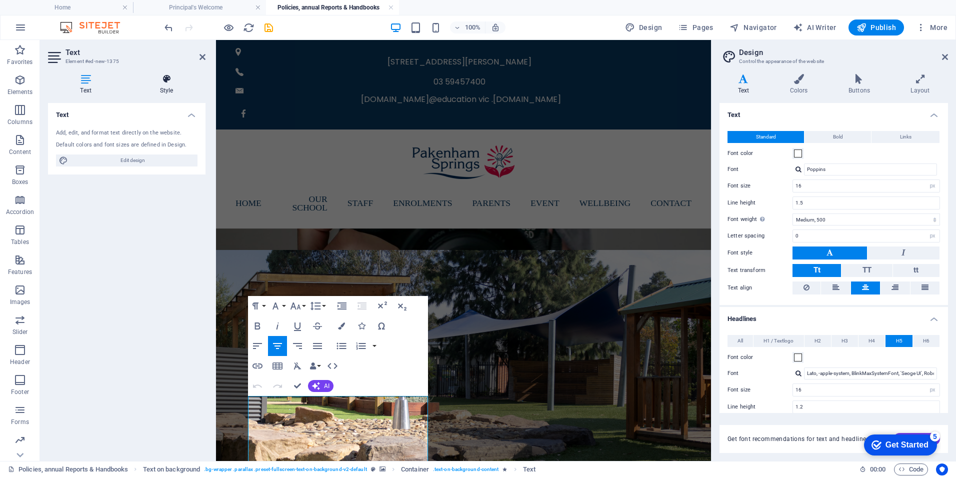
click at [163, 80] on icon at bounding box center [166, 79] width 78 height 10
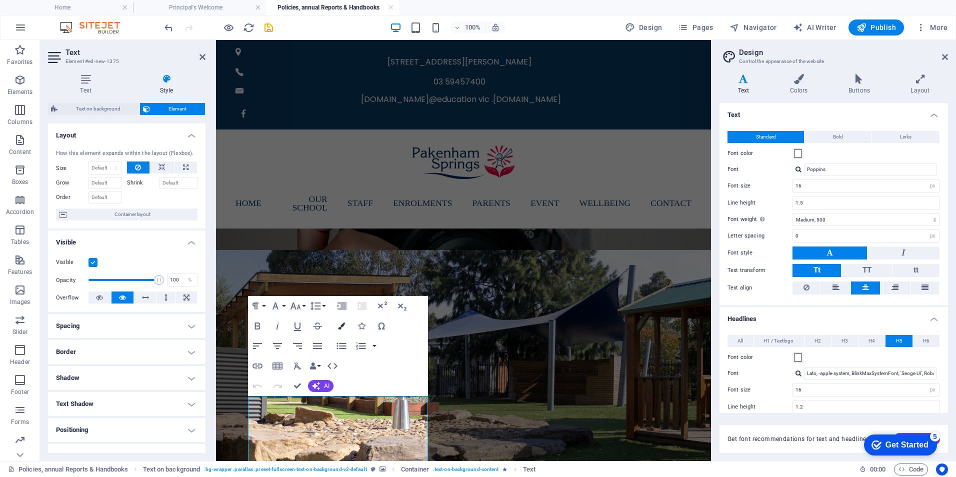
click at [341, 325] on icon "button" at bounding box center [341, 325] width 7 height 7
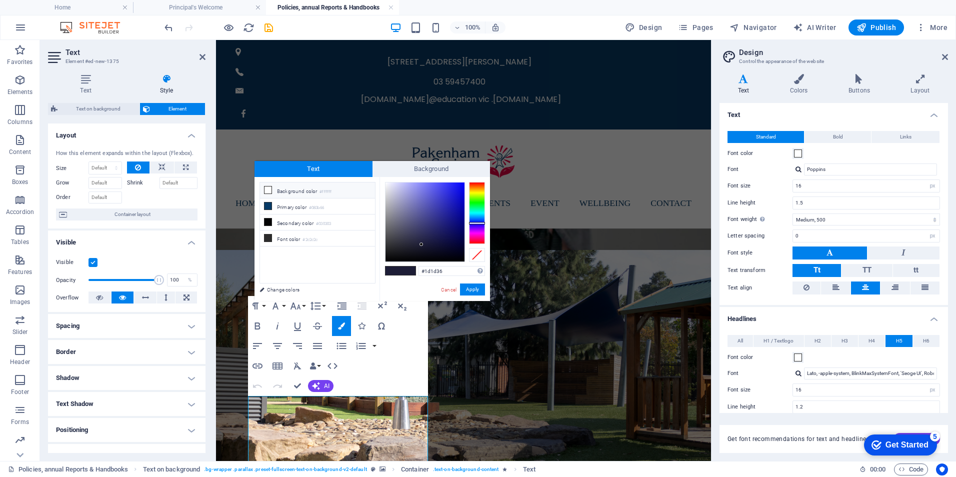
click at [267, 189] on icon at bounding box center [267, 189] width 7 height 7
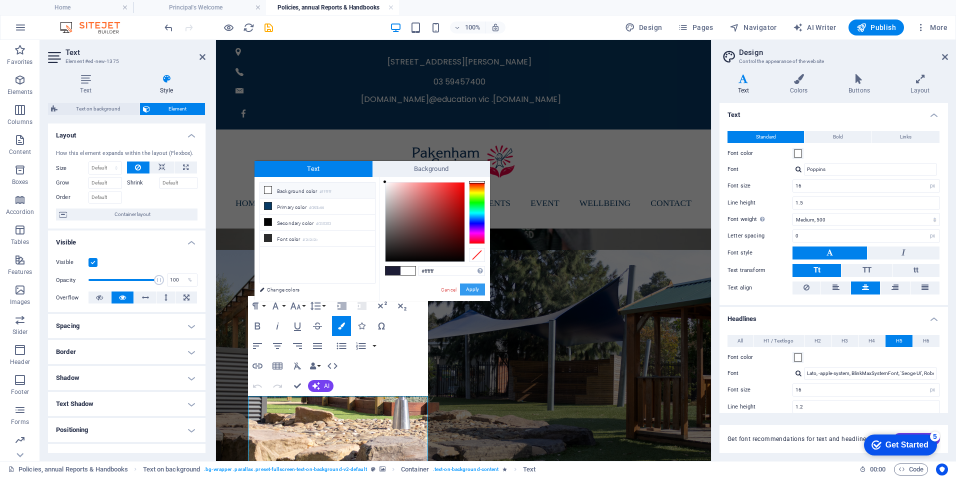
click at [474, 288] on button "Apply" at bounding box center [472, 289] width 25 height 12
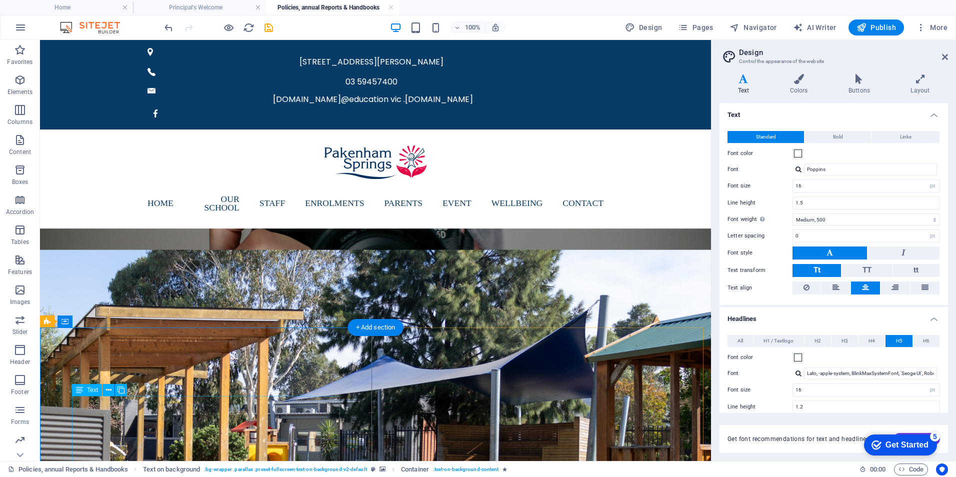
click at [107, 391] on icon at bounding box center [108, 390] width 5 height 10
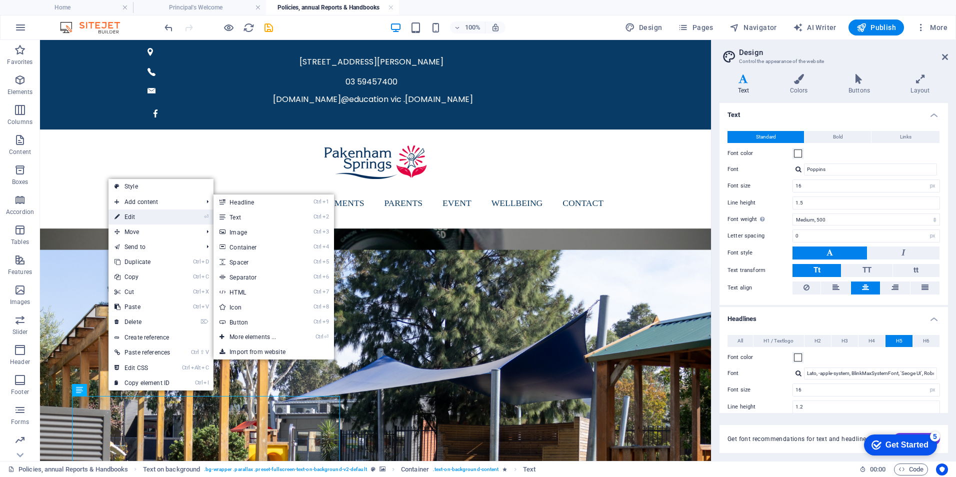
click at [136, 217] on link "⏎ Edit" at bounding box center [141, 216] width 67 height 15
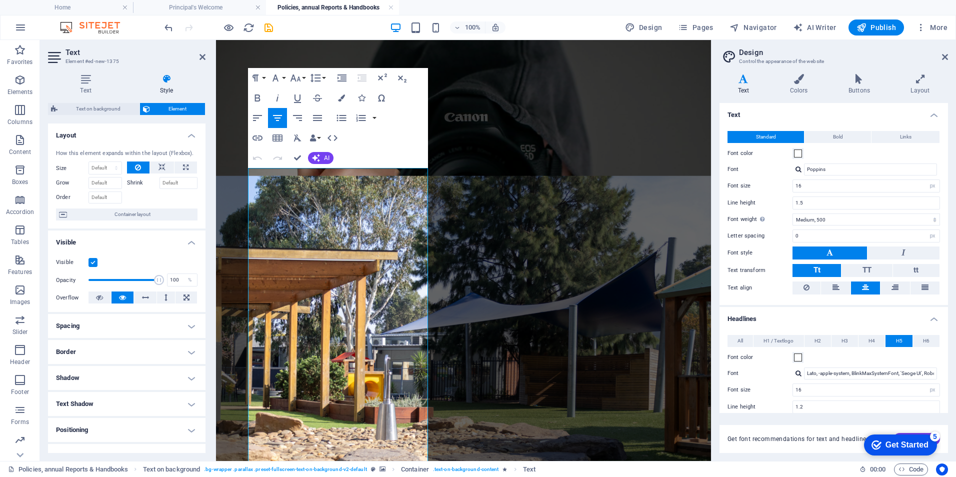
scroll to position [261, 0]
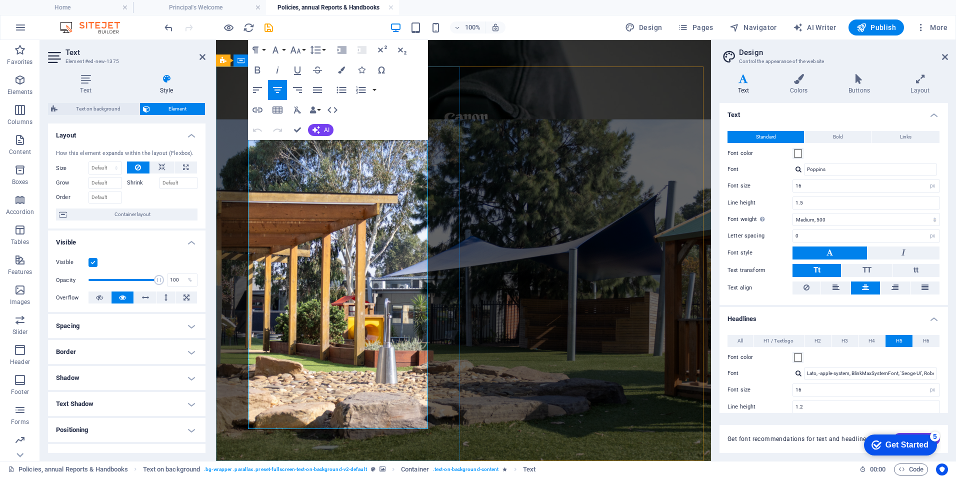
drag, startPoint x: 285, startPoint y: 402, endPoint x: 409, endPoint y: 421, distance: 125.9
click at [341, 72] on icon "button" at bounding box center [341, 69] width 7 height 7
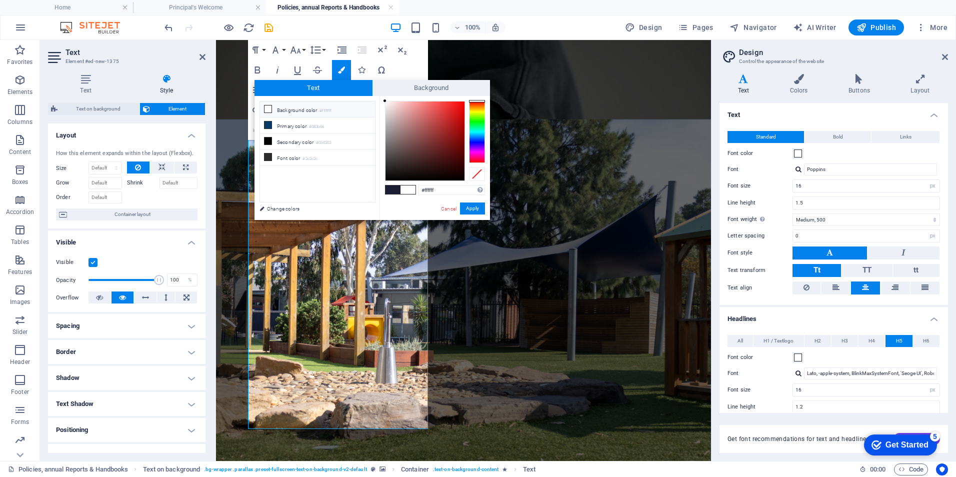
click at [266, 108] on icon at bounding box center [267, 108] width 7 height 7
click at [268, 108] on icon at bounding box center [267, 108] width 7 height 7
click at [472, 210] on button "Apply" at bounding box center [472, 208] width 25 height 12
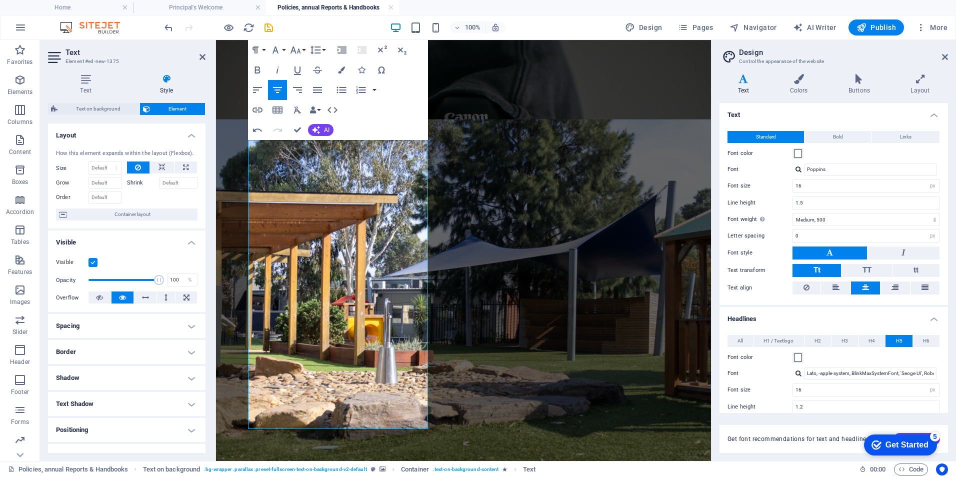
click at [492, 300] on figure at bounding box center [463, 323] width 495 height 408
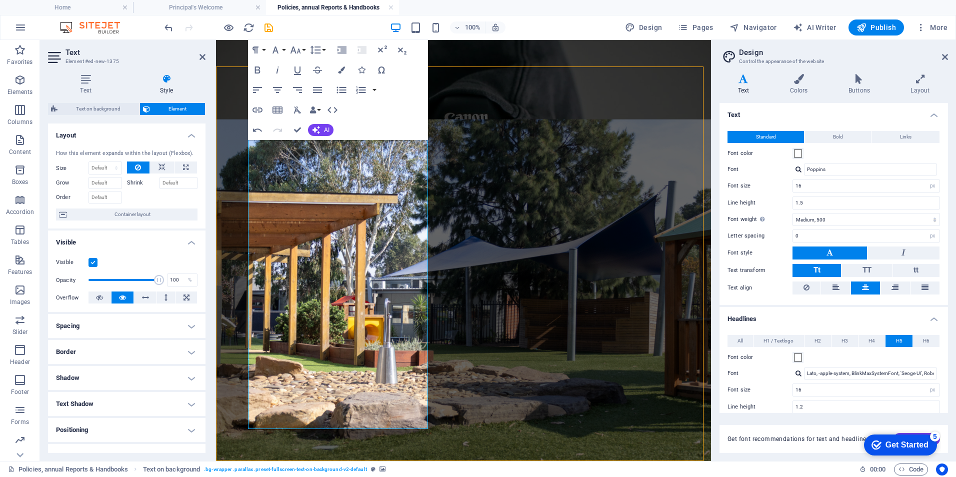
scroll to position [250, 0]
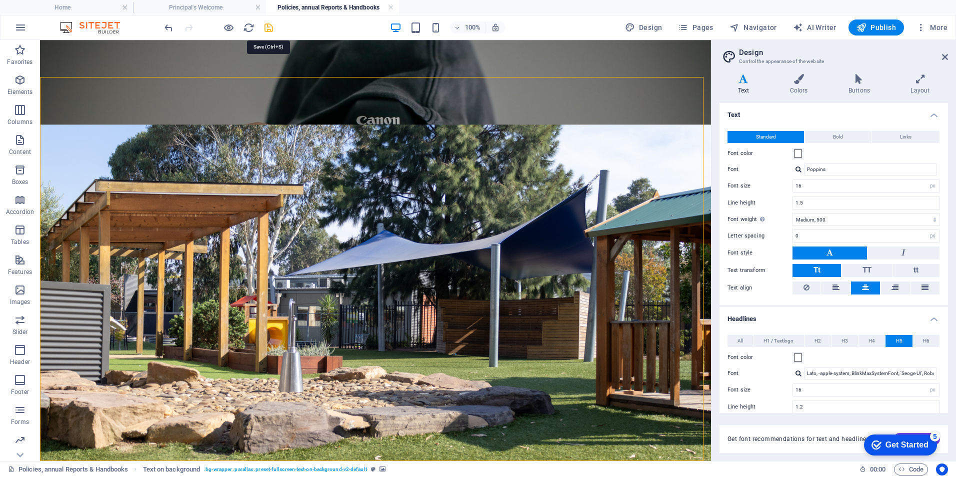
click at [268, 27] on icon "save" at bounding box center [268, 27] width 11 height 11
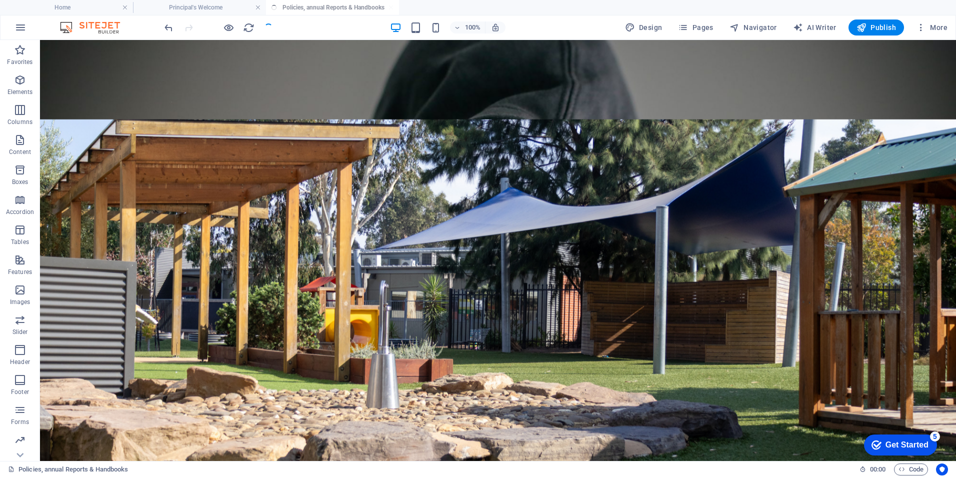
scroll to position [240, 0]
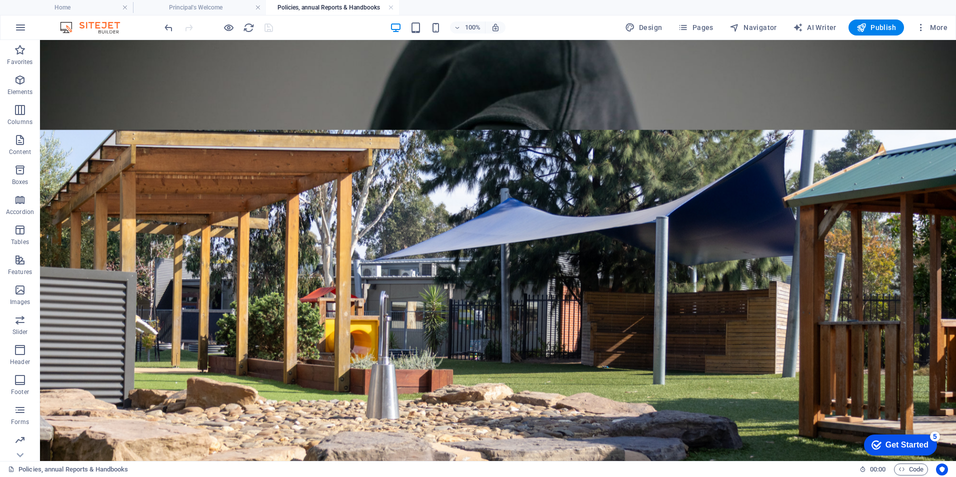
click at [269, 26] on div at bounding box center [218, 27] width 112 height 16
